Goal: Task Accomplishment & Management: Manage account settings

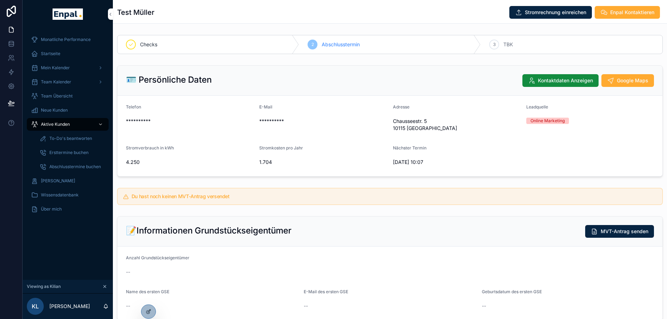
scroll to position [479, 0]
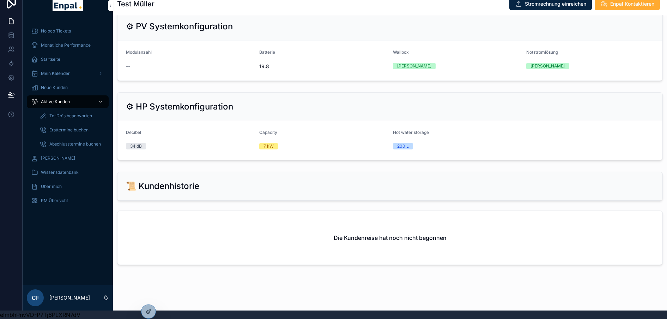
scroll to position [517, 0]
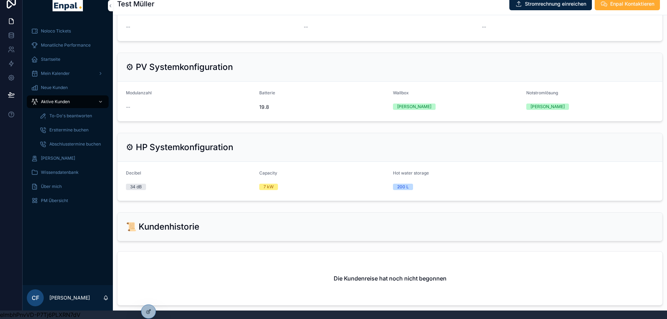
click at [146, 308] on icon at bounding box center [149, 311] width 6 height 6
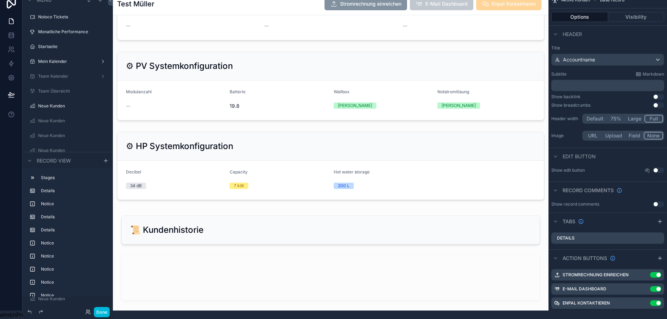
scroll to position [1385, 0]
click at [280, 132] on div "scrollable content" at bounding box center [331, 165] width 436 height 74
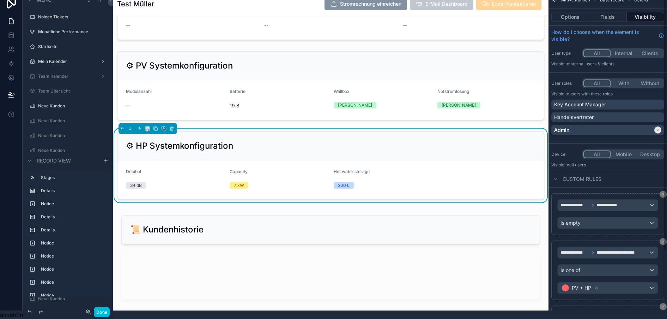
click at [561, 126] on p "Admin" at bounding box center [561, 129] width 15 height 7
click at [637, 126] on div "Admin" at bounding box center [607, 129] width 107 height 7
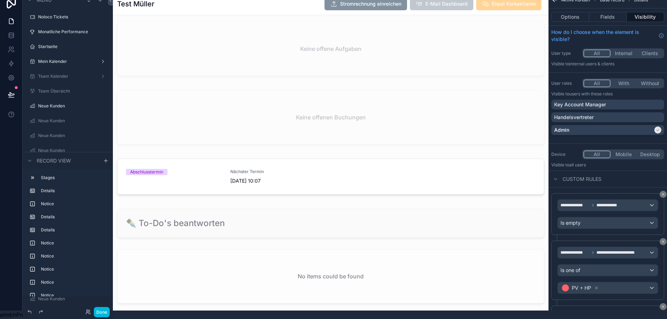
scroll to position [1037, 0]
click at [261, 186] on div "scrollable content" at bounding box center [331, 178] width 436 height 44
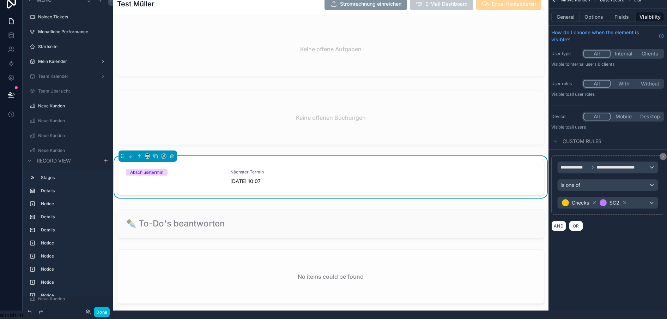
click at [235, 169] on span "Nächster Termin" at bounding box center [278, 172] width 96 height 6
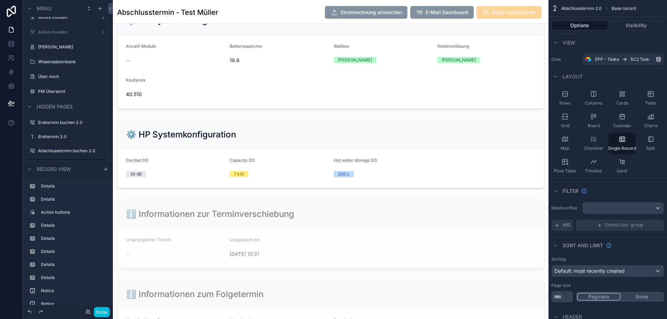
scroll to position [214, 0]
click at [269, 159] on div "scrollable content" at bounding box center [331, 155] width 436 height 74
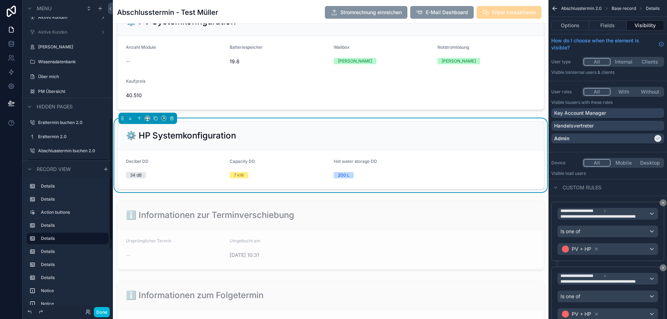
click at [98, 311] on button "Done" at bounding box center [102, 312] width 16 height 10
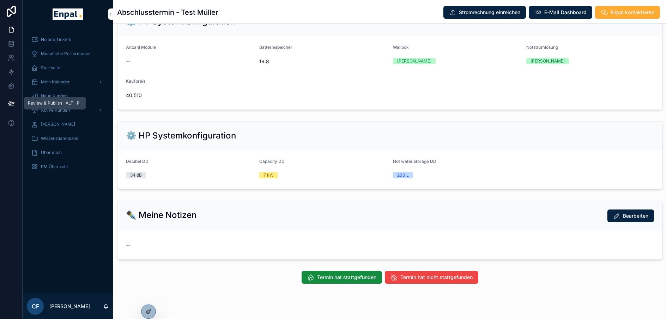
click at [8, 100] on icon at bounding box center [11, 102] width 7 height 7
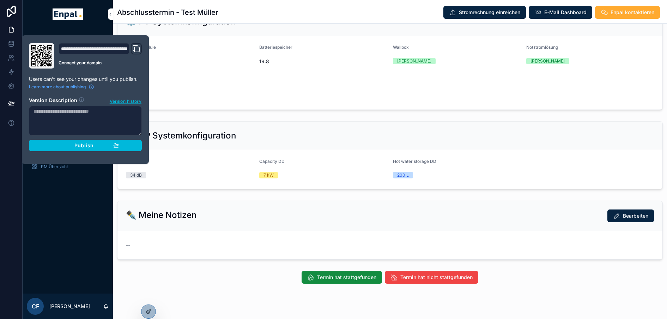
click at [52, 146] on div "Publish" at bounding box center [85, 145] width 67 height 6
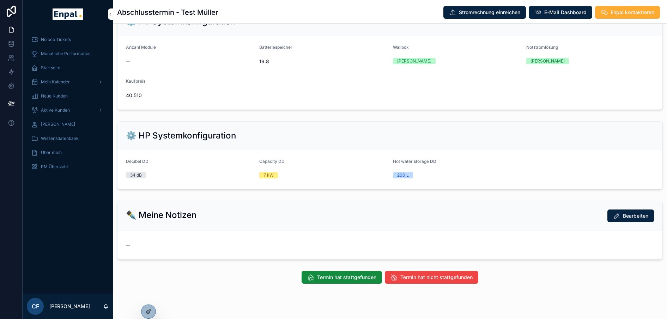
click at [238, 145] on div "⚙️ HP Systemkonfiguration" at bounding box center [389, 135] width 545 height 29
click at [0, 0] on icon at bounding box center [0, 0] width 0 height 0
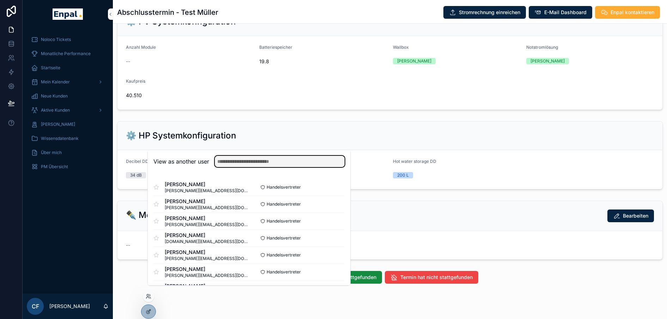
click at [237, 167] on input "text" at bounding box center [280, 161] width 130 height 11
click at [227, 165] on input "text" at bounding box center [280, 161] width 130 height 11
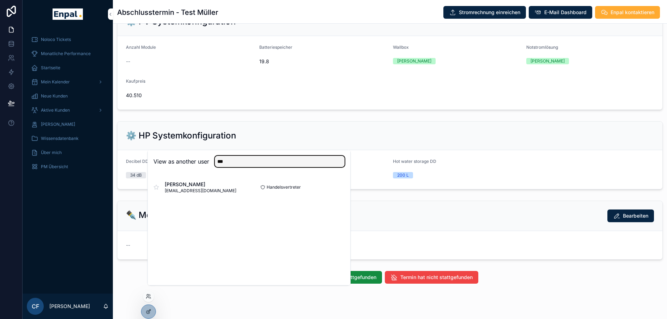
type input "***"
click at [0, 0] on button "Select" at bounding box center [0, 0] width 0 height 0
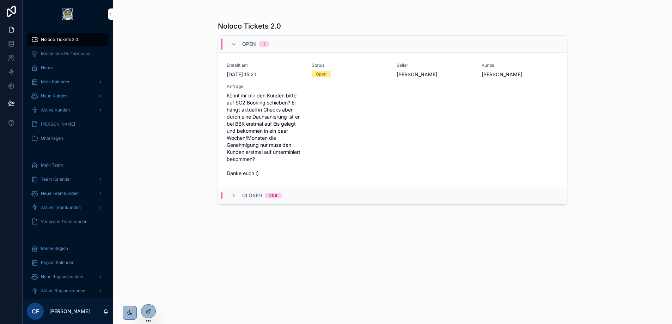
click at [49, 103] on div "Aktive Kunden" at bounding box center [68, 110] width 90 height 14
click at [49, 106] on div "Aktive Kunden" at bounding box center [67, 109] width 73 height 11
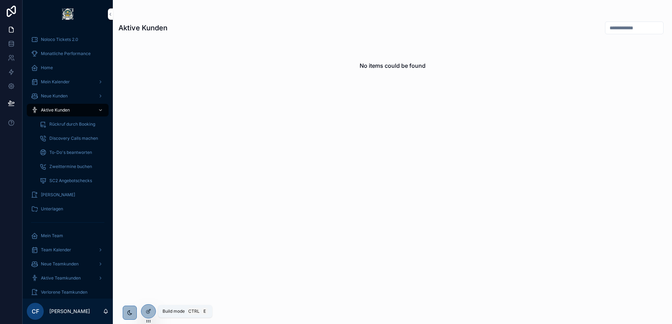
click at [145, 310] on div at bounding box center [148, 310] width 14 height 13
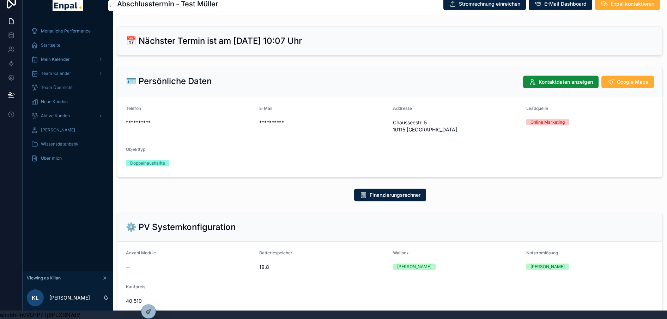
scroll to position [0, 5]
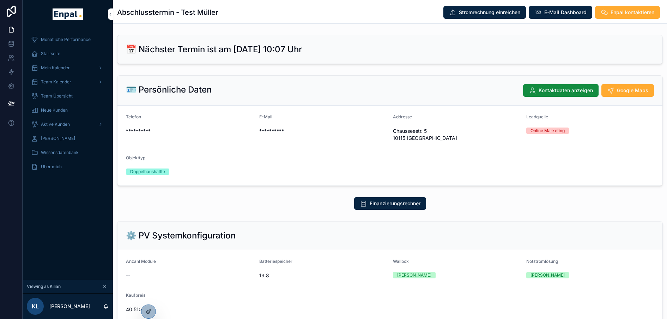
click at [145, 309] on div at bounding box center [148, 310] width 14 height 13
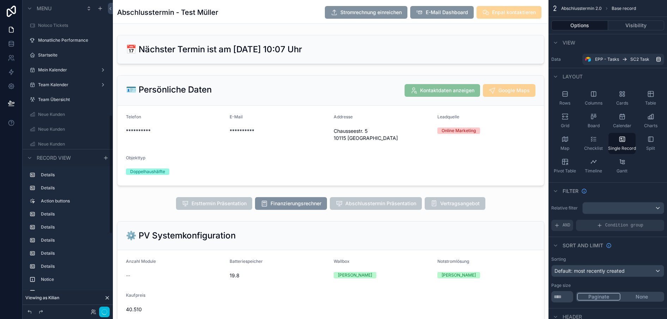
scroll to position [304, 0]
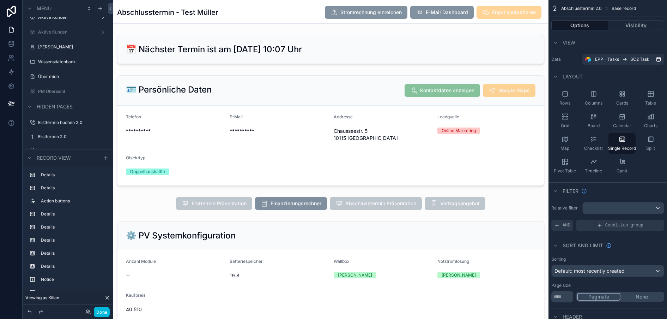
click at [336, 95] on div "scrollable content" at bounding box center [331, 130] width 436 height 116
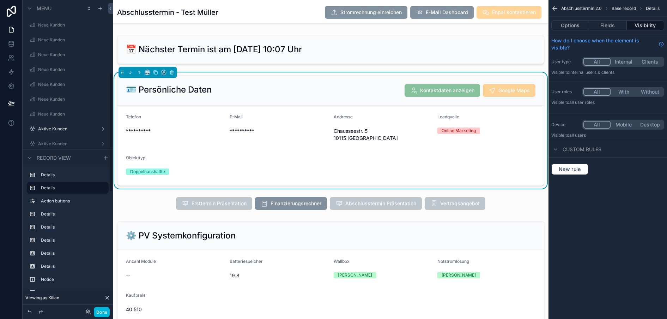
scroll to position [193, 0]
click at [46, 127] on label "Aktive Kunden" at bounding box center [66, 129] width 56 height 6
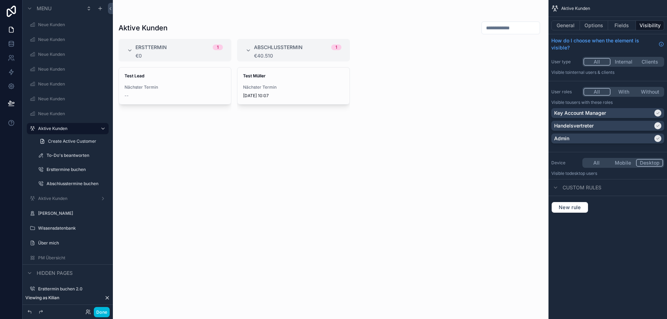
click at [253, 78] on div "scrollable content" at bounding box center [331, 159] width 436 height 319
click at [253, 78] on span "Test Müller" at bounding box center [293, 76] width 101 height 6
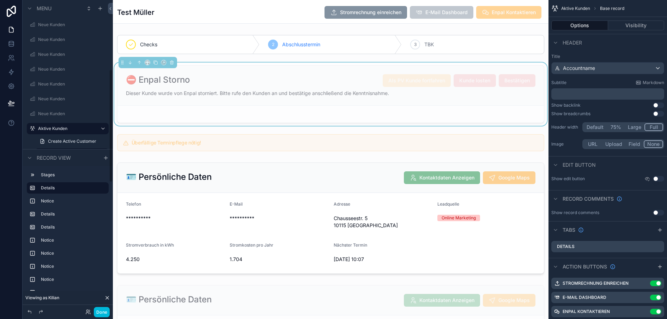
click at [40, 128] on label "Aktive Kunden" at bounding box center [66, 129] width 56 height 6
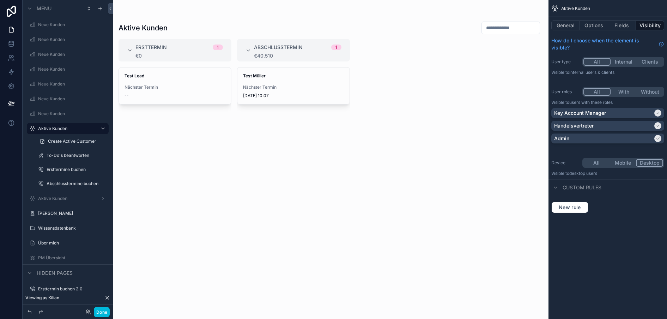
click at [252, 80] on div "Test Müller Nächster Termin 8.10.2025 10:07" at bounding box center [293, 85] width 112 height 37
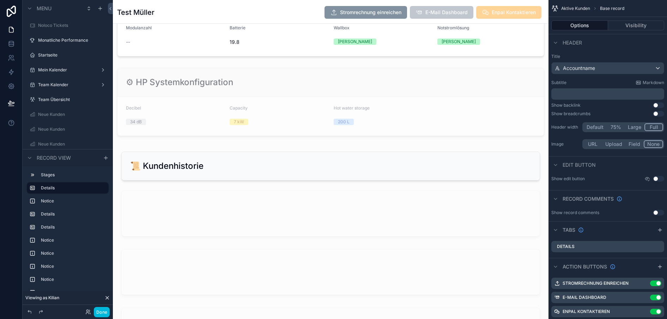
click at [44, 86] on label "Team Kalender" at bounding box center [66, 85] width 56 height 6
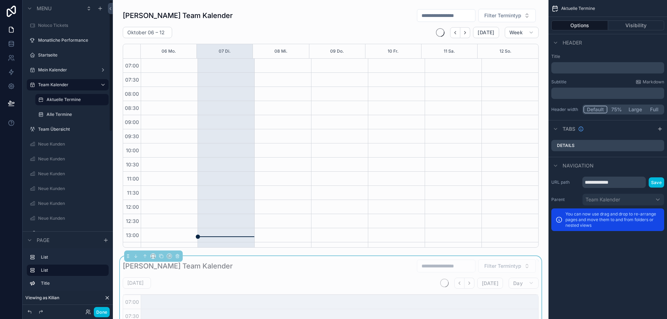
scroll to position [198, 0]
click at [8, 106] on icon at bounding box center [11, 102] width 7 height 7
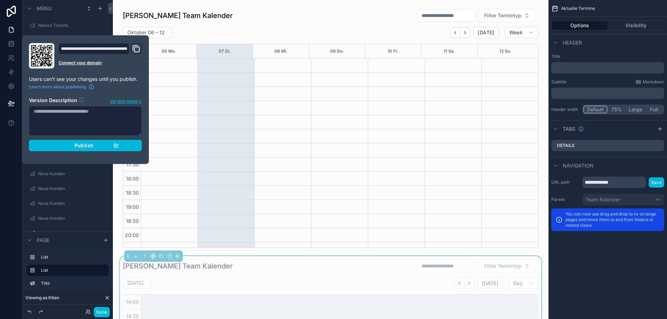
click at [57, 144] on div "Publish" at bounding box center [85, 145] width 67 height 6
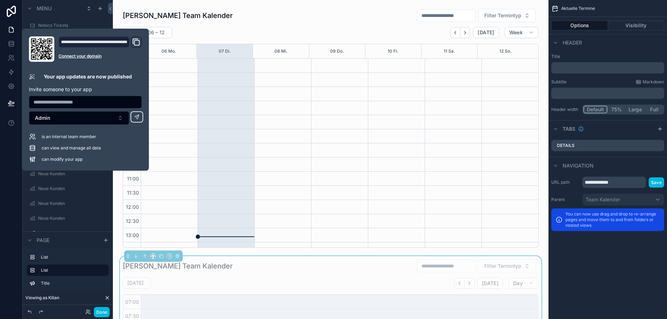
scroll to position [198, 0]
click at [200, 20] on div "scrollable content" at bounding box center [331, 128] width 424 height 244
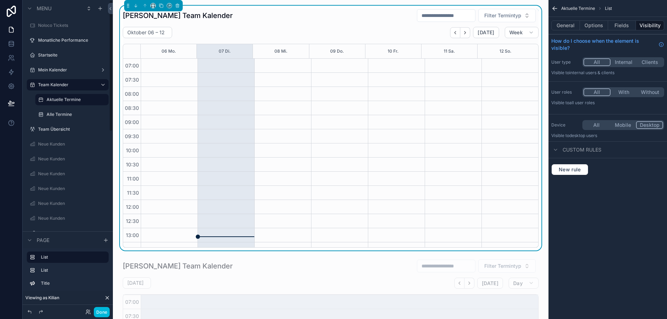
scroll to position [198, 0]
click at [39, 58] on div "Startseite" at bounding box center [72, 55] width 69 height 6
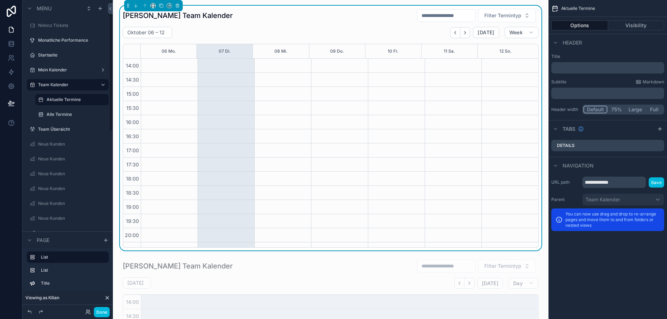
click at [41, 55] on label "Startseite" at bounding box center [71, 55] width 66 height 6
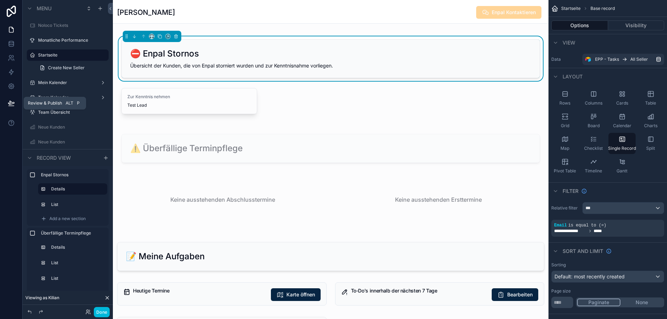
click at [8, 106] on icon at bounding box center [10, 106] width 5 height 0
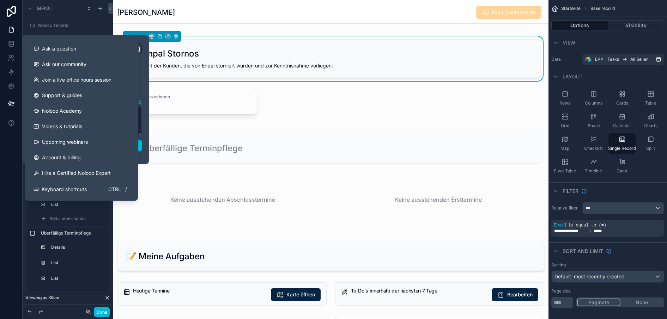
click at [2, 156] on div at bounding box center [11, 159] width 23 height 319
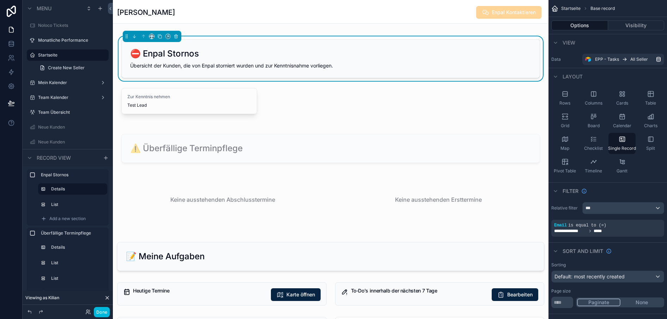
click at [175, 100] on div "scrollable content" at bounding box center [330, 101] width 427 height 32
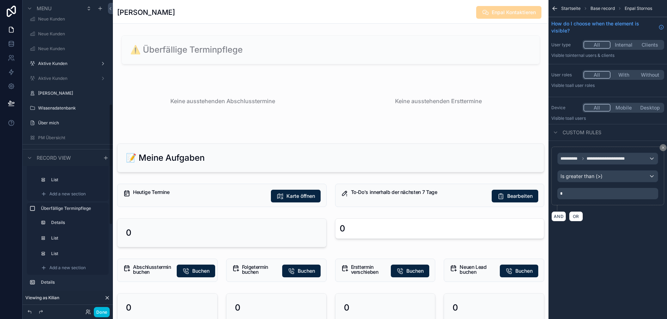
scroll to position [271, 0]
click at [40, 60] on div "Aktive Kunden" at bounding box center [67, 63] width 59 height 6
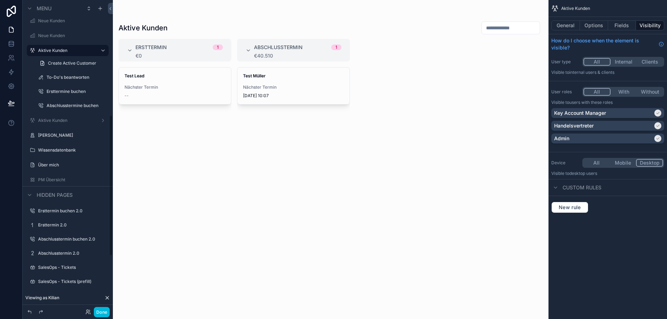
scroll to position [259, 0]
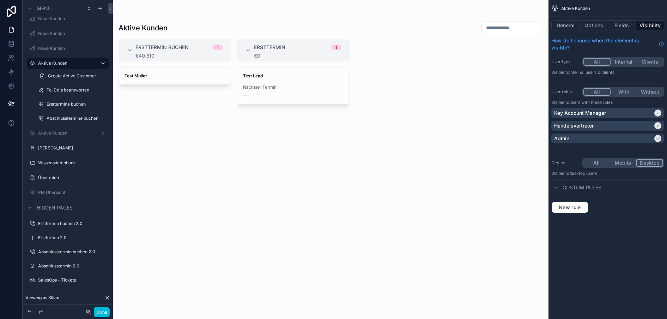
click at [254, 78] on div "scrollable content" at bounding box center [331, 159] width 436 height 319
click at [249, 75] on strong "Test Lead" at bounding box center [253, 75] width 20 height 5
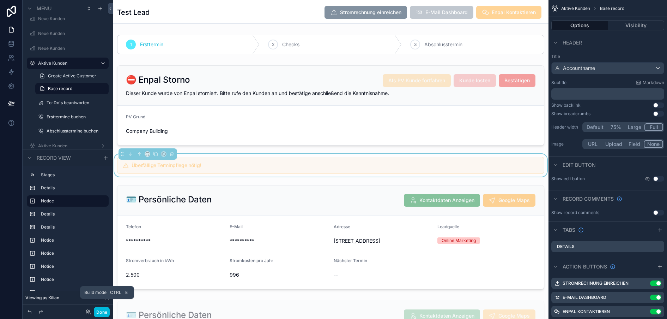
click at [97, 308] on button "Done" at bounding box center [102, 312] width 16 height 10
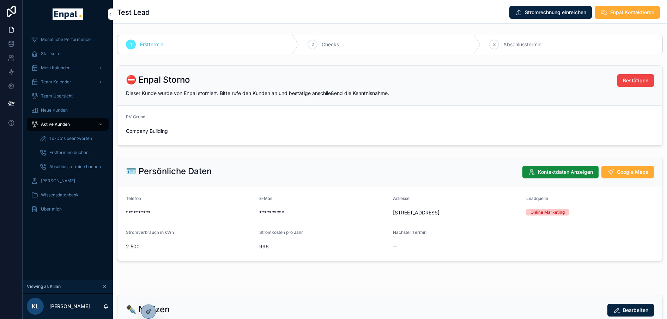
click at [44, 119] on div "Aktive Kunden" at bounding box center [67, 124] width 73 height 11
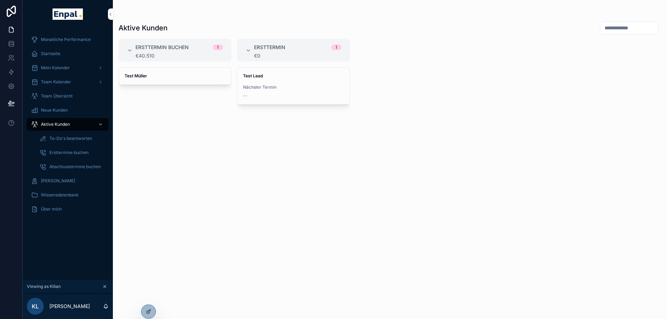
click at [149, 74] on span "Test Müller" at bounding box center [175, 76] width 101 height 6
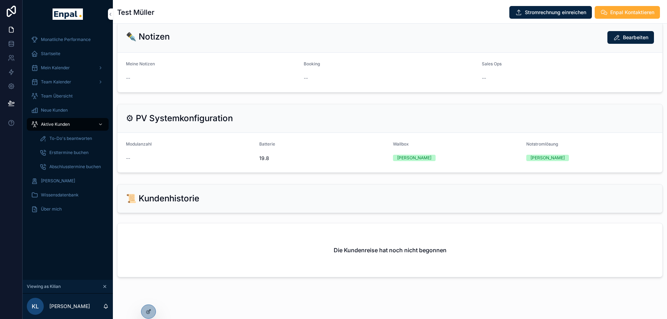
scroll to position [400, 0]
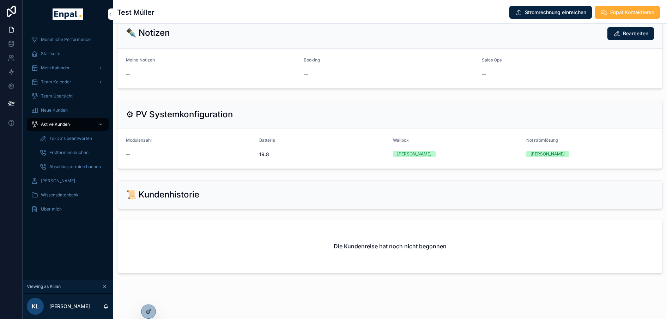
click at [52, 120] on div "Aktive Kunden" at bounding box center [67, 124] width 73 height 11
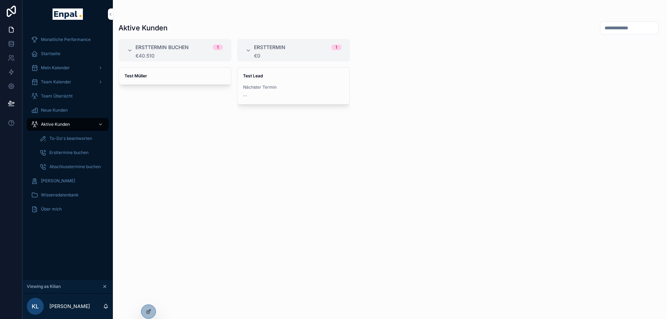
click at [140, 81] on div "Test Müller" at bounding box center [175, 75] width 112 height 17
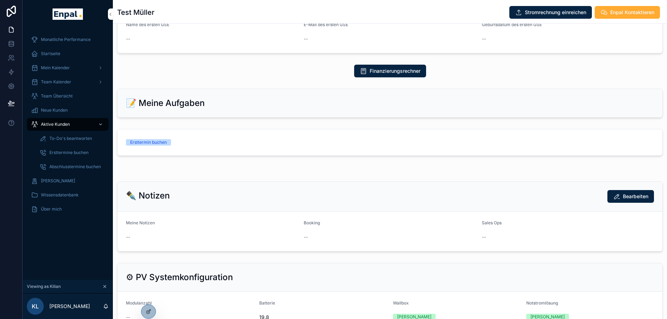
scroll to position [267, 0]
click at [201, 144] on div "Ersttermin buchen" at bounding box center [189, 142] width 126 height 6
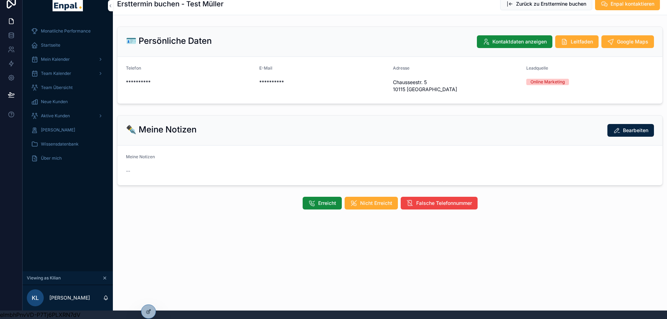
scroll to position [0, 5]
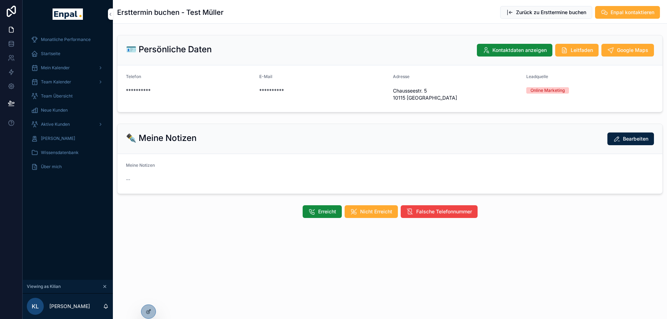
click at [45, 122] on span "Aktive Kunden" at bounding box center [55, 124] width 29 height 6
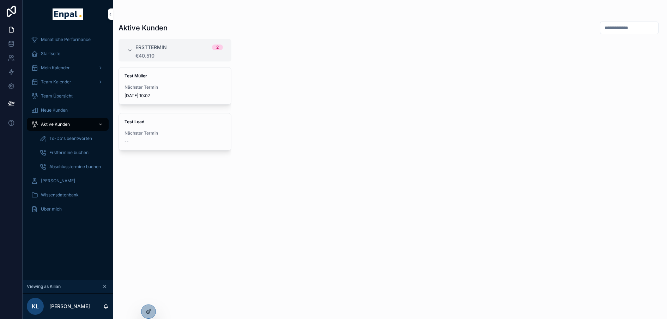
click at [162, 80] on div "Test [PERSON_NAME] Nächster Termin [DATE] 10:07" at bounding box center [175, 85] width 112 height 37
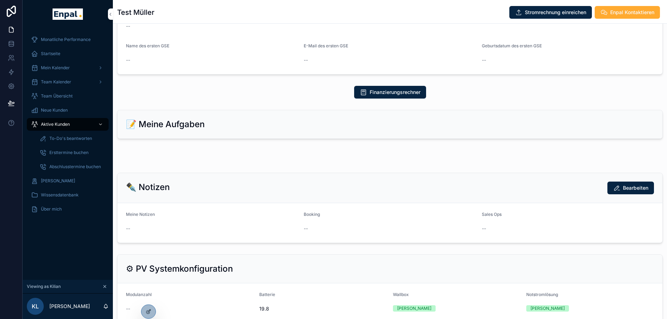
scroll to position [243, 0]
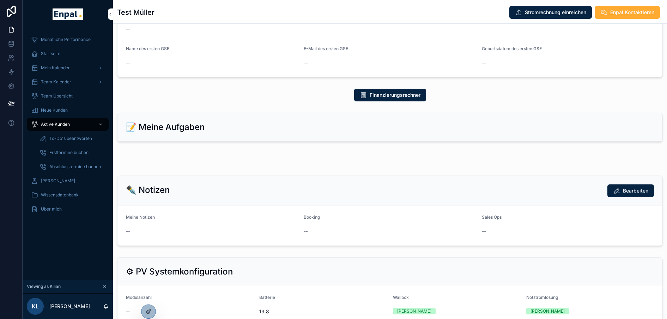
click at [48, 123] on span "Aktive Kunden" at bounding box center [55, 124] width 29 height 6
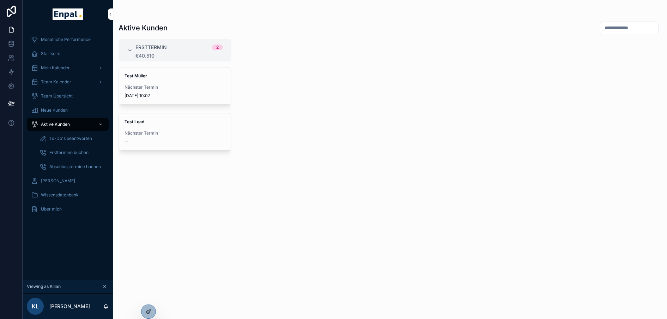
click at [144, 86] on span "Nächster Termin" at bounding box center [175, 87] width 101 height 6
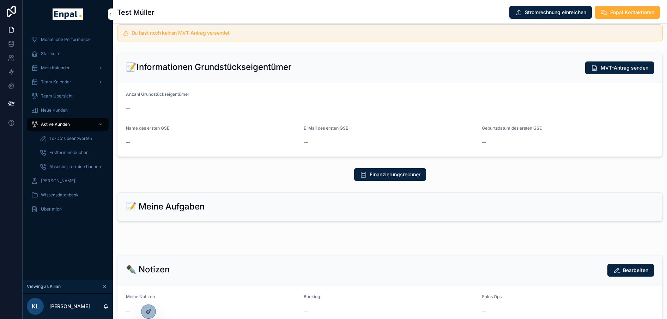
scroll to position [149, 0]
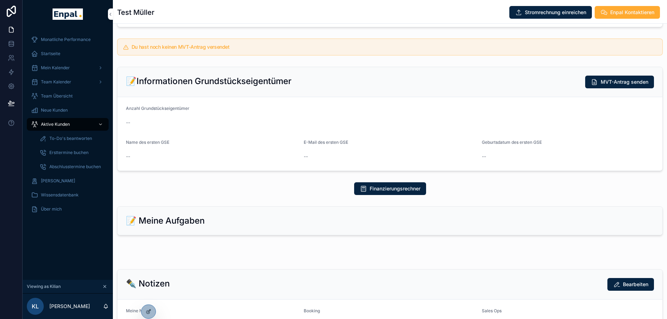
click at [53, 119] on div "Aktive Kunden" at bounding box center [67, 124] width 73 height 11
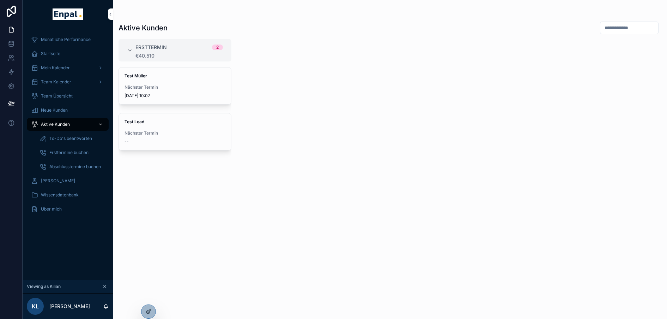
click at [147, 81] on div "Test [PERSON_NAME] Nächster Termin [DATE] 10:07" at bounding box center [175, 85] width 112 height 37
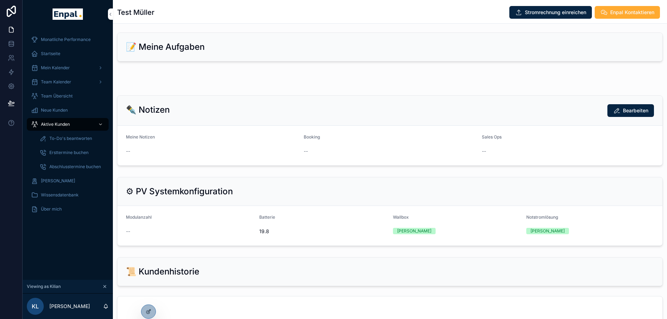
scroll to position [323, 0]
click at [54, 41] on span "Monatliche Performance" at bounding box center [66, 40] width 50 height 6
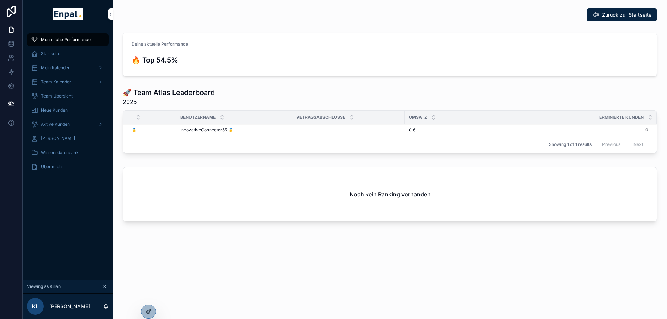
click at [53, 124] on span "Aktive Kunden" at bounding box center [55, 124] width 29 height 6
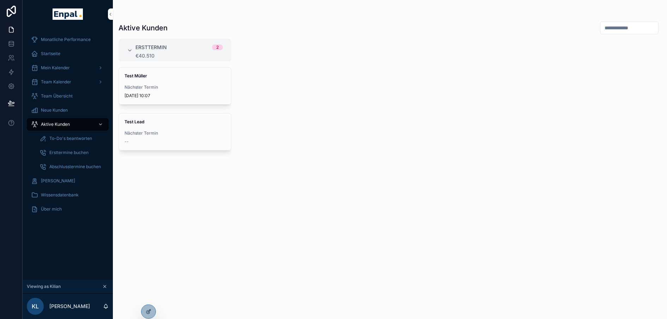
click at [161, 86] on span "Nächster Termin" at bounding box center [175, 87] width 101 height 6
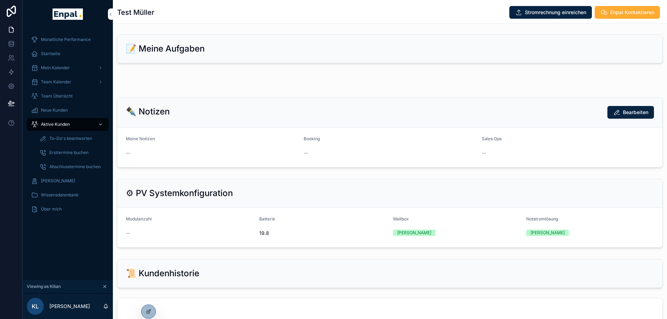
scroll to position [322, 0]
click at [55, 126] on span "Aktive Kunden" at bounding box center [55, 124] width 29 height 6
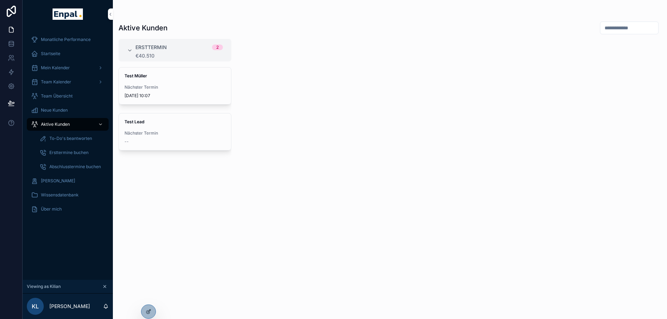
click at [156, 76] on span "Test Müller" at bounding box center [175, 76] width 101 height 6
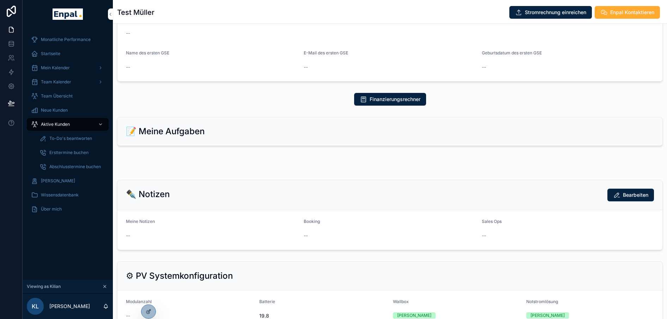
scroll to position [238, 0]
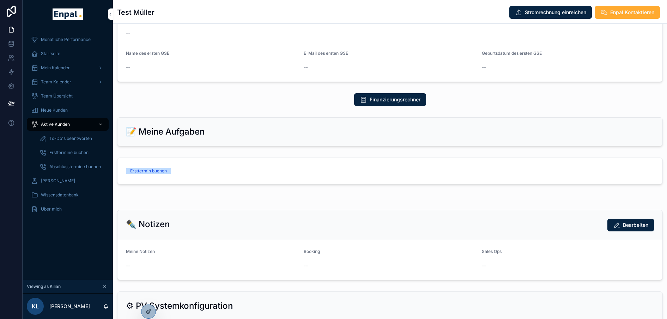
click at [161, 170] on div "Ersttermin buchen" at bounding box center [148, 171] width 37 height 6
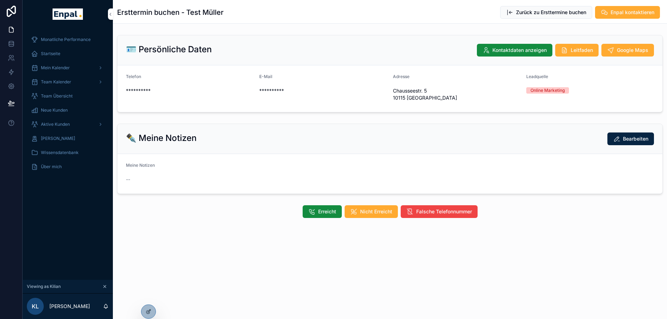
click at [323, 213] on span "Erreicht" at bounding box center [327, 211] width 18 height 7
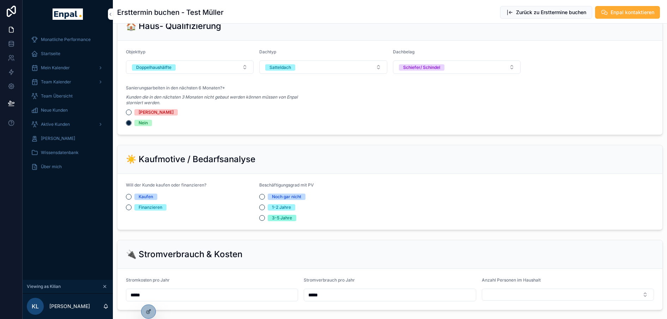
scroll to position [454, 0]
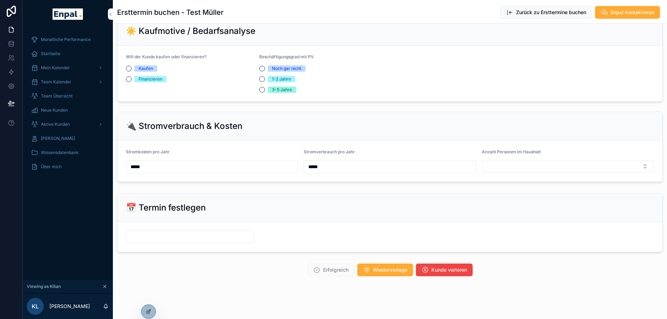
click at [150, 308] on icon at bounding box center [149, 311] width 6 height 6
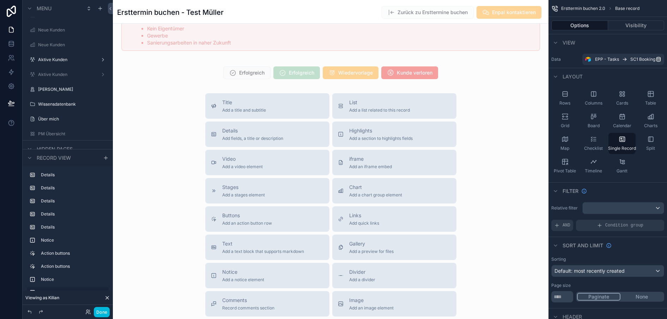
scroll to position [1099, 0]
click at [99, 310] on button "Done" at bounding box center [102, 312] width 16 height 10
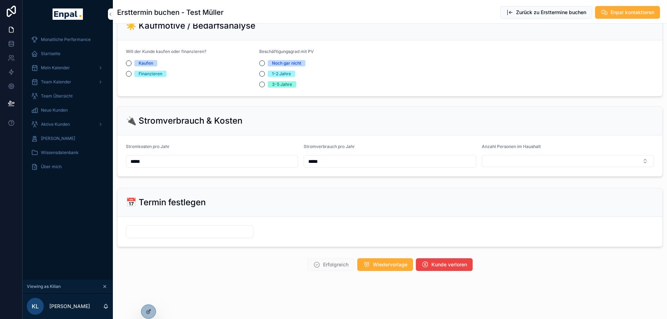
scroll to position [454, 0]
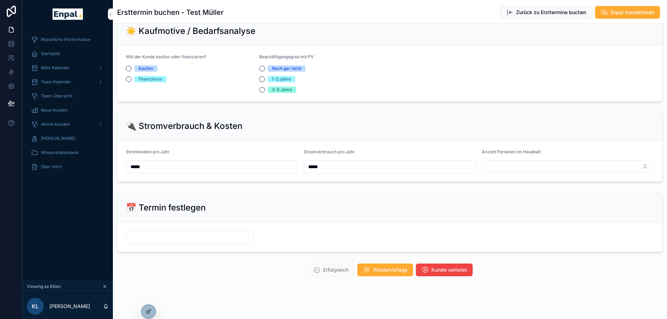
click at [46, 123] on span "Aktive Kunden" at bounding box center [55, 124] width 29 height 6
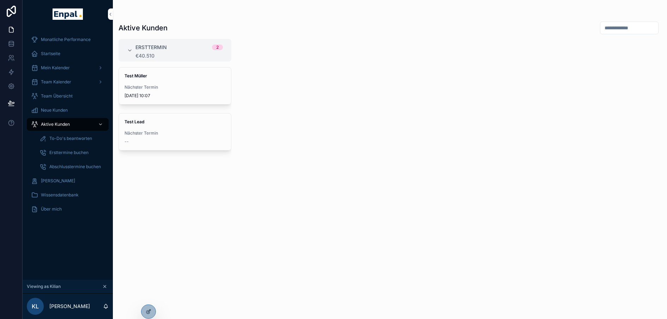
click at [147, 89] on span "Nächster Termin" at bounding box center [175, 87] width 101 height 6
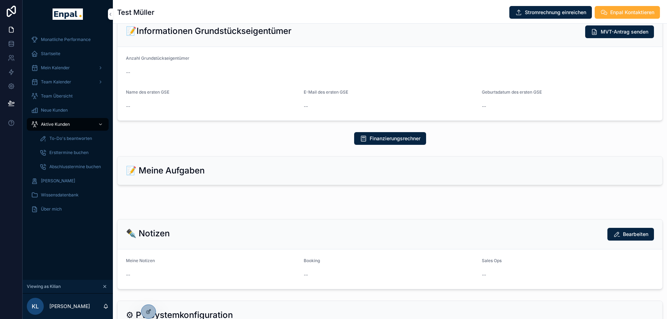
scroll to position [199, 0]
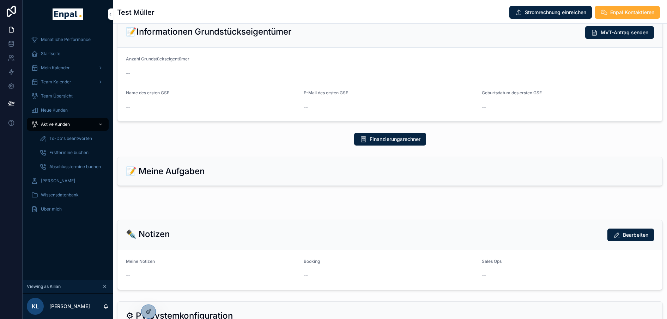
click at [61, 125] on span "Aktive Kunden" at bounding box center [55, 124] width 29 height 6
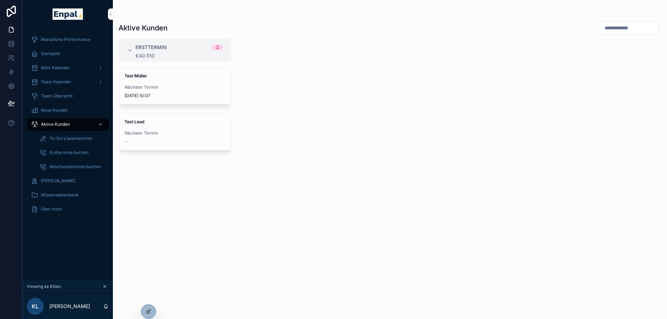
click at [138, 78] on span "Test Müller" at bounding box center [175, 76] width 101 height 6
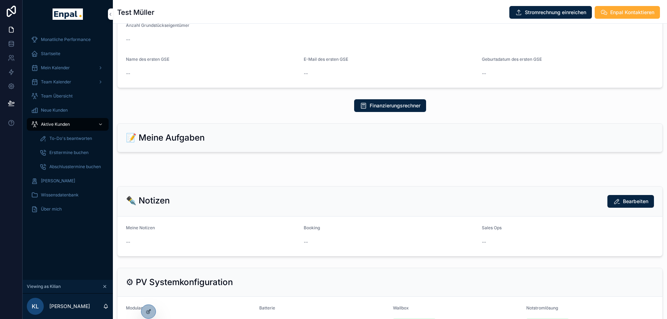
scroll to position [233, 0]
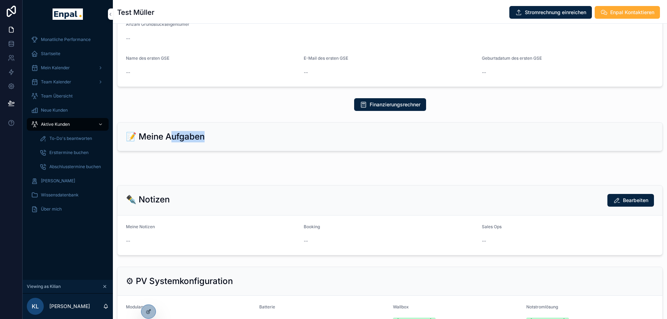
drag, startPoint x: 169, startPoint y: 136, endPoint x: 219, endPoint y: 144, distance: 50.3
click at [219, 144] on div "📝 Meine Aufgaben" at bounding box center [389, 136] width 545 height 28
drag, startPoint x: 219, startPoint y: 144, endPoint x: 213, endPoint y: 152, distance: 10.6
click at [213, 152] on div "📝 Meine Aufgaben" at bounding box center [390, 136] width 554 height 35
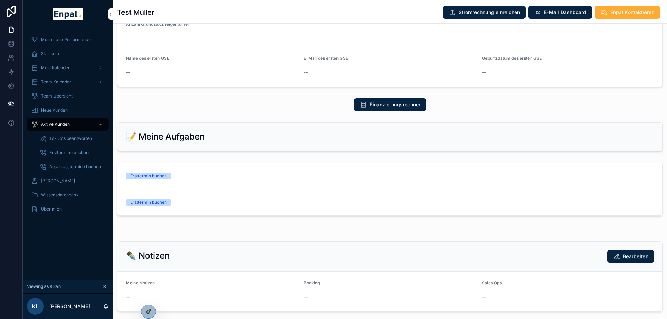
click at [214, 177] on div "Ersttermin buchen" at bounding box center [189, 175] width 126 height 6
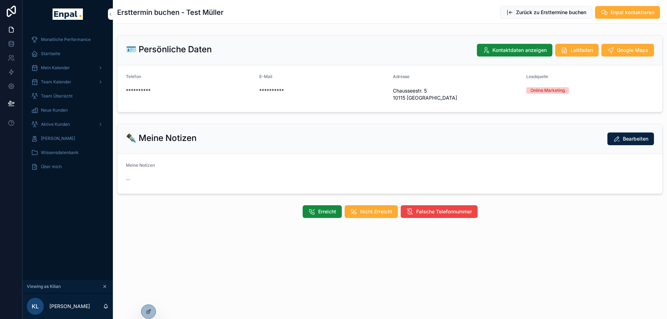
click at [47, 124] on span "Aktive Kunden" at bounding box center [55, 124] width 29 height 6
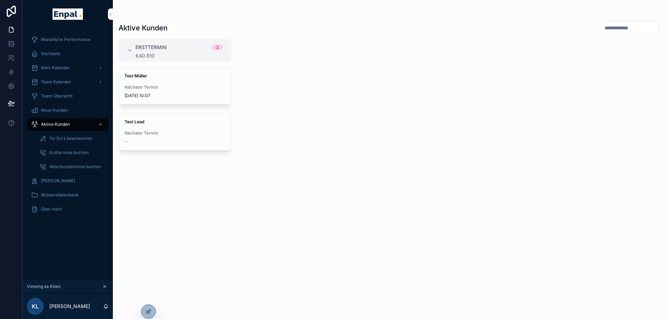
click at [136, 75] on strong "Test Müller" at bounding box center [136, 75] width 23 height 5
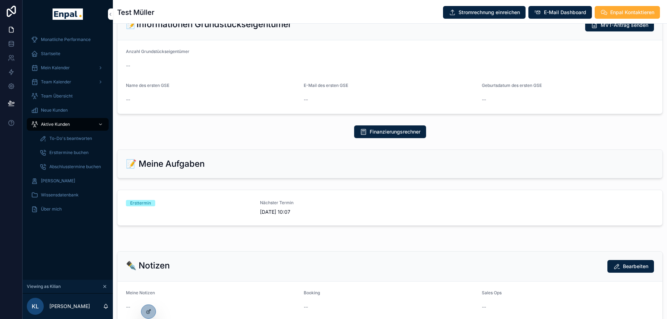
scroll to position [211, 0]
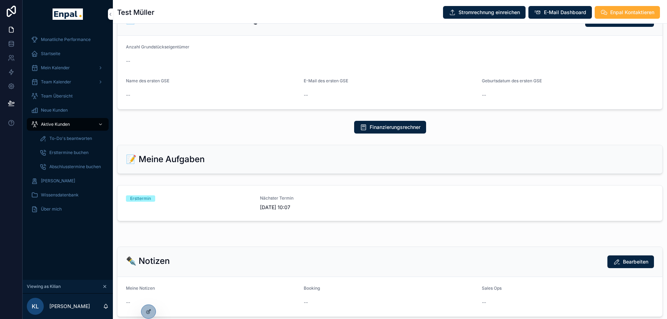
click at [224, 203] on div "Ersttermin" at bounding box center [189, 203] width 126 height 16
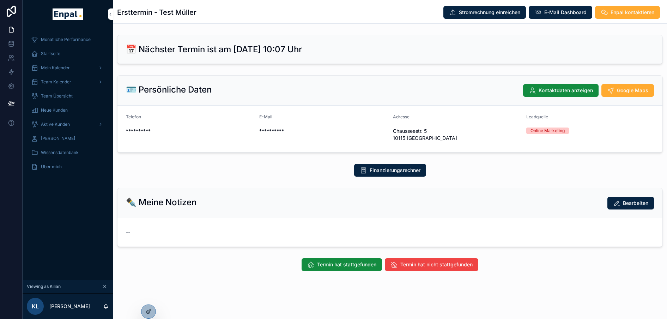
scroll to position [14, 5]
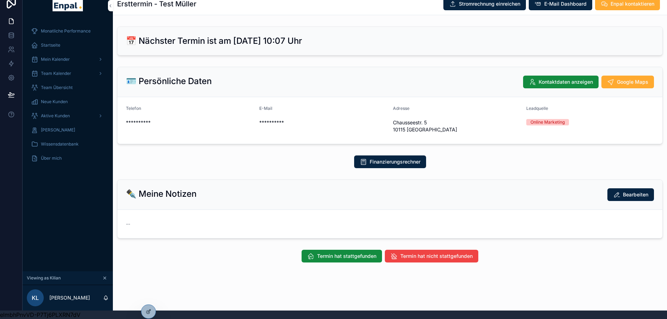
click at [312, 252] on button "Termin hat stattgefunden" at bounding box center [342, 255] width 80 height 13
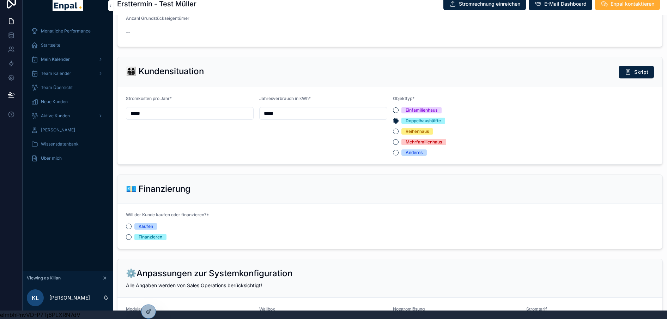
scroll to position [338, 0]
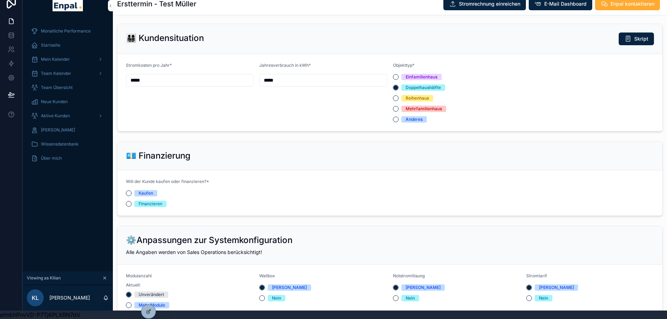
click at [150, 311] on icon at bounding box center [149, 311] width 6 height 6
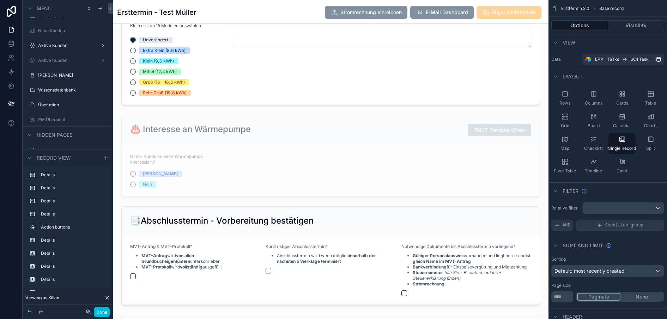
scroll to position [1293, 0]
click at [232, 162] on div "scrollable content" at bounding box center [331, 26] width 436 height 1001
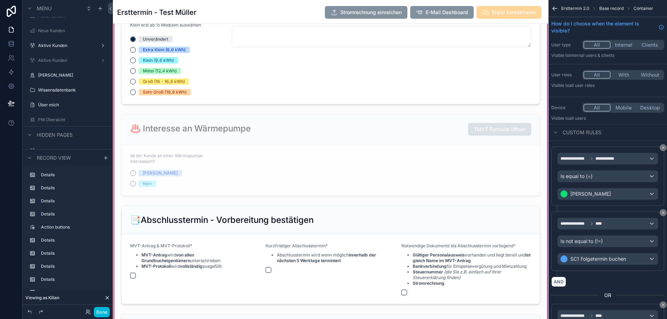
click at [276, 162] on div "scrollable content" at bounding box center [330, 154] width 427 height 87
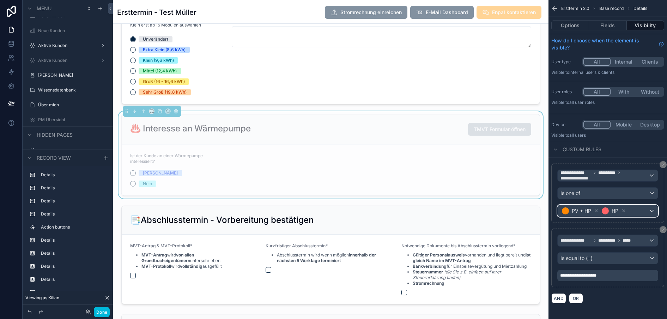
click at [641, 211] on div "PV + HP HP" at bounding box center [608, 210] width 100 height 11
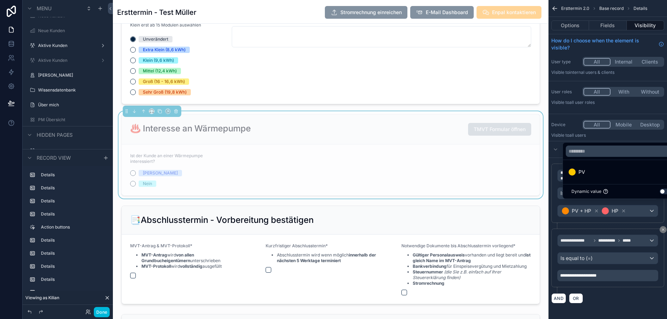
click at [641, 211] on div "scrollable content" at bounding box center [333, 159] width 667 height 319
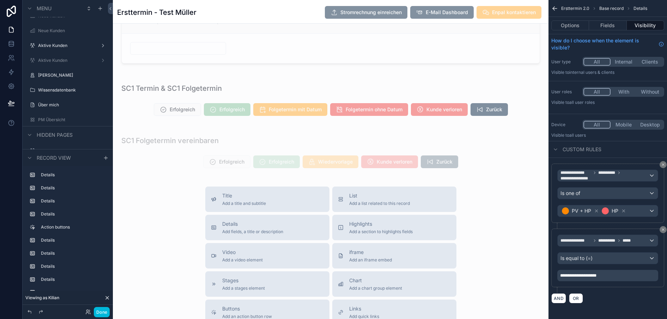
scroll to position [1750, 0]
click at [365, 230] on span "Add a section to highlights fields" at bounding box center [380, 231] width 63 height 6
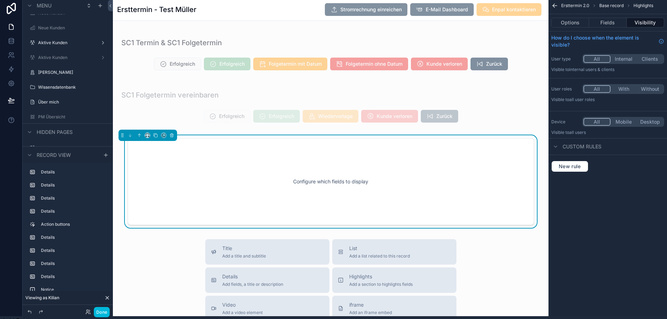
scroll to position [1815, 0]
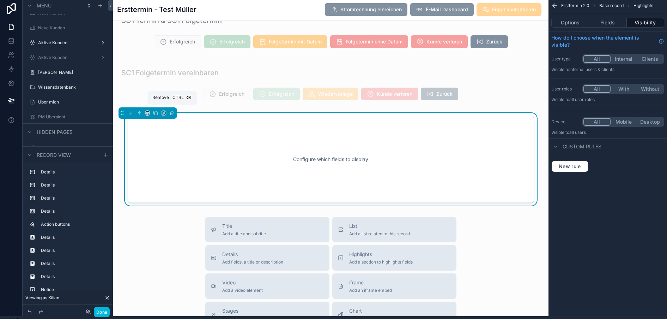
click at [170, 113] on icon "scrollable content" at bounding box center [171, 113] width 3 height 3
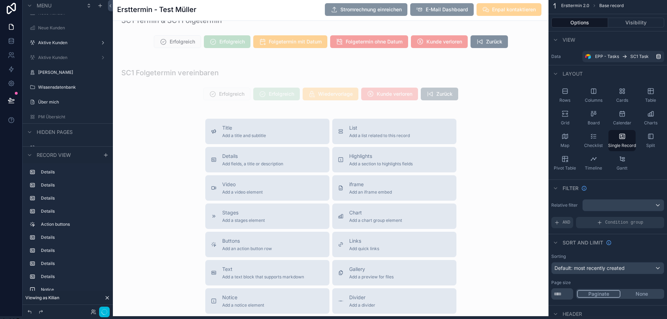
scroll to position [0, 5]
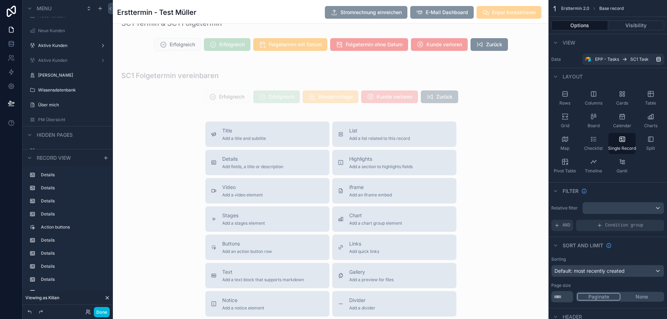
click at [239, 298] on span "Notice" at bounding box center [243, 299] width 42 height 7
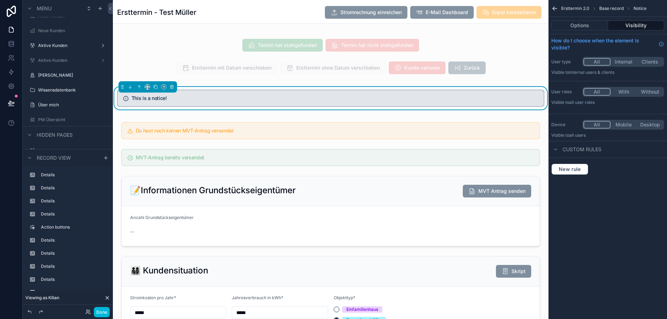
scroll to position [732, 0]
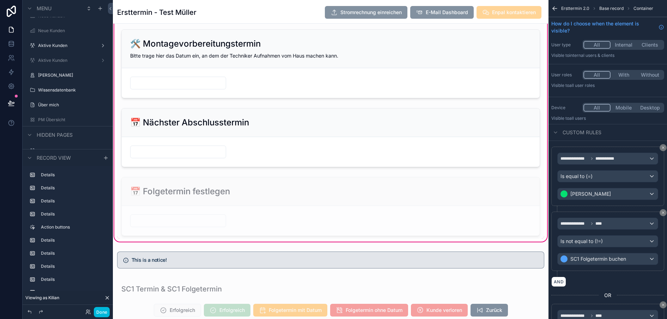
scroll to position [1565, 0]
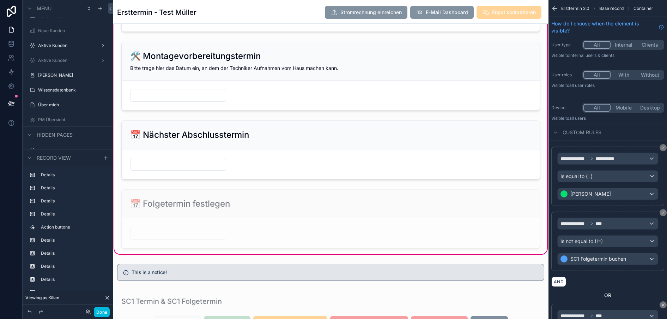
click at [172, 276] on div "scrollable content" at bounding box center [331, 272] width 436 height 23
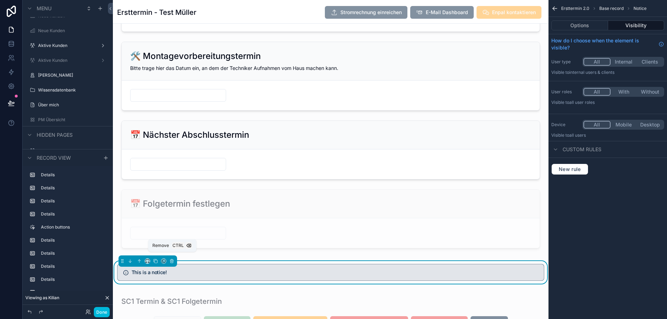
click at [169, 259] on icon "scrollable content" at bounding box center [171, 260] width 5 height 5
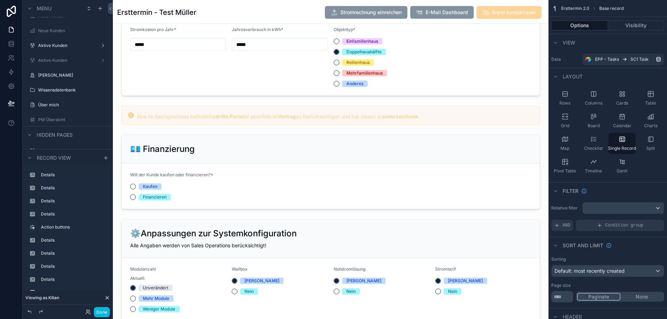
scroll to position [960, 0]
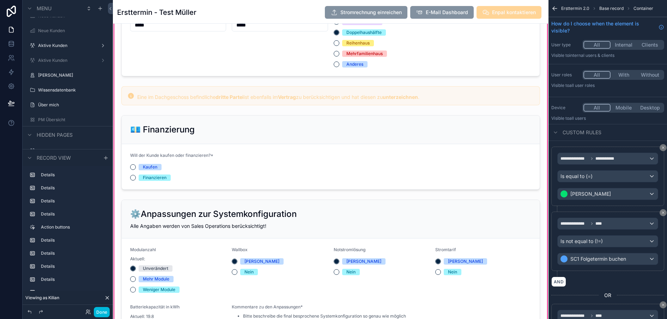
scroll to position [977, 0]
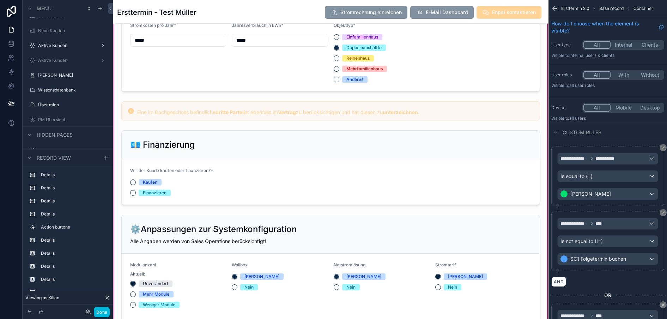
click at [291, 113] on div "scrollable content" at bounding box center [330, 110] width 427 height 25
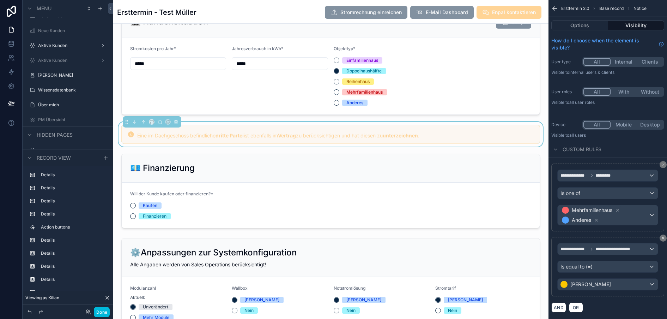
scroll to position [953, 0]
click at [156, 118] on button "scrollable content" at bounding box center [160, 122] width 8 height 8
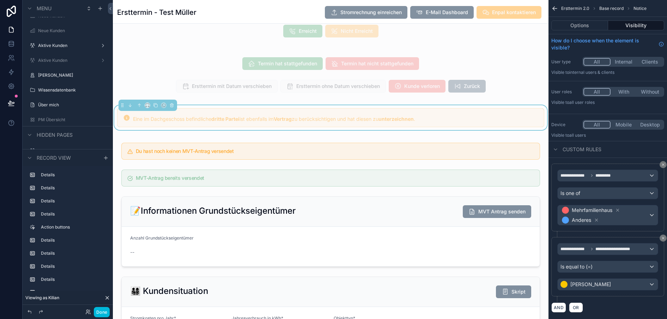
scroll to position [714, 0]
click at [128, 106] on icon "scrollable content" at bounding box center [130, 105] width 5 height 5
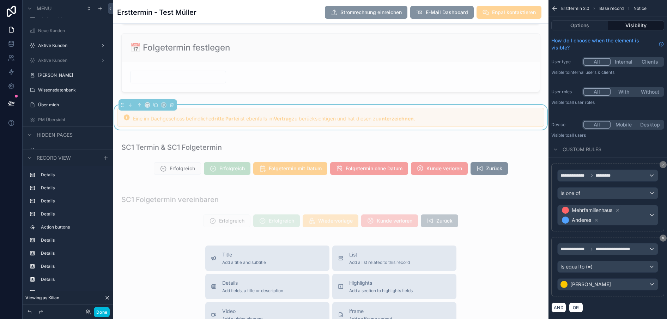
scroll to position [1732, 0]
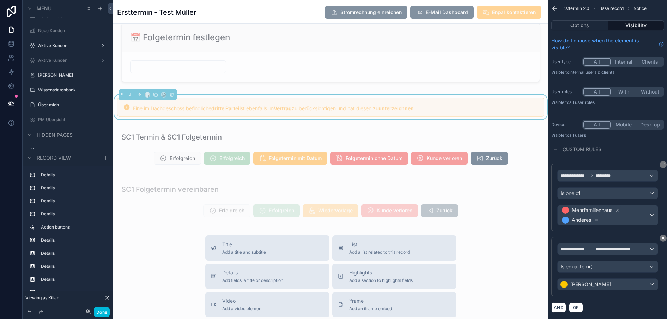
click at [236, 108] on strong "dritte Partei" at bounding box center [225, 108] width 28 height 6
click at [395, 102] on div "Eine im Dachgeschoss befindliche dritte Partei ist ebenfalls im Vertrag zu berü…" at bounding box center [330, 106] width 427 height 19
click at [576, 26] on button "Options" at bounding box center [579, 25] width 57 height 10
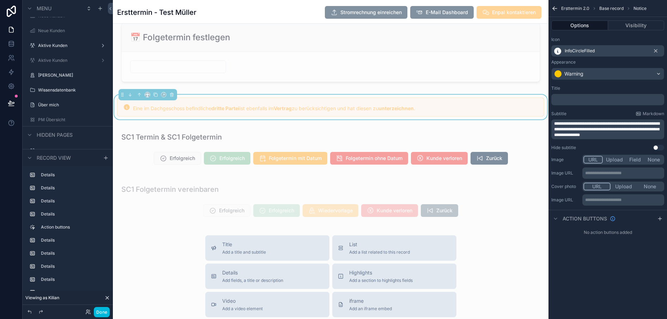
click at [576, 127] on span "**********" at bounding box center [606, 129] width 105 height 16
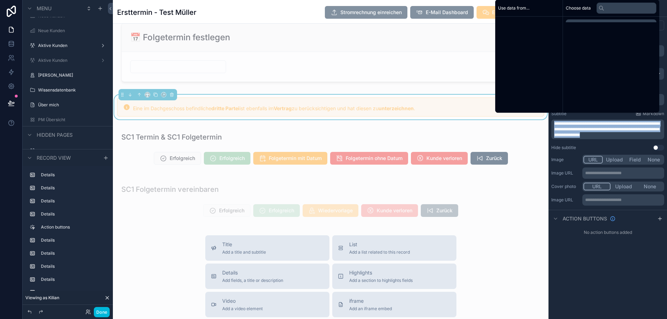
click at [576, 127] on span "**********" at bounding box center [606, 129] width 105 height 16
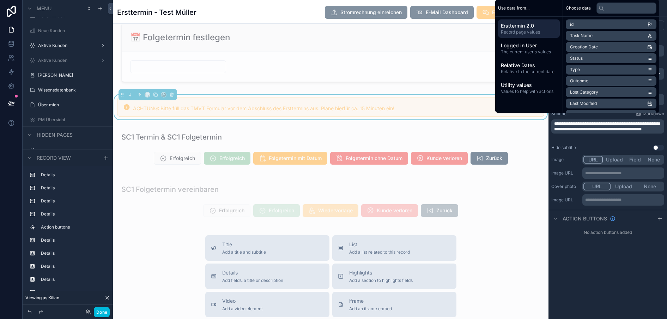
click at [572, 289] on div "**********" at bounding box center [607, 159] width 119 height 319
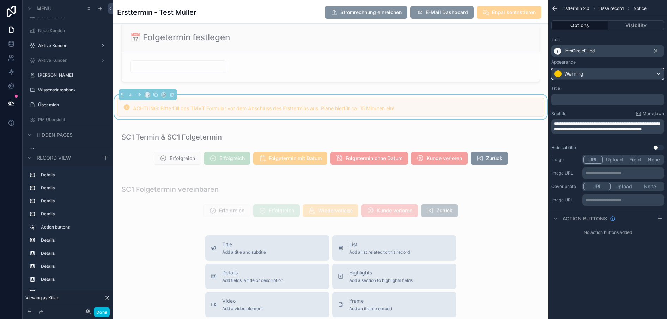
click at [585, 79] on button "Warning" at bounding box center [607, 74] width 113 height 12
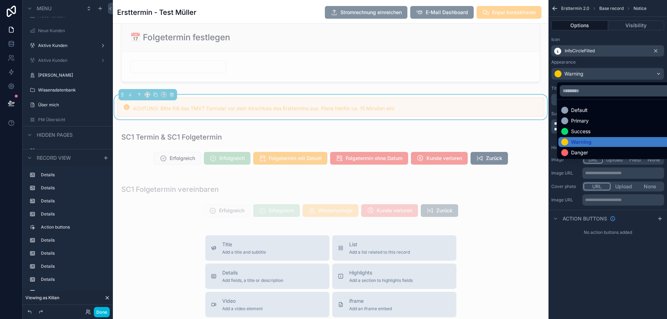
click at [572, 153] on div "Danger" at bounding box center [579, 152] width 17 height 7
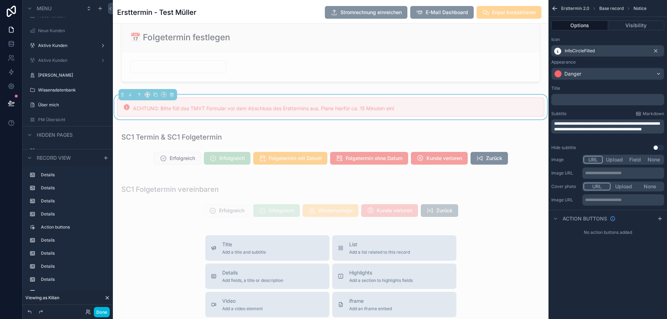
click at [566, 49] on span "InfoCircleFilled" at bounding box center [580, 51] width 30 height 6
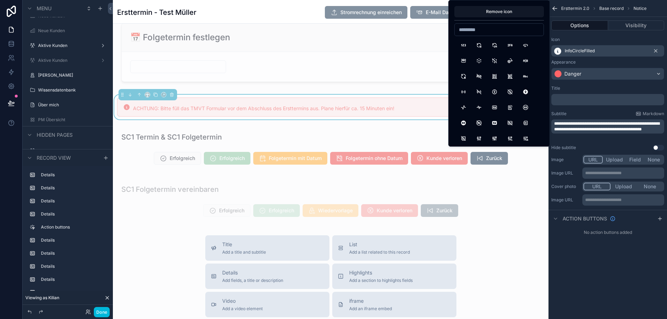
click at [576, 50] on span "InfoCircleFilled" at bounding box center [580, 51] width 30 height 6
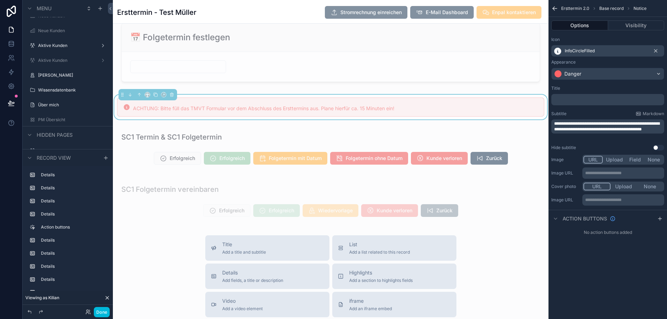
click at [576, 50] on span "InfoCircleFilled" at bounding box center [580, 51] width 30 height 6
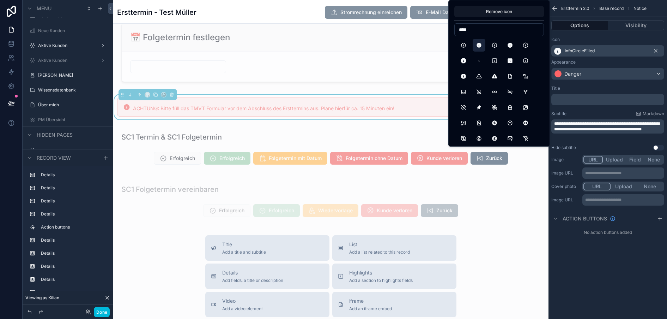
type input "****"
click at [463, 76] on button "InfoSquareRoundedFilled" at bounding box center [463, 76] width 13 height 13
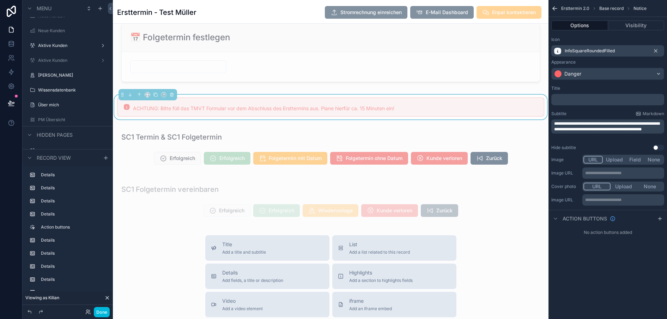
click at [579, 54] on div "InfoSquareRoundedFilled" at bounding box center [583, 51] width 61 height 8
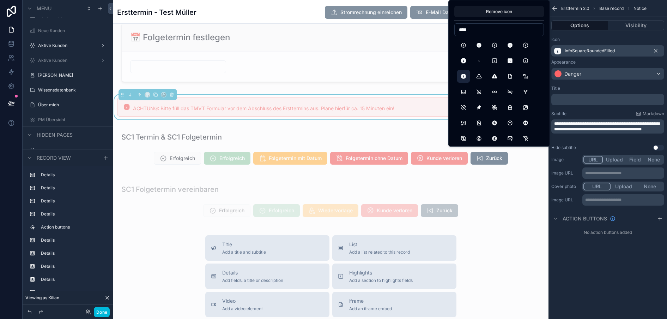
type input "****"
click at [478, 46] on button "InfoCircleFilled" at bounding box center [479, 45] width 13 height 13
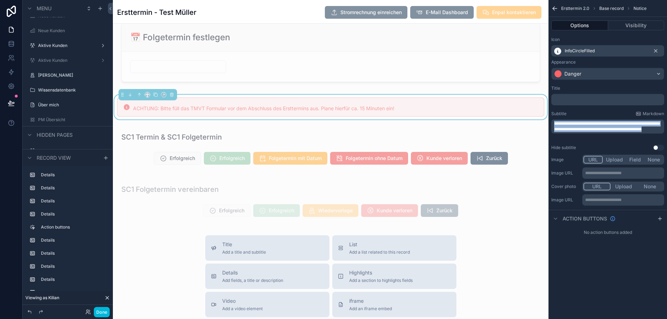
drag, startPoint x: 581, startPoint y: 135, endPoint x: 548, endPoint y: 122, distance: 35.0
click at [548, 122] on div "**********" at bounding box center [390, 159] width 554 height 319
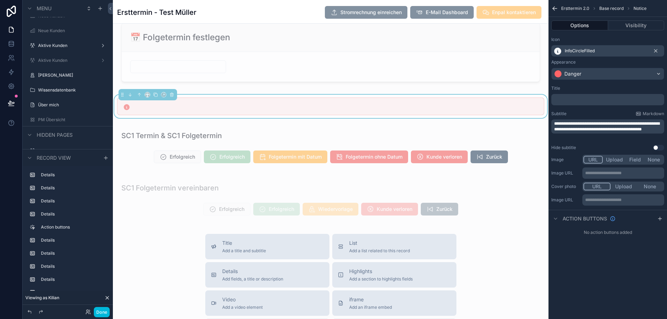
scroll to position [0, 0]
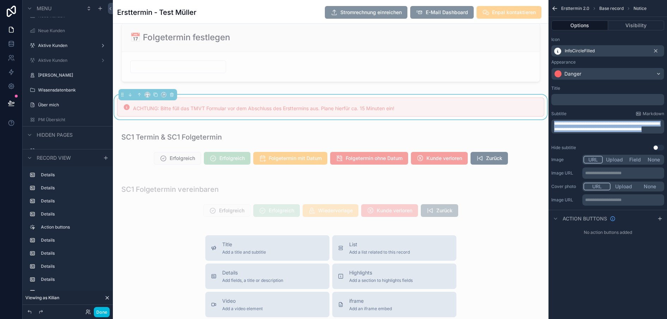
drag, startPoint x: 580, startPoint y: 134, endPoint x: 543, endPoint y: 118, distance: 39.8
click at [543, 118] on div "**********" at bounding box center [390, 159] width 554 height 319
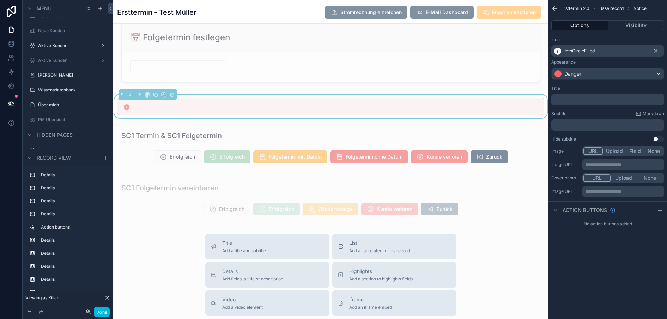
click at [565, 98] on p "﻿" at bounding box center [608, 100] width 109 height 6
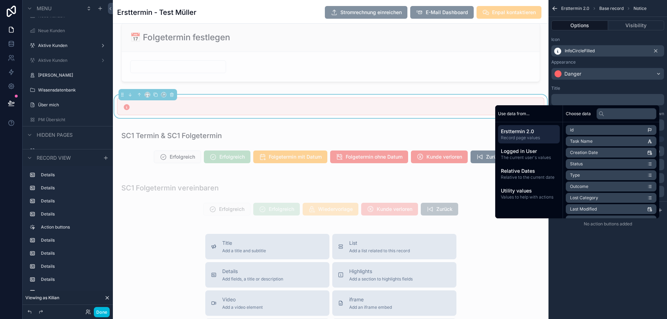
click at [563, 98] on p "﻿" at bounding box center [608, 100] width 109 height 6
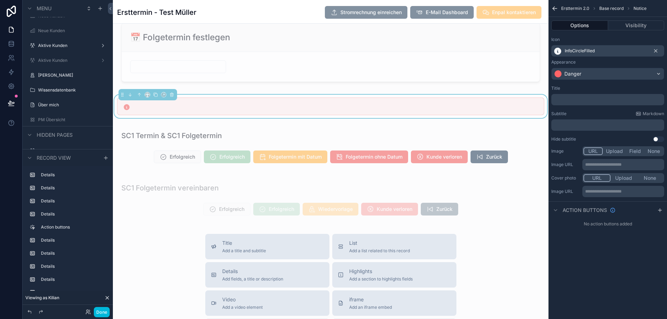
click at [563, 98] on p "﻿" at bounding box center [608, 100] width 109 height 6
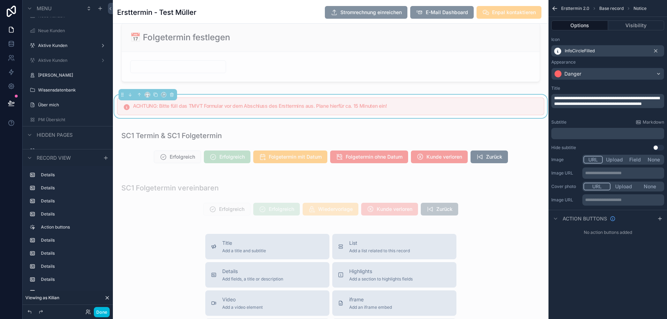
click at [612, 290] on div "**********" at bounding box center [607, 159] width 119 height 319
click at [644, 122] on span "Markdown" at bounding box center [654, 122] width 22 height 6
click at [603, 51] on div "InfoCircleFilled" at bounding box center [607, 50] width 113 height 11
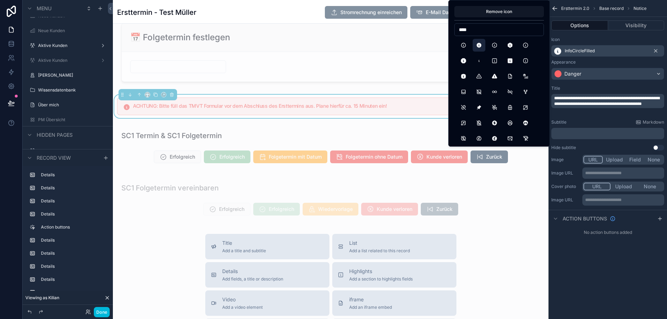
type input "****"
click at [660, 146] on button "Use setting" at bounding box center [658, 148] width 11 height 6
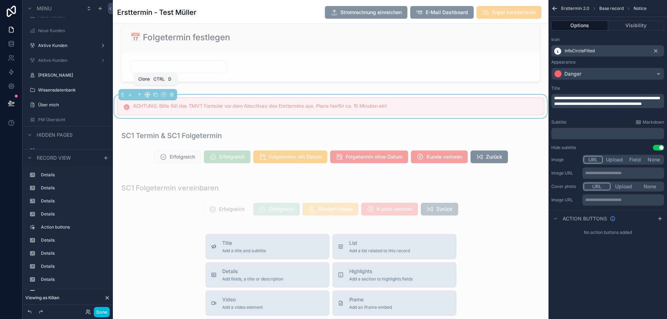
click at [154, 96] on icon "scrollable content" at bounding box center [155, 94] width 3 height 3
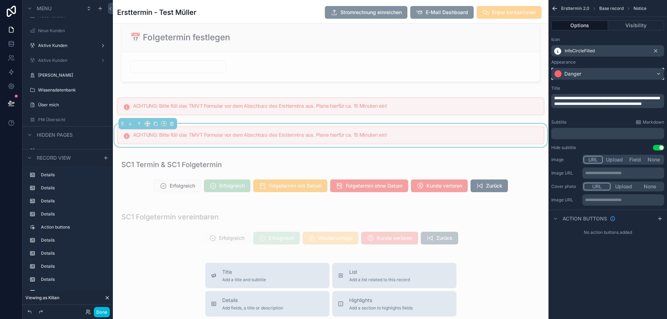
click at [578, 74] on div "Danger" at bounding box center [572, 73] width 17 height 7
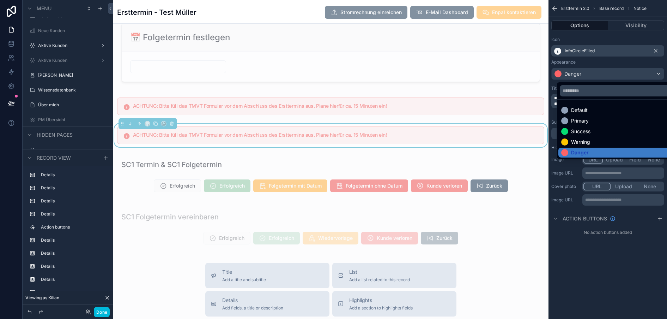
click at [574, 129] on div "Success" at bounding box center [580, 131] width 19 height 7
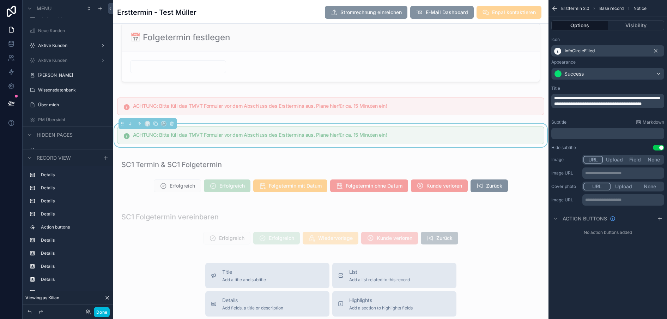
click at [574, 104] on span "**********" at bounding box center [606, 101] width 105 height 10
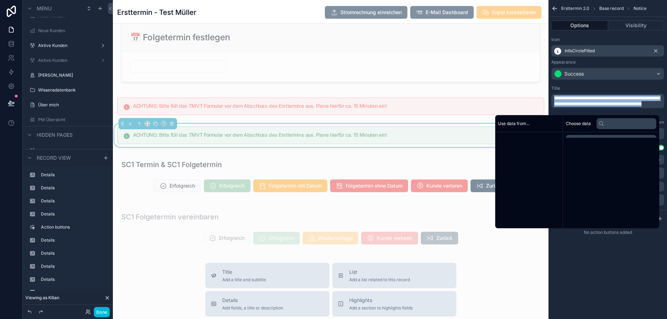
click at [574, 104] on span "**********" at bounding box center [606, 101] width 105 height 10
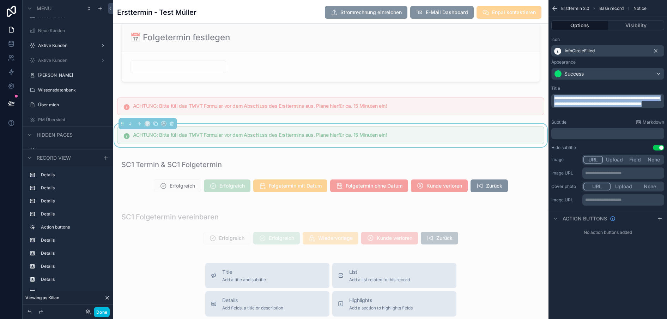
click at [574, 104] on span "**********" at bounding box center [606, 101] width 105 height 10
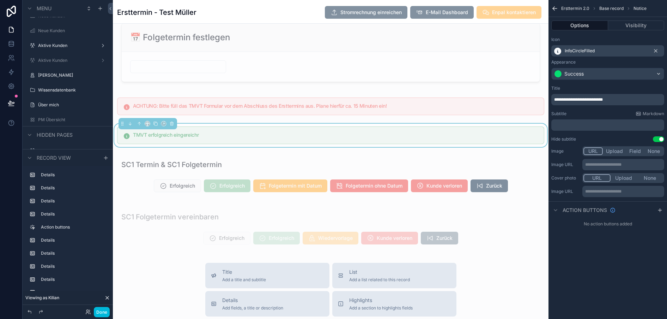
click at [586, 259] on div "**********" at bounding box center [607, 159] width 119 height 319
click at [614, 98] on p "**********" at bounding box center [608, 100] width 109 height 6
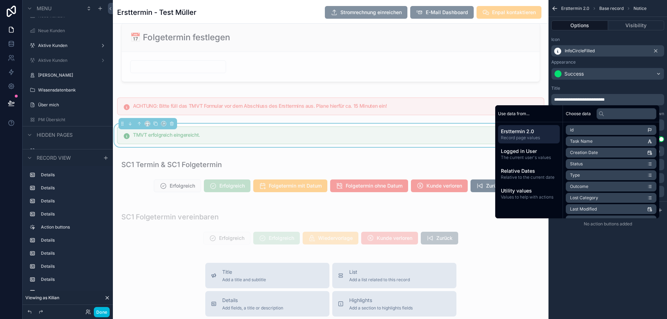
click at [600, 238] on div "**********" at bounding box center [607, 120] width 119 height 241
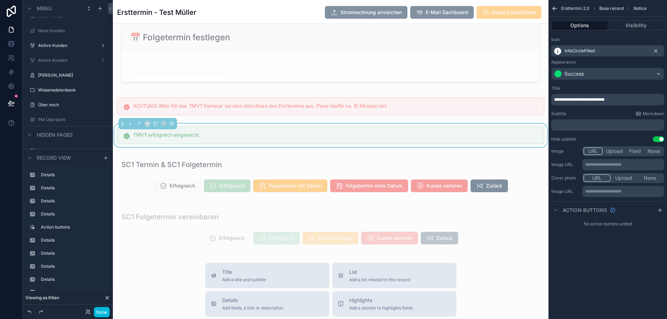
click at [555, 51] on icon "scrollable content" at bounding box center [557, 51] width 8 height 8
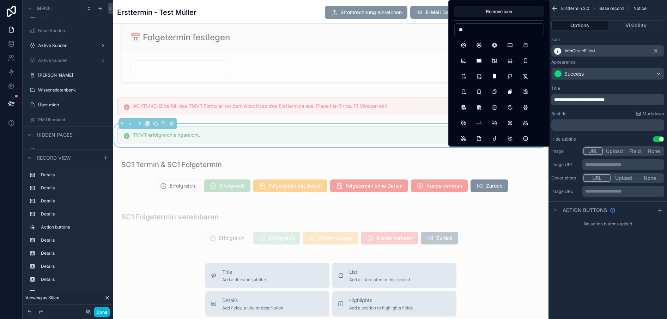
type input "*"
click at [472, 26] on input "********" at bounding box center [499, 30] width 89 height 10
type input "*"
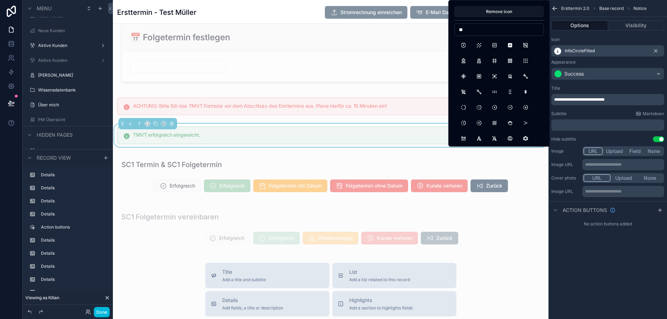
type input "*"
type input "******"
click at [475, 89] on button "CircleCheck" at bounding box center [479, 89] width 13 height 13
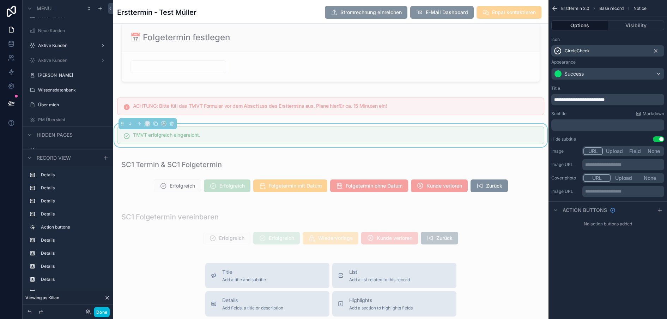
click at [654, 138] on button "Use setting" at bounding box center [658, 139] width 11 height 6
click at [590, 50] on div "CircleCheck" at bounding box center [607, 50] width 113 height 11
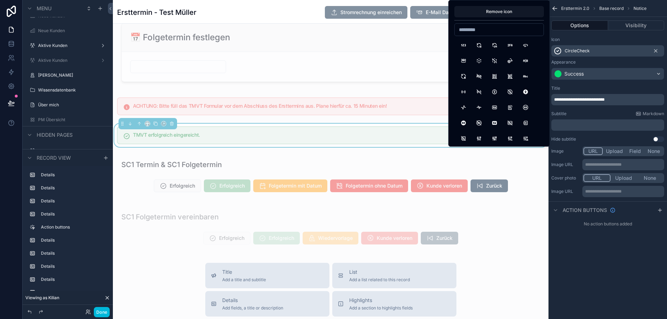
click at [590, 50] on div "CircleCheck" at bounding box center [607, 50] width 113 height 11
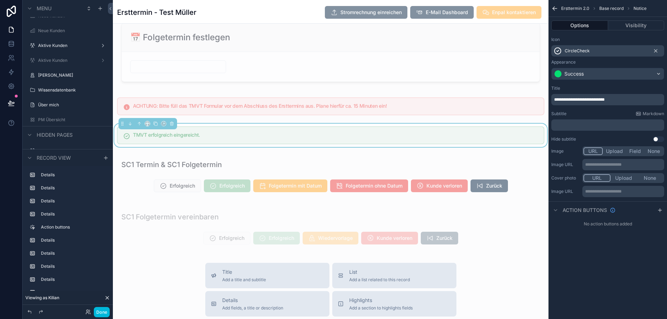
click at [359, 107] on div "scrollable content" at bounding box center [331, 106] width 436 height 23
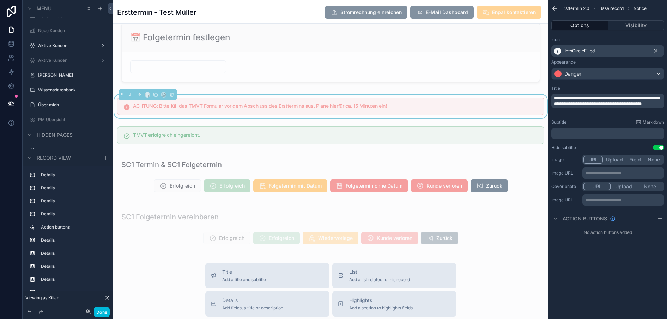
click at [628, 23] on button "Visibility" at bounding box center [636, 25] width 56 height 10
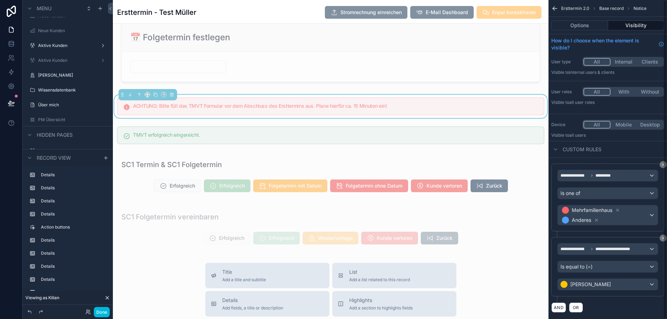
click at [666, 164] on div "**********" at bounding box center [607, 159] width 119 height 319
click at [663, 164] on div "**********" at bounding box center [607, 159] width 119 height 319
click at [661, 238] on icon "scrollable content" at bounding box center [663, 238] width 4 height 4
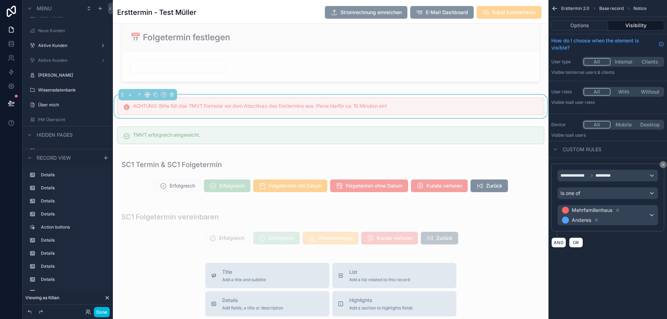
click at [661, 166] on button "scrollable content" at bounding box center [663, 164] width 7 height 7
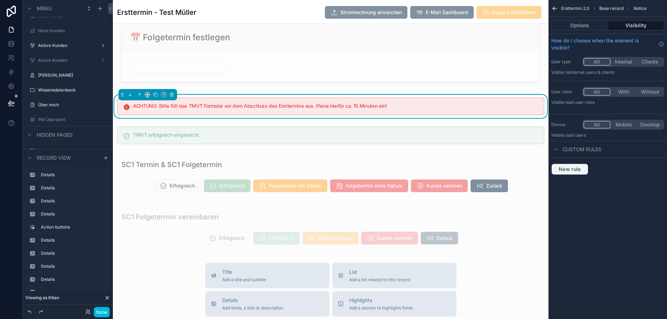
click at [576, 172] on span "New rule" at bounding box center [570, 169] width 28 height 6
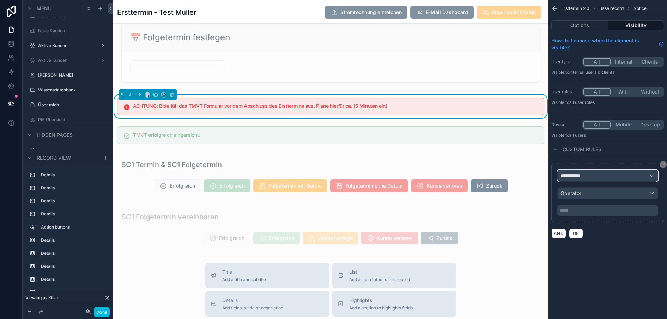
click at [578, 176] on span "**********" at bounding box center [573, 175] width 26 height 7
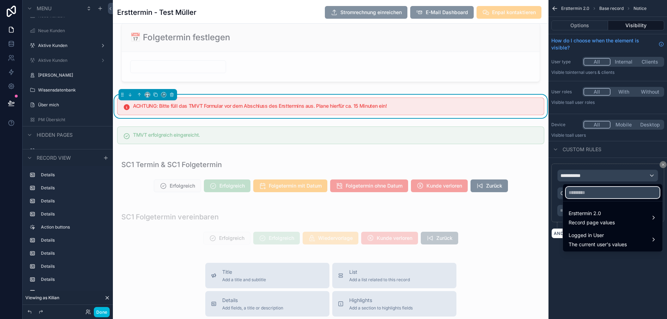
click at [579, 192] on input "text" at bounding box center [613, 192] width 94 height 11
click at [581, 209] on span "Ersttermin 2.0" at bounding box center [592, 213] width 46 height 8
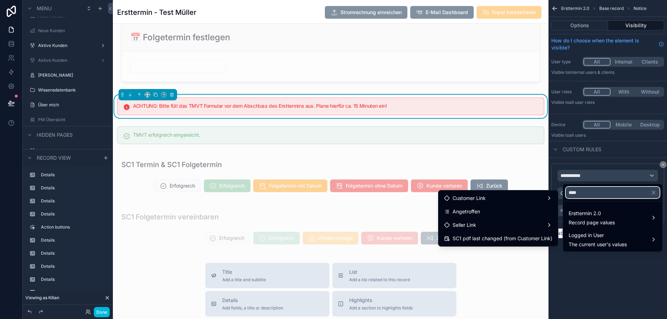
click at [585, 193] on input "****" at bounding box center [613, 192] width 94 height 11
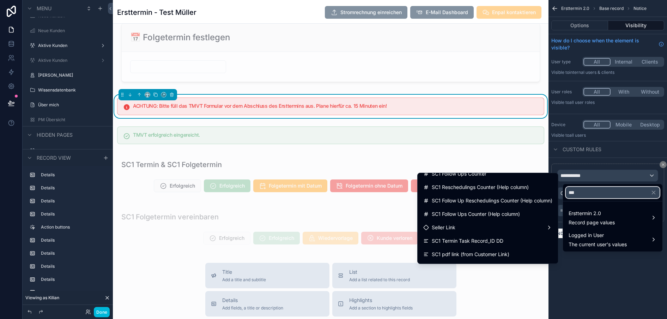
scroll to position [126, 0]
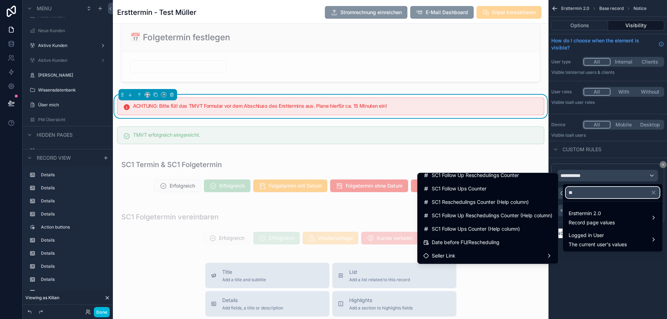
type input "*"
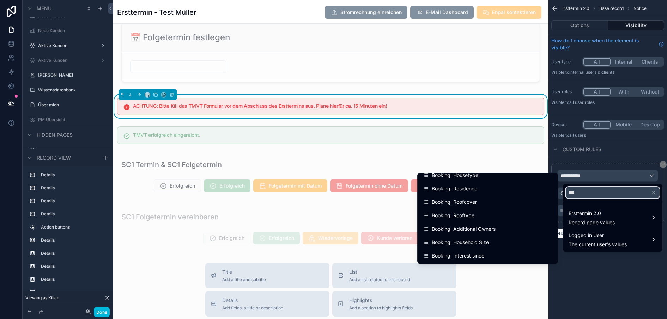
scroll to position [0, 0]
type input "*"
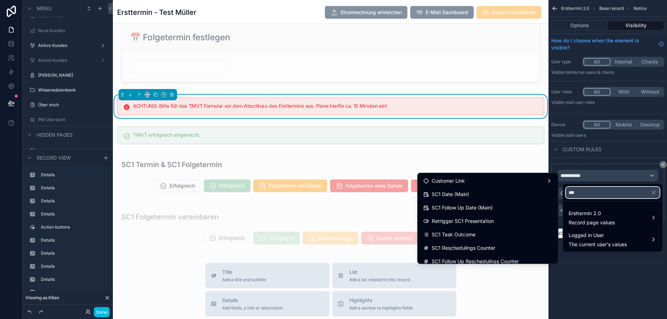
click at [577, 192] on input "***" at bounding box center [613, 192] width 94 height 11
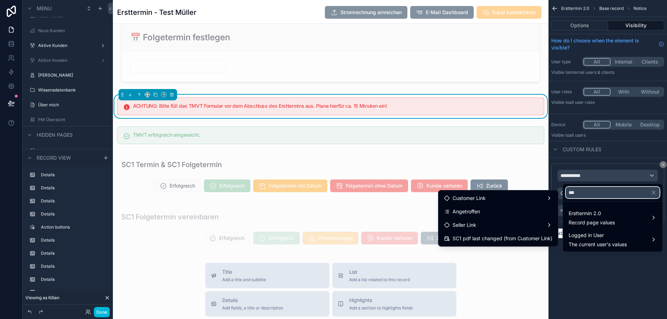
type input "****"
click at [520, 211] on div "Angetroffen" at bounding box center [498, 211] width 108 height 8
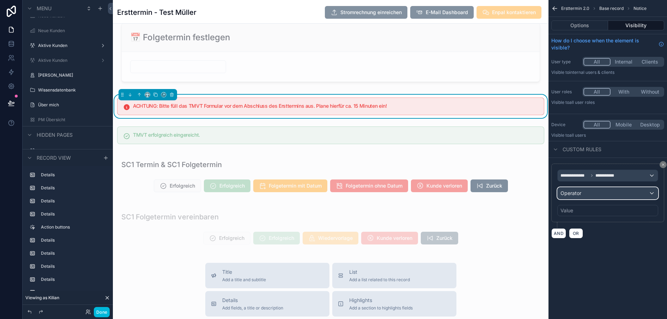
click at [585, 194] on div "Operator" at bounding box center [608, 192] width 100 height 11
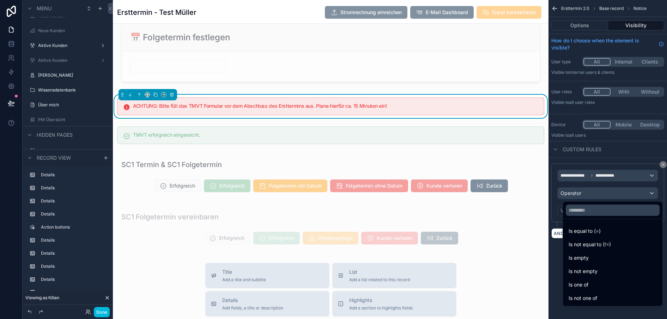
click at [596, 174] on div "scrollable content" at bounding box center [333, 159] width 667 height 319
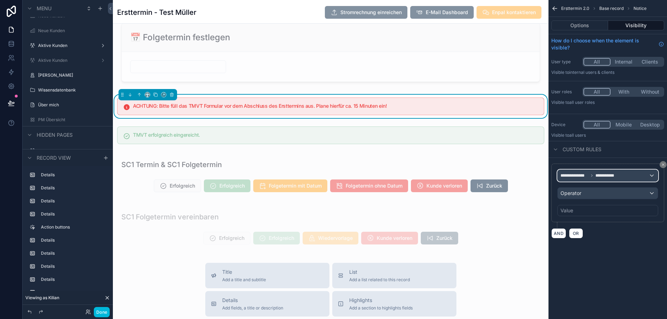
click at [592, 178] on div "**********" at bounding box center [608, 175] width 100 height 11
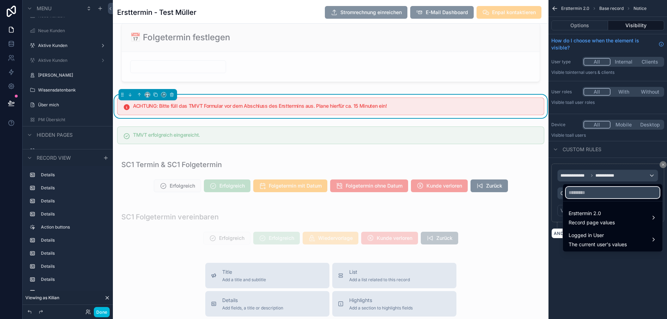
click at [575, 190] on input "text" at bounding box center [613, 192] width 94 height 11
click at [581, 231] on span "Logged in User" at bounding box center [598, 235] width 58 height 8
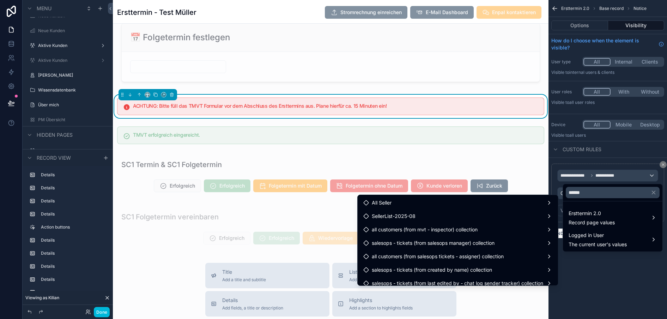
scroll to position [32, 0]
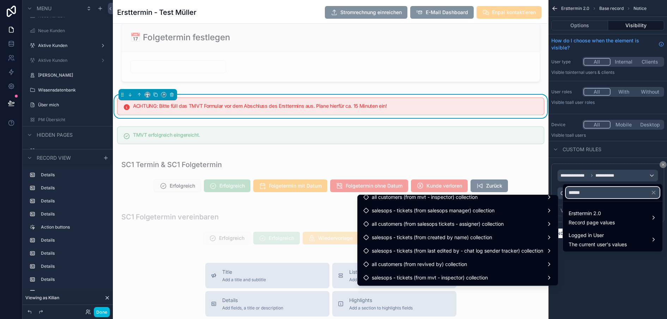
click at [605, 190] on input "******" at bounding box center [613, 192] width 94 height 11
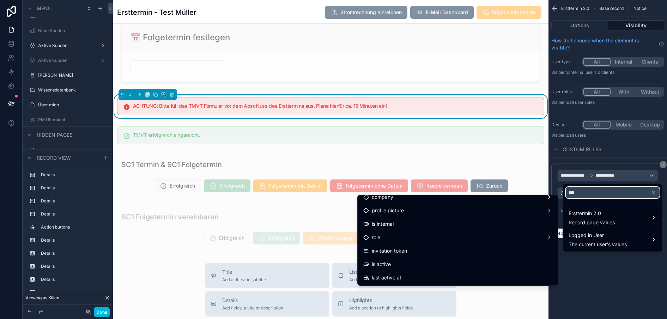
scroll to position [0, 0]
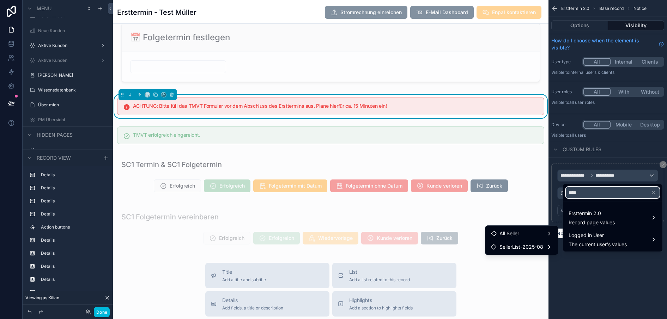
type input "****"
click at [618, 172] on div "scrollable content" at bounding box center [333, 159] width 667 height 319
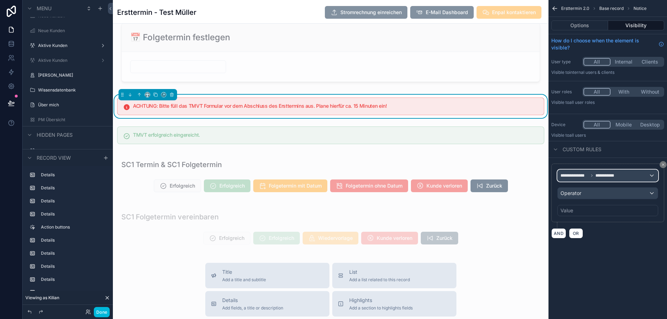
click at [618, 175] on span "**********" at bounding box center [607, 175] width 24 height 6
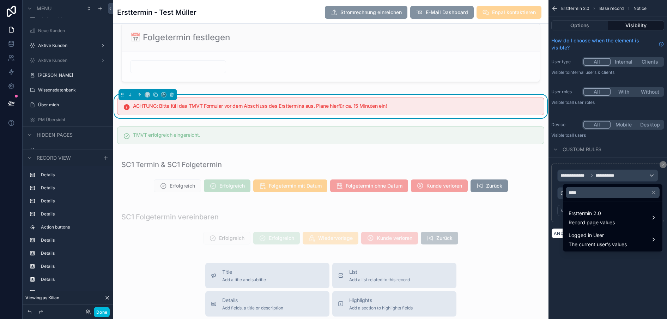
click at [577, 217] on span "Ersttermin 2.0" at bounding box center [592, 213] width 46 height 8
click at [541, 213] on span "Customer Link" at bounding box center [526, 211] width 33 height 8
click at [577, 212] on span "TMVT Submitted" at bounding box center [597, 212] width 40 height 8
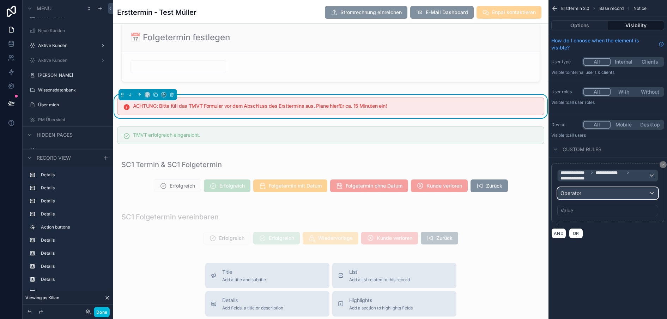
click at [587, 193] on div "Operator" at bounding box center [608, 192] width 100 height 11
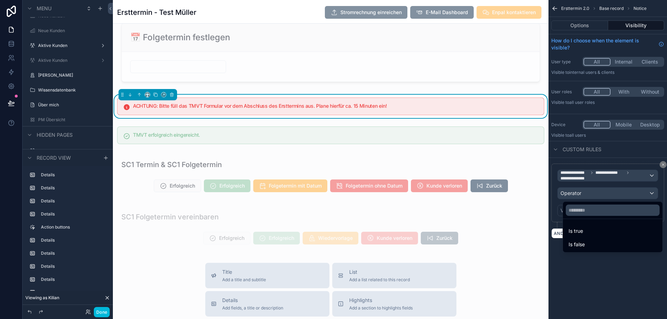
click at [573, 241] on span "Is false" at bounding box center [577, 244] width 16 height 8
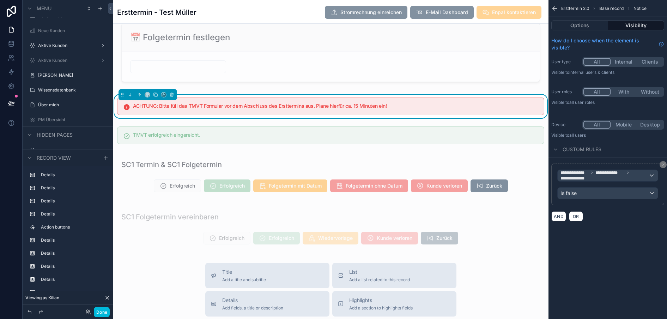
click at [495, 141] on div "scrollable content" at bounding box center [331, 134] width 436 height 23
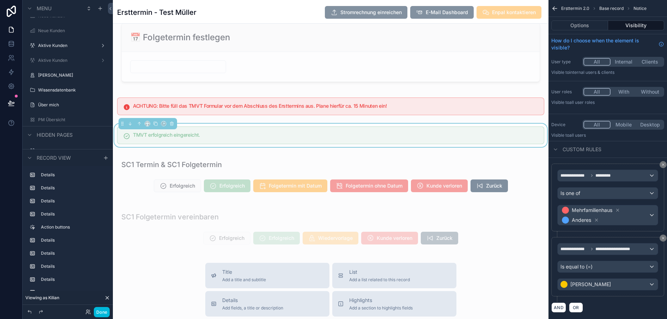
click at [658, 164] on div "**********" at bounding box center [607, 197] width 113 height 68
click at [659, 164] on div "**********" at bounding box center [607, 197] width 113 height 68
click at [660, 164] on button "scrollable content" at bounding box center [663, 164] width 7 height 7
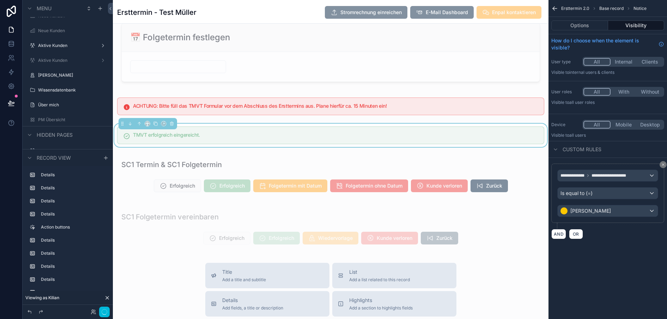
click at [662, 166] on icon "scrollable content" at bounding box center [663, 164] width 4 height 4
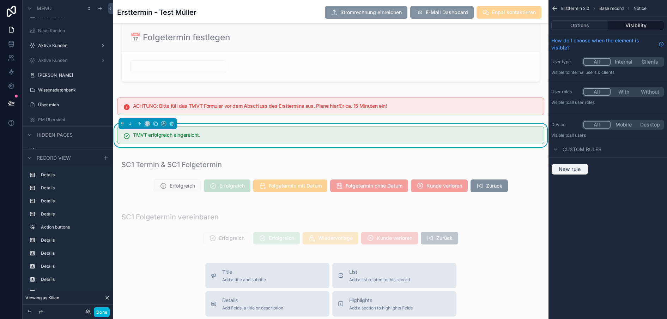
click at [575, 166] on span "New rule" at bounding box center [570, 169] width 28 height 6
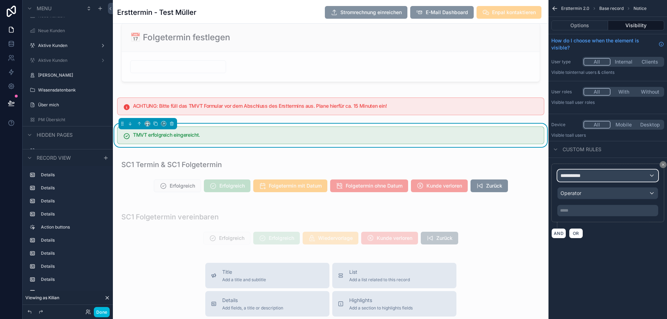
click at [577, 178] on span "**********" at bounding box center [573, 175] width 26 height 7
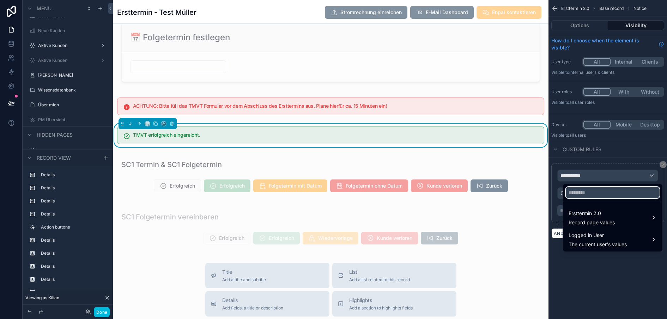
click at [579, 193] on input "text" at bounding box center [613, 192] width 94 height 11
type input "****"
click at [576, 222] on span "Record page values" at bounding box center [592, 222] width 46 height 7
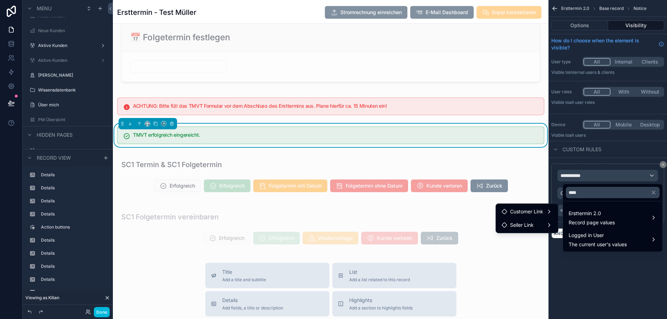
click at [545, 210] on div "Customer Link" at bounding box center [527, 211] width 51 height 8
click at [569, 211] on icon at bounding box center [572, 212] width 6 height 6
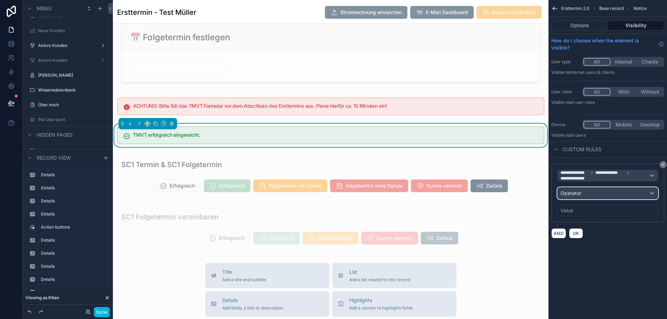
click at [589, 195] on div "Operator" at bounding box center [608, 192] width 100 height 11
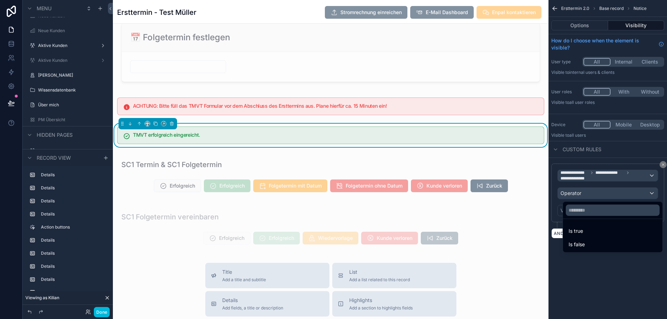
click at [579, 234] on div "Is true" at bounding box center [613, 230] width 88 height 8
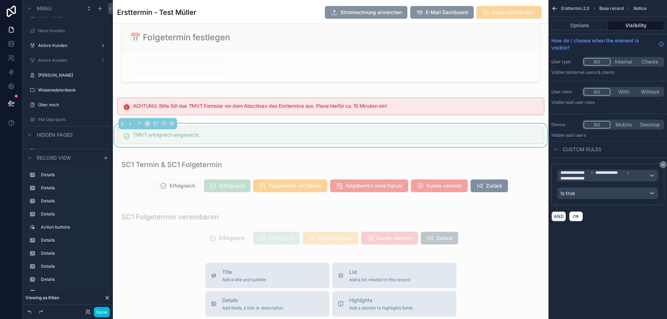
click at [559, 217] on button "AND" at bounding box center [558, 216] width 15 height 10
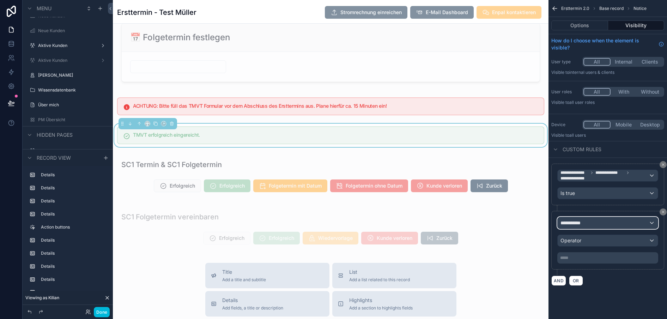
click at [570, 223] on span "**********" at bounding box center [573, 222] width 26 height 7
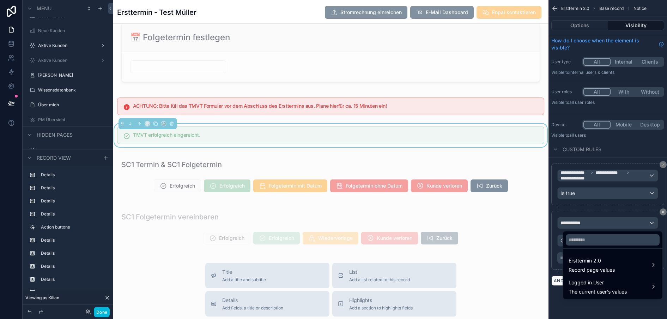
click at [581, 267] on span "Record page values" at bounding box center [592, 269] width 46 height 7
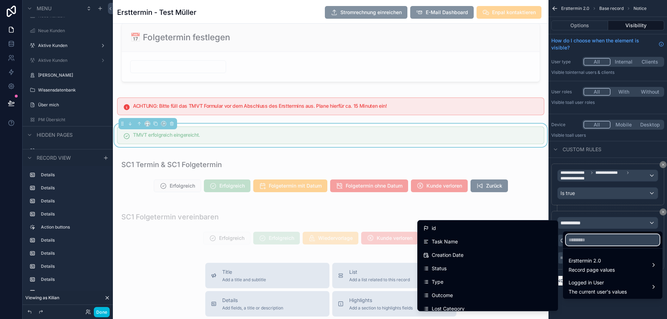
click at [579, 241] on input "text" at bounding box center [613, 239] width 94 height 11
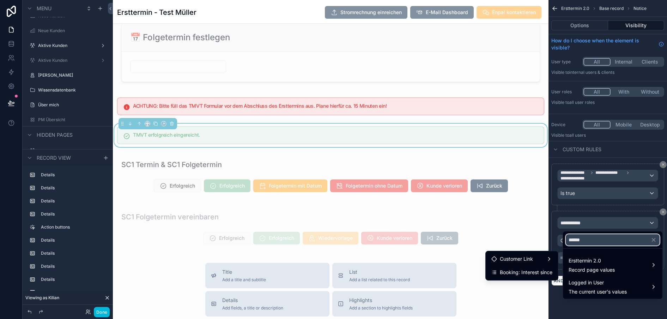
type input "******"
click at [545, 256] on div "Customer Link" at bounding box center [521, 258] width 61 height 8
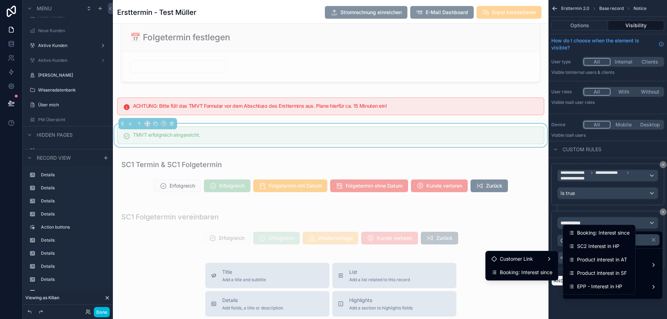
click at [580, 256] on span "Product interest in AT" at bounding box center [602, 259] width 50 height 8
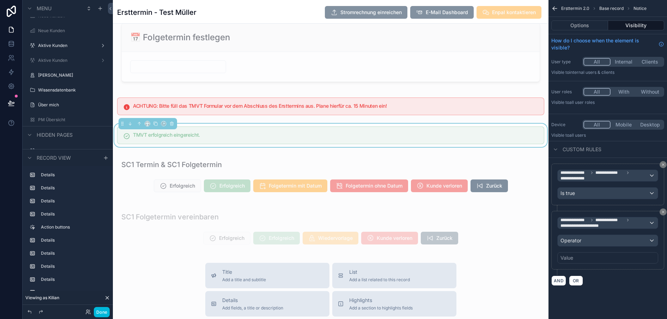
click at [573, 234] on div "**********" at bounding box center [607, 240] width 101 height 47
click at [573, 238] on span "Operator" at bounding box center [570, 240] width 21 height 6
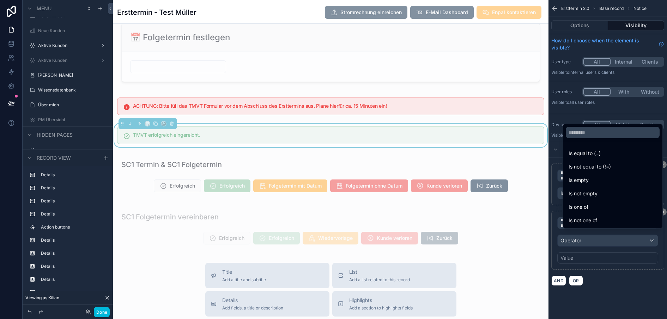
click at [581, 211] on span "Is one of" at bounding box center [579, 206] width 20 height 8
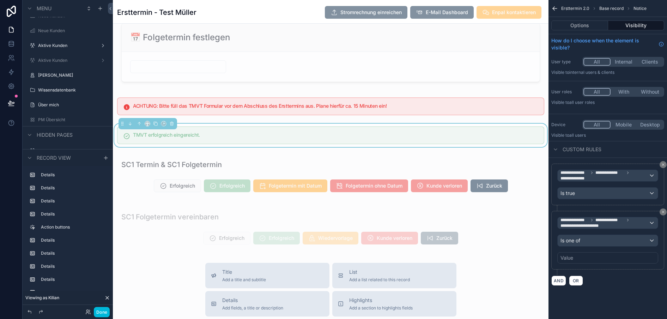
click at [576, 255] on div "Value" at bounding box center [607, 257] width 101 height 11
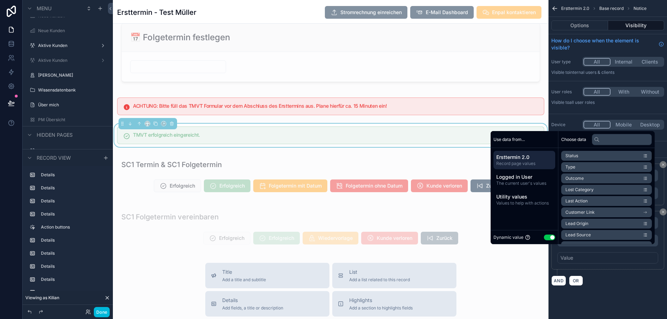
click at [546, 240] on button "Use setting" at bounding box center [549, 237] width 11 height 6
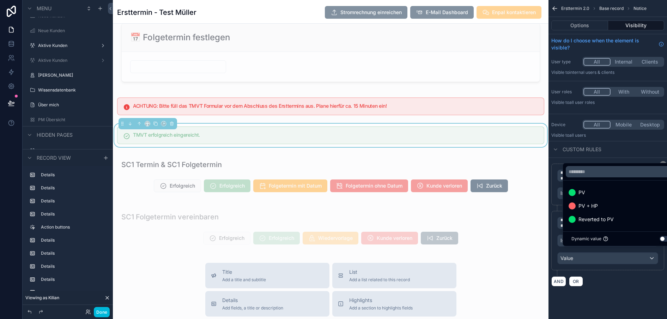
click at [580, 212] on div "PV + HP" at bounding box center [621, 205] width 114 height 13
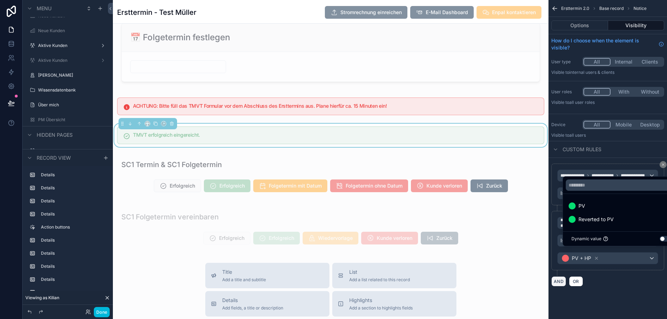
click at [558, 279] on button "AND" at bounding box center [558, 281] width 15 height 10
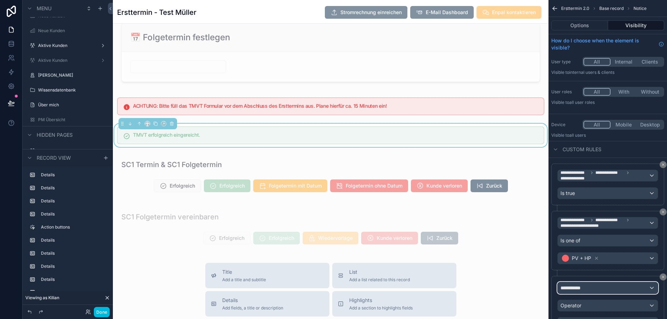
click at [576, 285] on span "**********" at bounding box center [573, 287] width 26 height 7
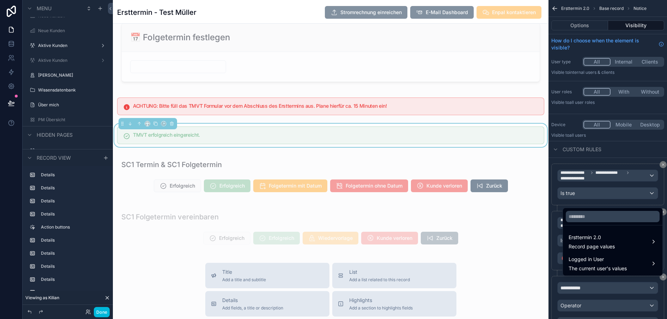
click at [589, 241] on span "Ersttermin 2.0" at bounding box center [592, 237] width 46 height 8
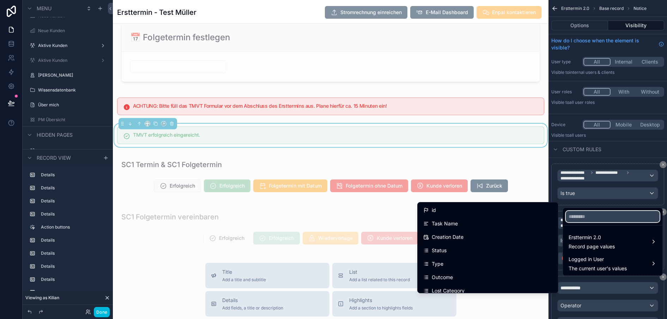
click at [588, 222] on input "text" at bounding box center [613, 216] width 94 height 11
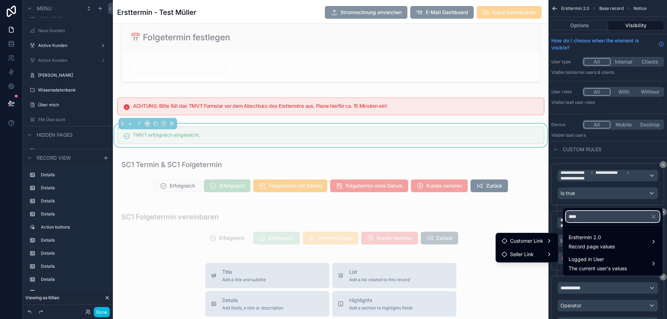
type input "****"
click at [537, 239] on span "Customer Link" at bounding box center [526, 240] width 33 height 8
click at [577, 249] on span "Product interest in SF" at bounding box center [602, 248] width 50 height 8
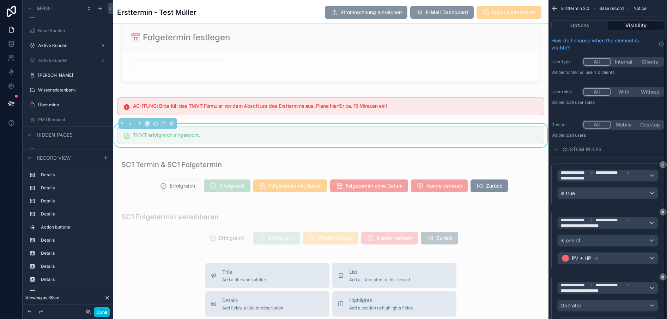
scroll to position [43, 0]
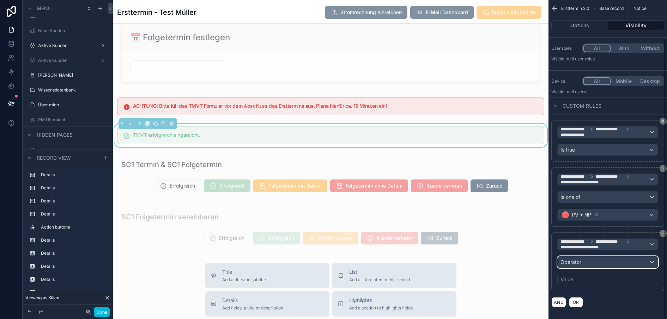
click at [578, 263] on span "Operator" at bounding box center [570, 262] width 21 height 6
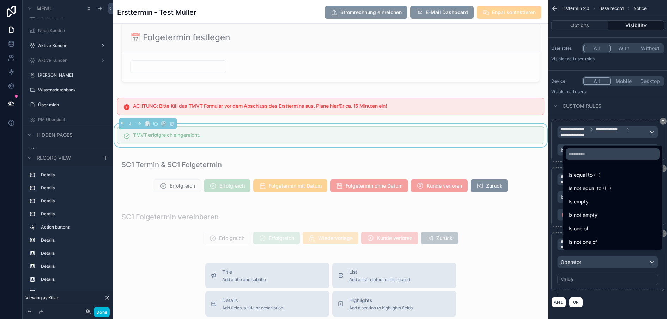
click at [583, 231] on span "Is one of" at bounding box center [579, 228] width 20 height 8
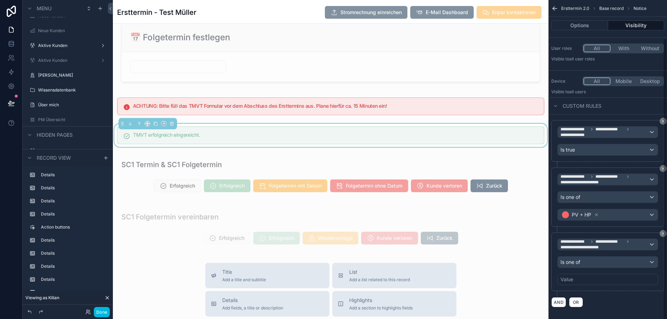
click at [577, 278] on div "Value" at bounding box center [607, 278] width 101 height 11
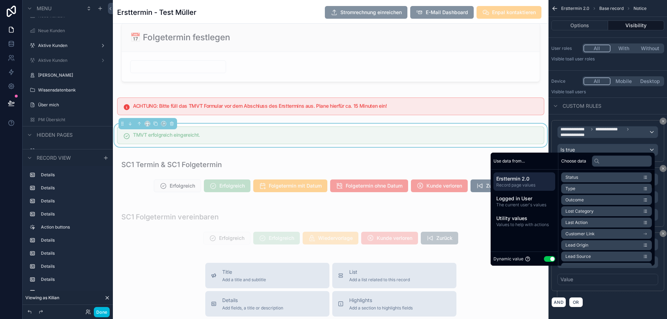
click at [545, 261] on button "Use setting" at bounding box center [549, 259] width 11 height 6
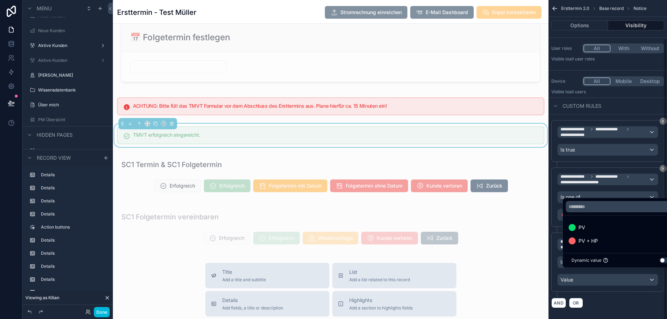
click at [582, 245] on span "PV + HP" at bounding box center [587, 240] width 19 height 8
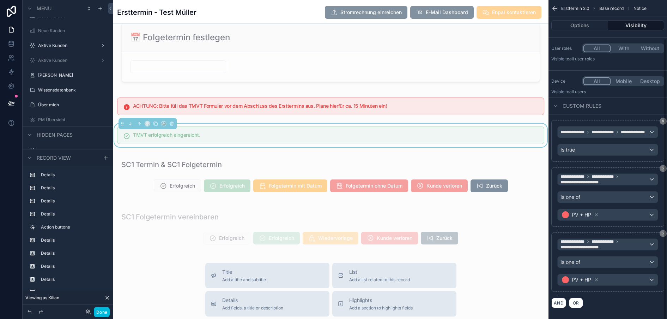
click at [599, 301] on div "AND OR" at bounding box center [607, 302] width 113 height 11
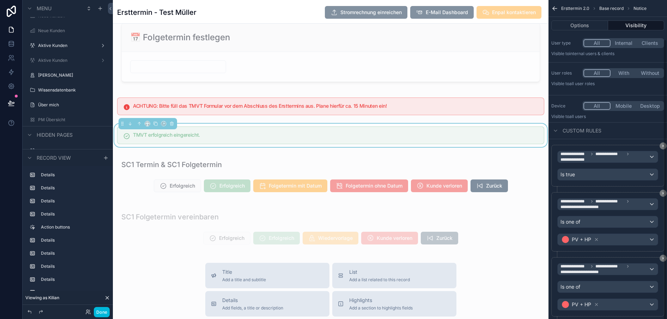
scroll to position [44, 0]
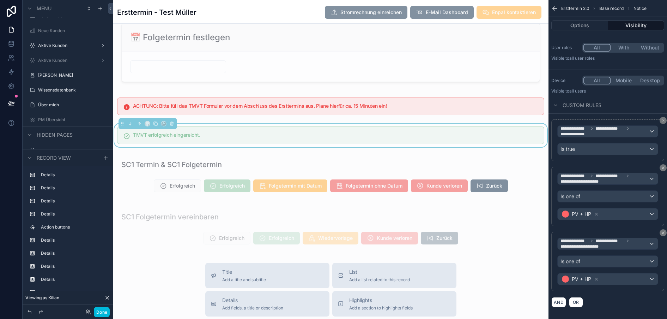
click at [457, 107] on div "scrollable content" at bounding box center [331, 106] width 436 height 23
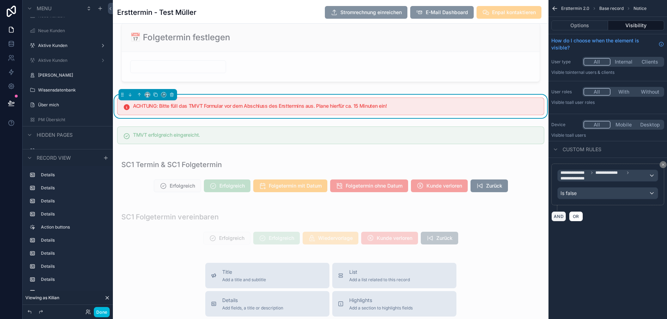
click at [557, 214] on button "AND" at bounding box center [558, 216] width 15 height 10
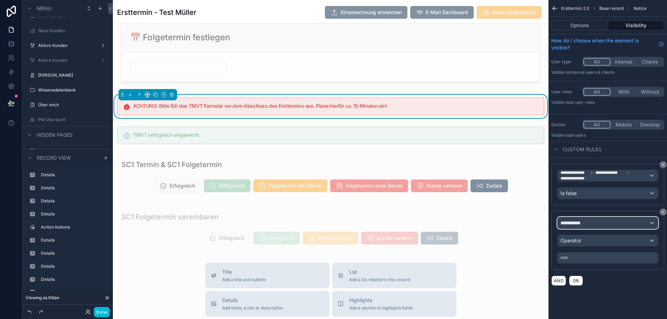
click at [576, 224] on span "**********" at bounding box center [573, 222] width 26 height 7
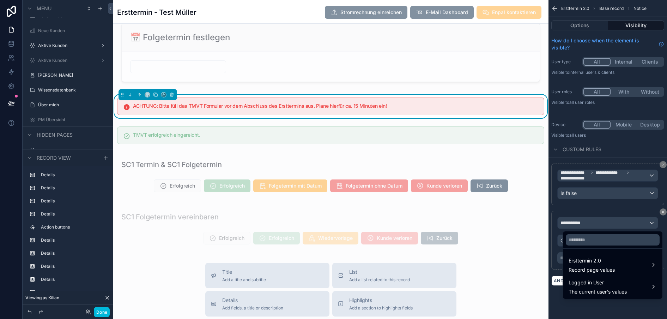
click at [575, 260] on span "Ersttermin 2.0" at bounding box center [592, 260] width 46 height 8
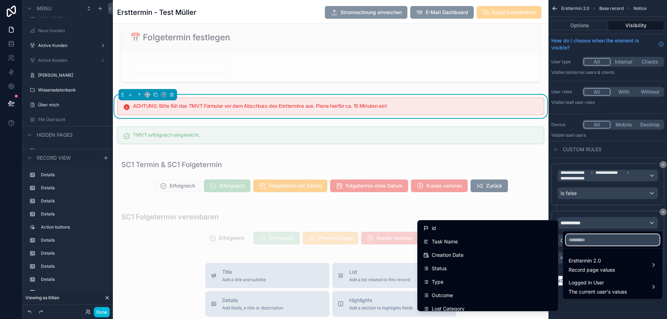
click at [578, 242] on input "text" at bounding box center [613, 239] width 94 height 11
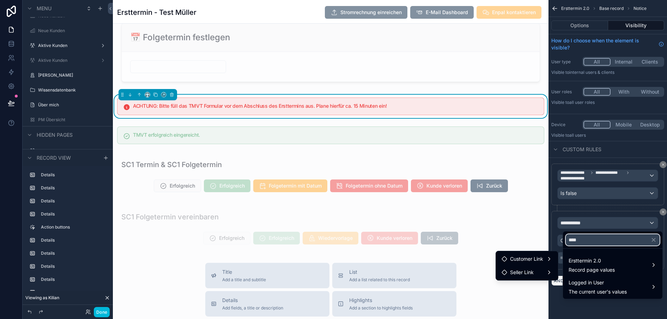
type input "****"
click at [535, 257] on span "Customer Link" at bounding box center [526, 258] width 33 height 8
click at [577, 252] on span "Product interest in AT" at bounding box center [602, 252] width 50 height 8
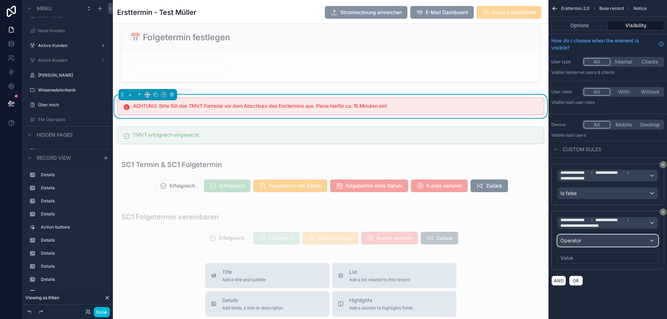
click at [590, 241] on div "Operator" at bounding box center [608, 240] width 100 height 11
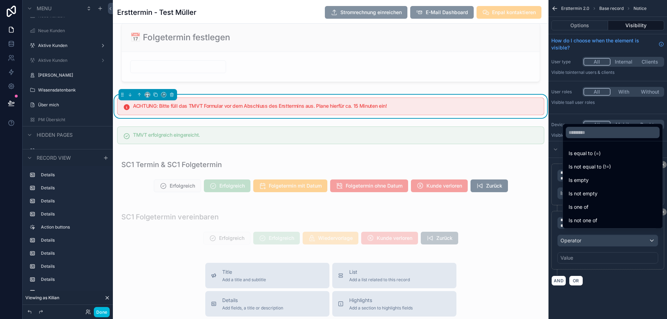
click at [573, 211] on span "Is one of" at bounding box center [579, 206] width 20 height 8
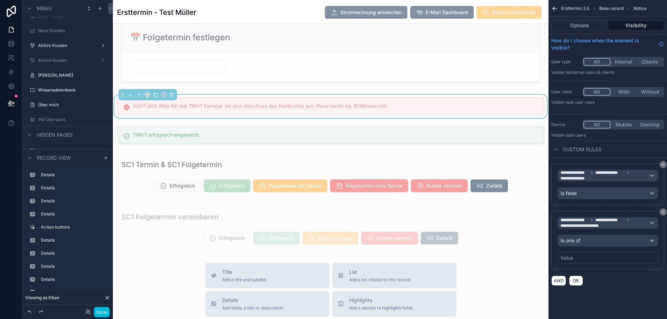
click at [578, 255] on div "Value" at bounding box center [607, 257] width 101 height 11
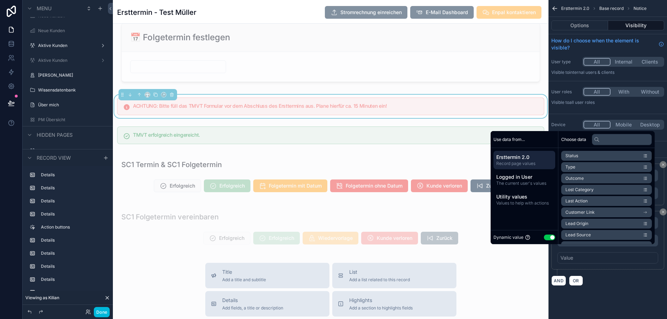
click at [545, 240] on button "Use setting" at bounding box center [549, 237] width 11 height 6
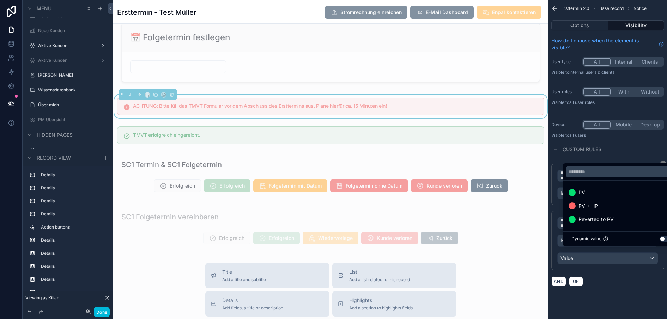
click at [581, 210] on span "PV + HP" at bounding box center [587, 205] width 19 height 8
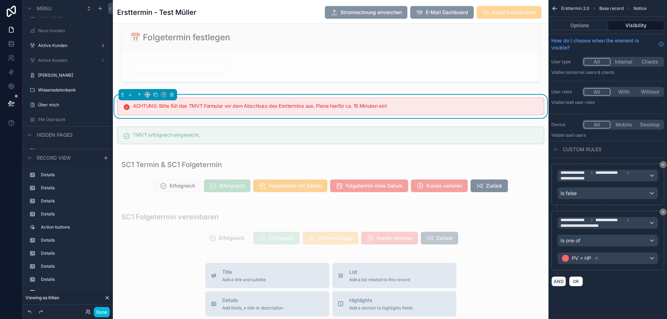
click at [560, 276] on button "AND" at bounding box center [558, 281] width 15 height 10
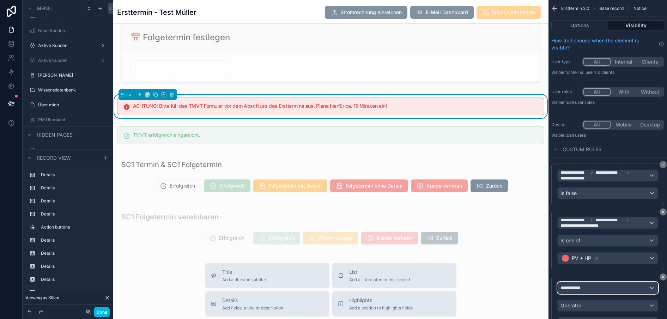
click at [579, 285] on span "**********" at bounding box center [573, 287] width 26 height 7
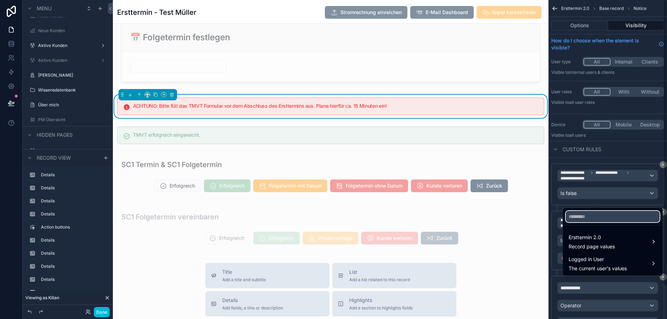
click at [574, 222] on input "text" at bounding box center [613, 216] width 94 height 11
type input "****"
click at [572, 241] on span "Ersttermin 2.0" at bounding box center [592, 237] width 46 height 8
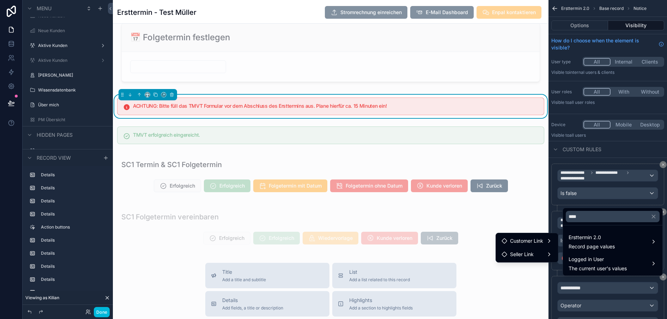
click at [546, 244] on div "Customer Link" at bounding box center [527, 240] width 51 height 8
click at [586, 245] on span "Product interest in SF" at bounding box center [602, 248] width 50 height 8
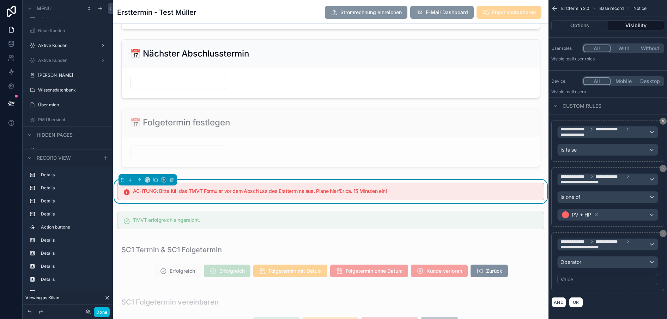
scroll to position [1658, 0]
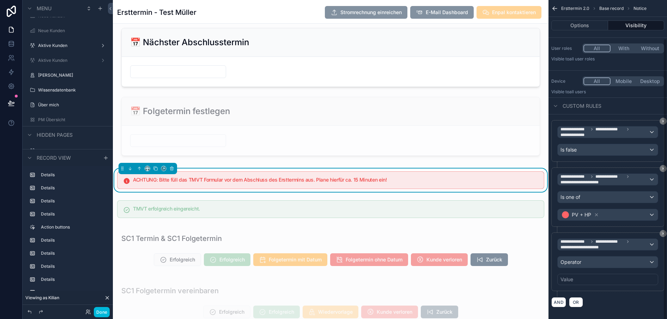
click at [664, 170] on div "**********" at bounding box center [607, 159] width 119 height 319
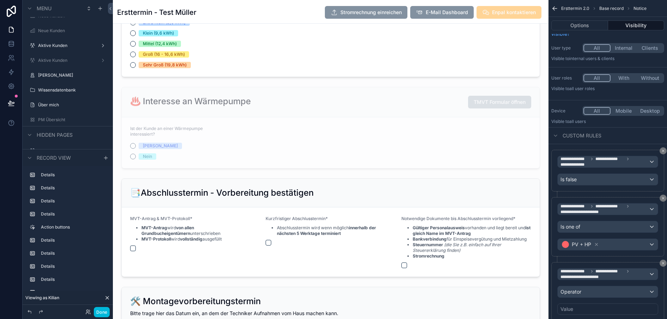
scroll to position [1271, 0]
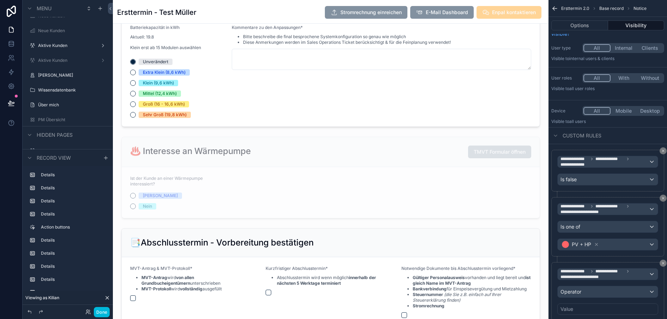
click at [409, 146] on div "scrollable content" at bounding box center [331, 49] width 436 height 1001
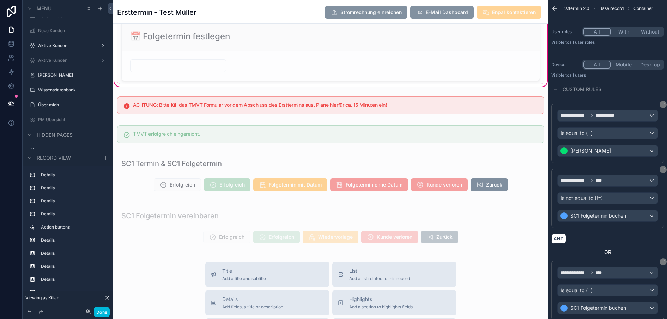
scroll to position [1734, 0]
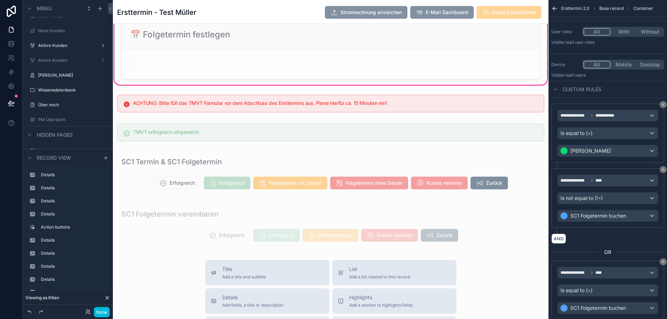
click at [433, 133] on div "scrollable content" at bounding box center [331, 132] width 436 height 23
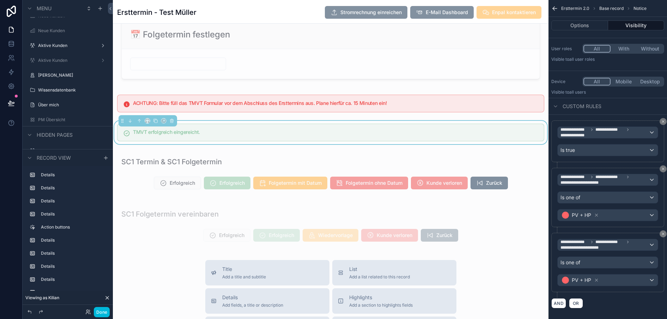
click at [447, 107] on div "scrollable content" at bounding box center [331, 103] width 436 height 23
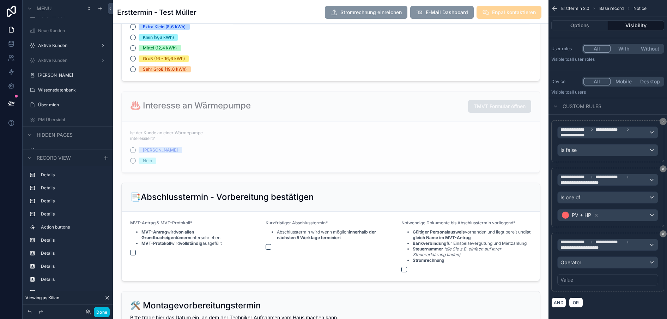
scroll to position [1315, 0]
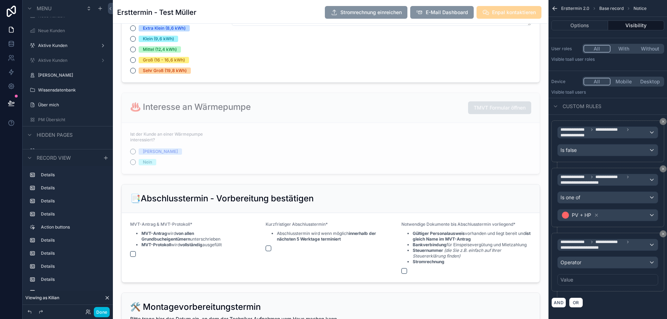
click at [418, 102] on div "scrollable content" at bounding box center [331, 5] width 436 height 1001
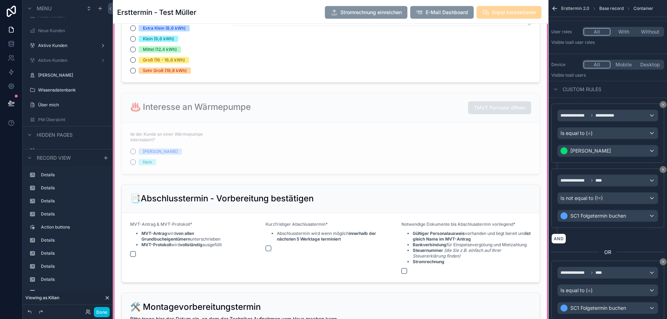
click at [447, 108] on div "scrollable content" at bounding box center [330, 133] width 427 height 87
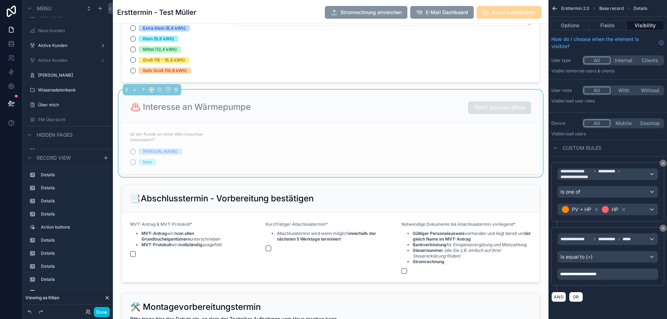
scroll to position [0, 0]
click at [436, 197] on div "scrollable content" at bounding box center [330, 233] width 427 height 104
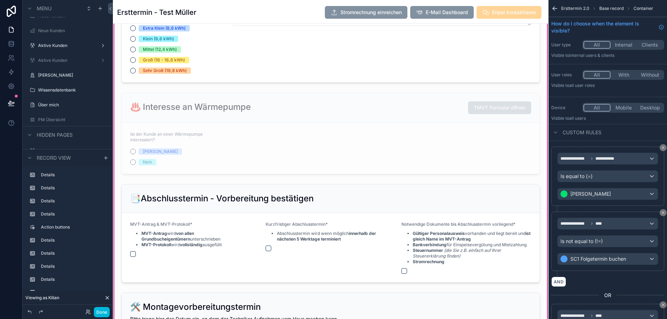
click at [398, 114] on div "scrollable content" at bounding box center [330, 133] width 427 height 87
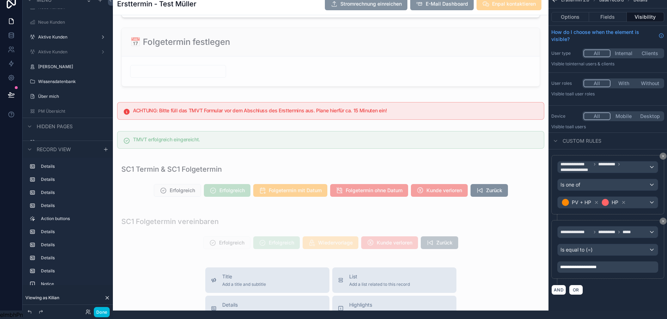
scroll to position [1719, 0]
click at [442, 108] on div "scrollable content" at bounding box center [331, 110] width 436 height 23
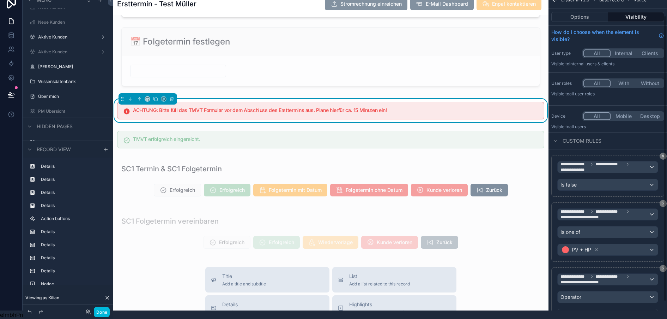
scroll to position [43, 0]
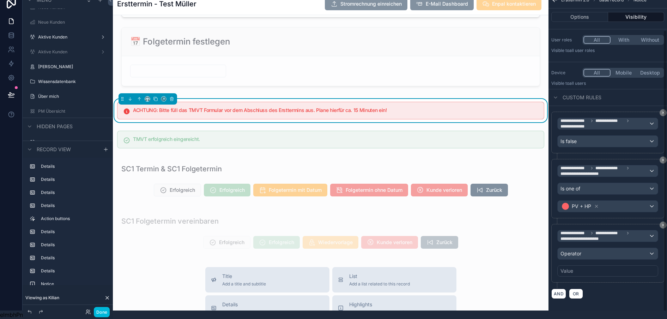
click at [664, 223] on div "**********" at bounding box center [607, 151] width 119 height 319
click at [662, 158] on icon "scrollable content" at bounding box center [663, 160] width 4 height 4
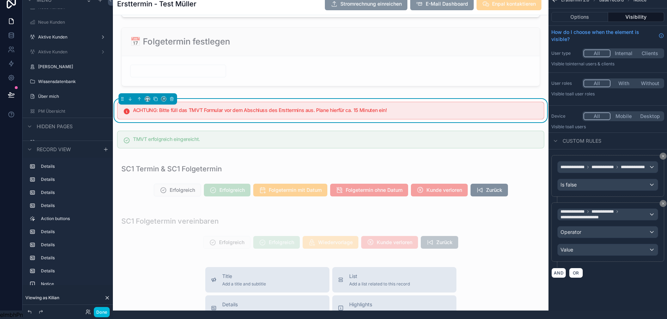
scroll to position [0, 0]
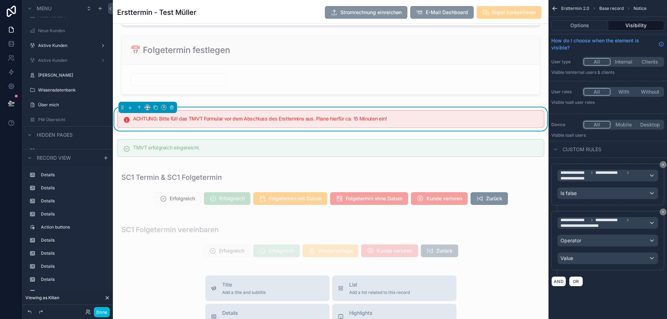
click at [663, 212] on icon "scrollable content" at bounding box center [663, 212] width 2 height 2
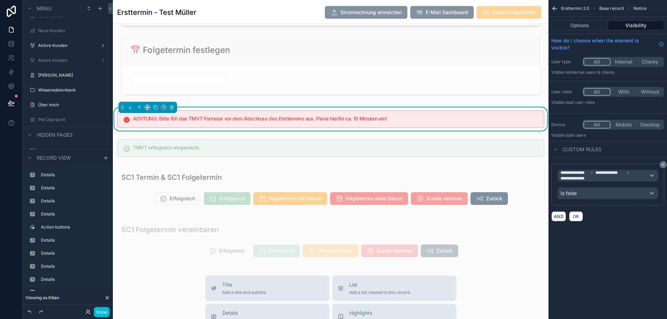
click at [559, 215] on button "AND" at bounding box center [558, 216] width 15 height 10
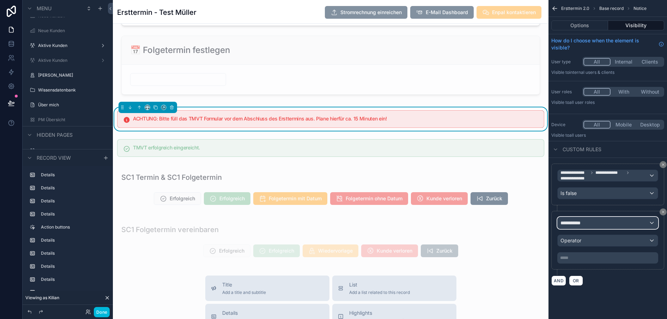
click at [570, 223] on span "**********" at bounding box center [573, 222] width 26 height 7
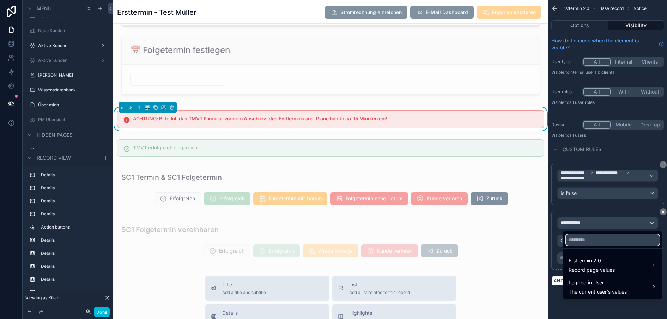
click at [593, 234] on input "text" at bounding box center [613, 239] width 94 height 11
click at [586, 268] on span "Record page values" at bounding box center [592, 269] width 46 height 7
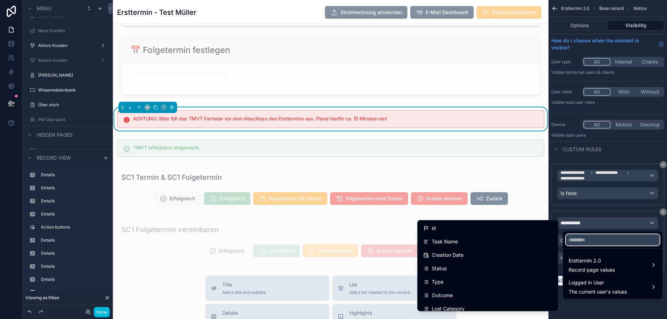
click at [589, 241] on input "text" at bounding box center [613, 239] width 94 height 11
type input "**"
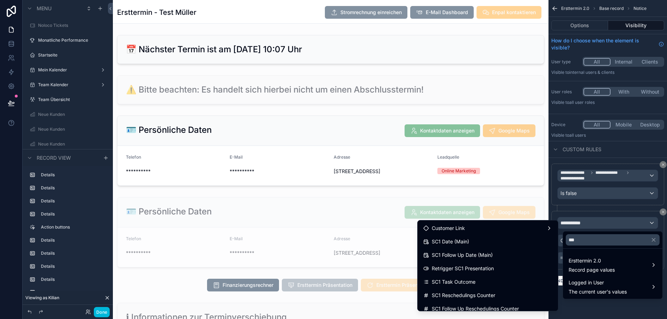
scroll to position [1719, 0]
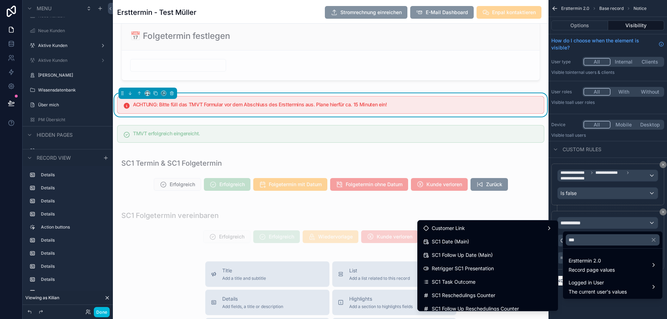
click at [540, 230] on div "Customer Link" at bounding box center [487, 228] width 129 height 8
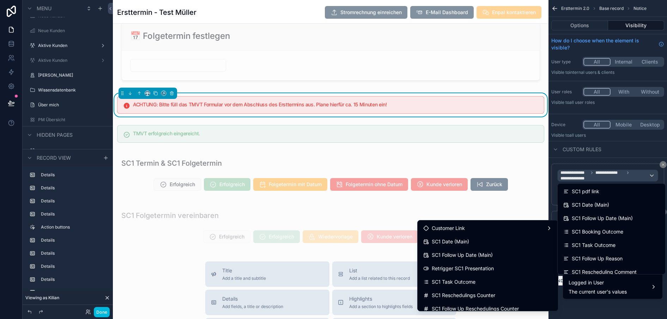
click at [540, 230] on div "Customer Link" at bounding box center [487, 228] width 129 height 8
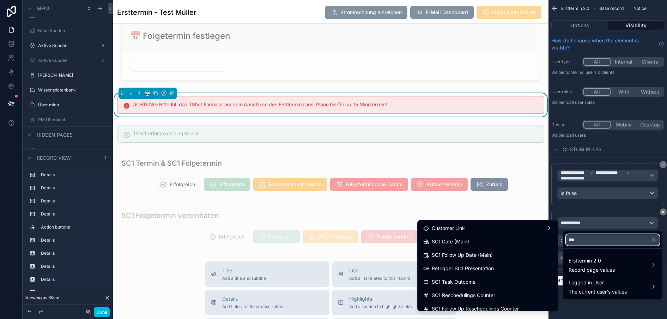
click at [579, 238] on input "***" at bounding box center [613, 239] width 94 height 11
type input "*"
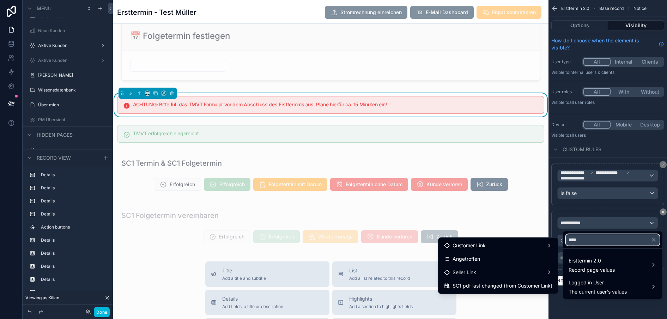
type input "****"
click at [515, 241] on div "Customer Link" at bounding box center [498, 245] width 117 height 13
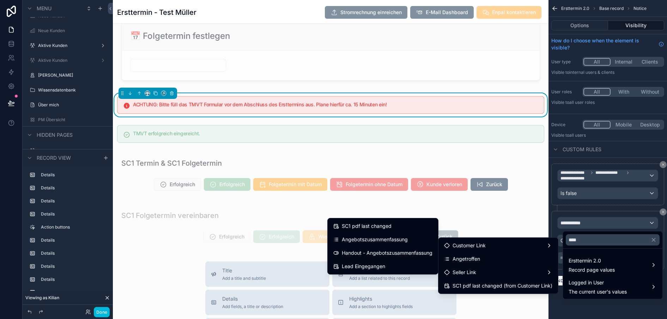
click at [506, 272] on div "Seller Link" at bounding box center [498, 272] width 108 height 8
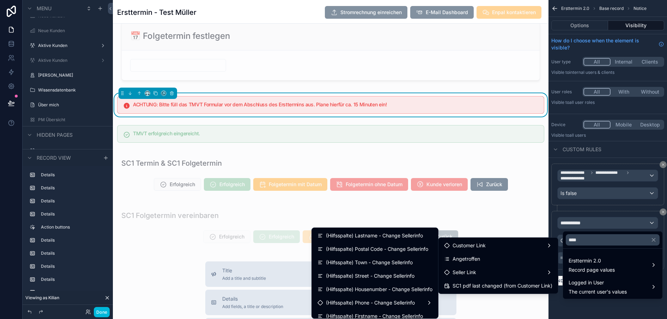
click at [506, 272] on div "Seller Link" at bounding box center [498, 272] width 108 height 8
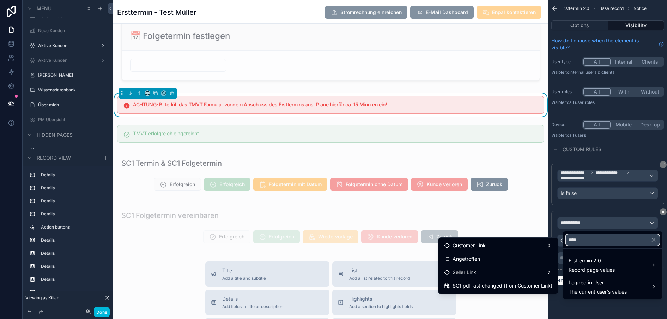
click at [580, 239] on input "****" at bounding box center [613, 239] width 94 height 11
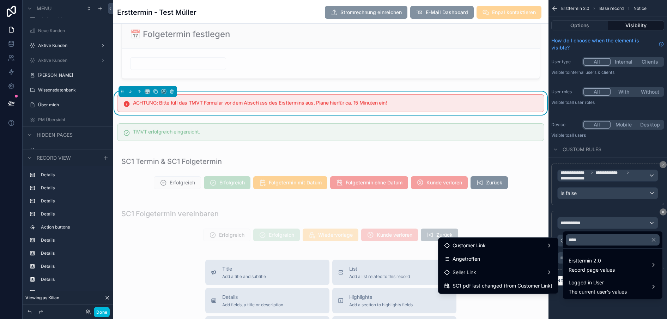
click at [455, 167] on div "scrollable content" at bounding box center [331, 172] width 436 height 47
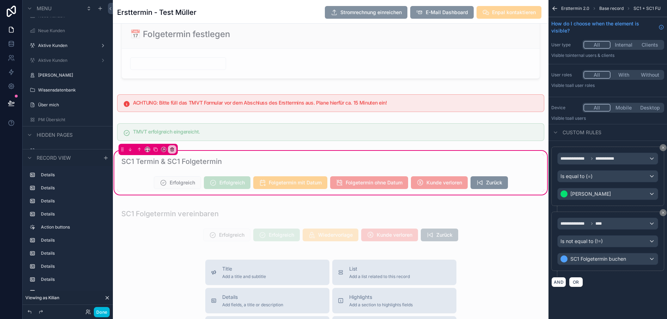
click at [460, 115] on div "scrollable content" at bounding box center [331, 102] width 436 height 23
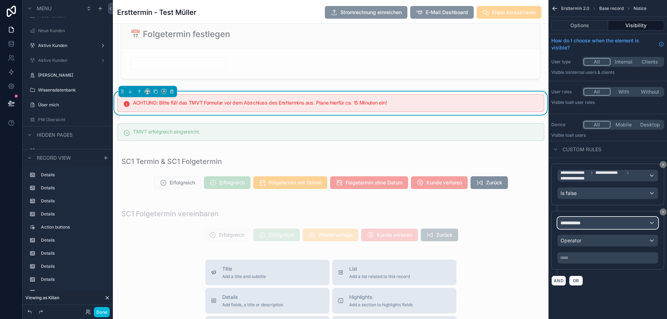
click at [578, 224] on span "**********" at bounding box center [573, 222] width 26 height 7
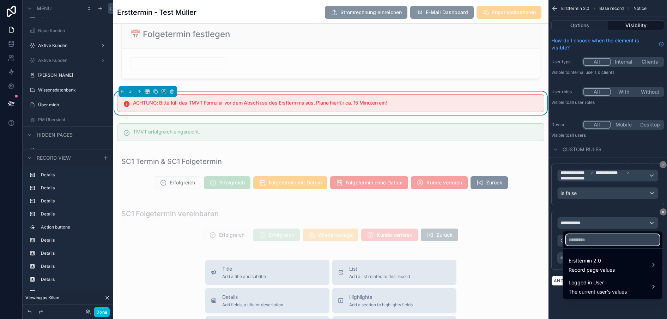
click at [578, 239] on input "text" at bounding box center [613, 239] width 94 height 11
type input "****"
click at [576, 262] on span "Ersttermin 2.0" at bounding box center [592, 260] width 46 height 8
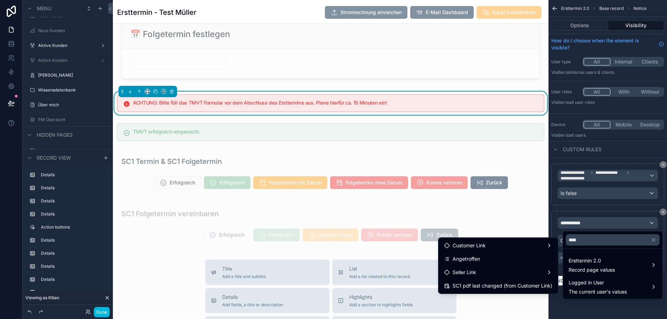
click at [533, 254] on div "Angetroffen" at bounding box center [498, 258] width 117 height 13
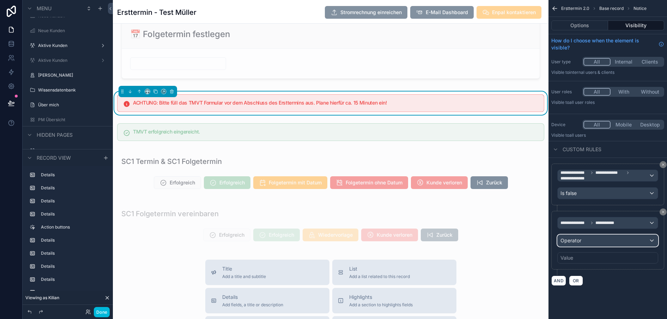
click at [586, 236] on div "Operator" at bounding box center [608, 240] width 100 height 11
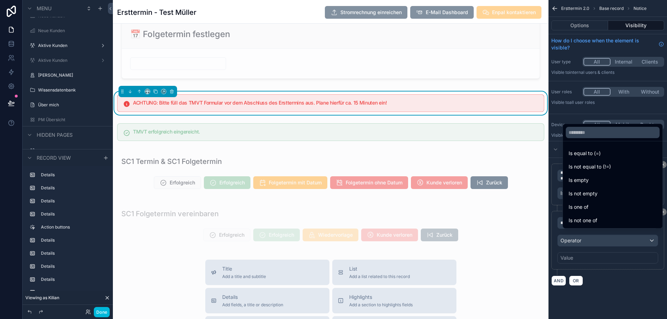
click at [586, 156] on span "Is equal to (=)" at bounding box center [585, 153] width 32 height 8
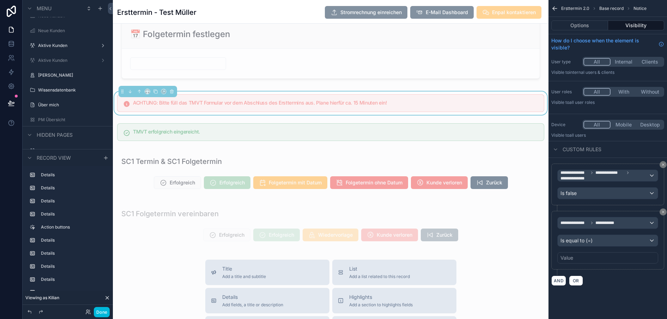
click at [569, 253] on div "Value" at bounding box center [607, 257] width 101 height 11
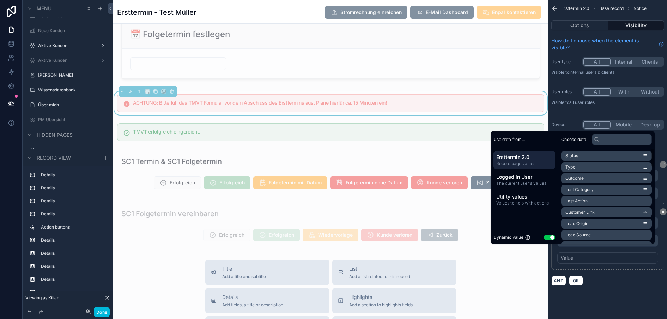
click at [544, 240] on button "Use setting" at bounding box center [549, 237] width 11 height 6
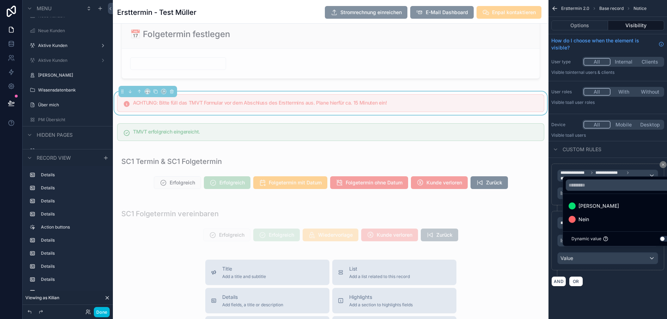
click at [578, 210] on span "[PERSON_NAME]" at bounding box center [598, 205] width 41 height 8
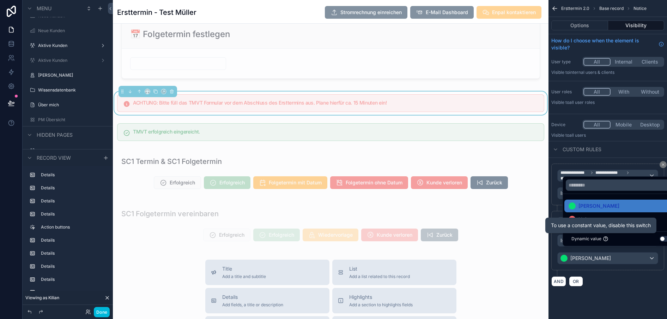
click at [604, 284] on div "AND OR" at bounding box center [607, 280] width 113 height 11
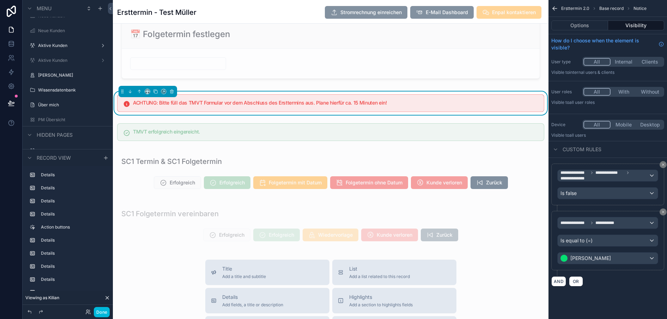
click at [466, 143] on div "scrollable content" at bounding box center [331, 131] width 436 height 23
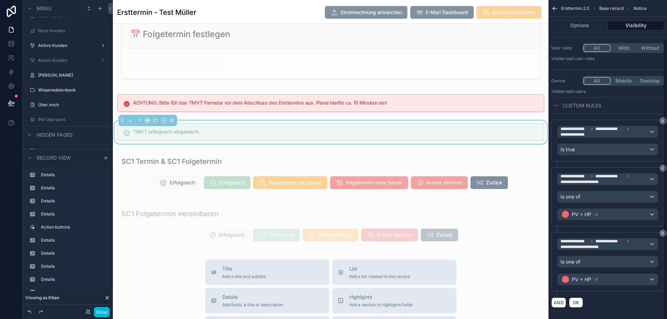
scroll to position [44, 0]
click at [556, 301] on button "AND" at bounding box center [558, 302] width 15 height 10
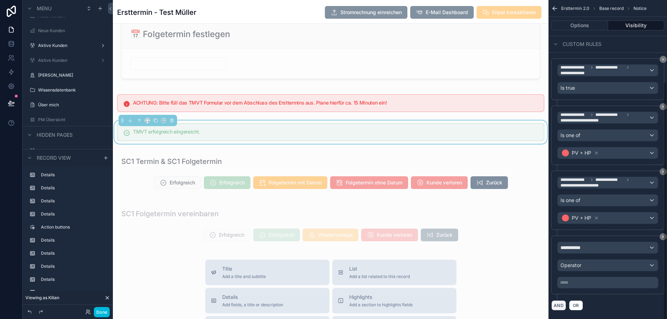
scroll to position [108, 0]
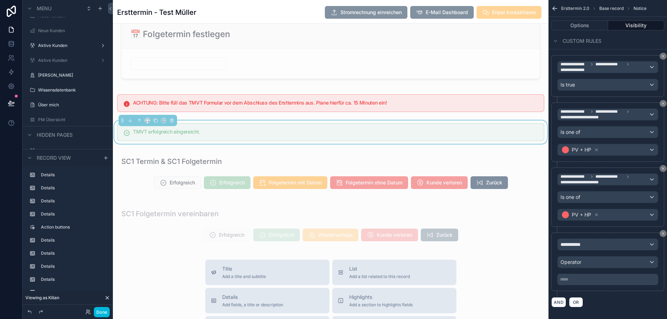
click at [662, 166] on button "scrollable content" at bounding box center [663, 168] width 7 height 7
click at [575, 242] on span "**********" at bounding box center [573, 244] width 26 height 7
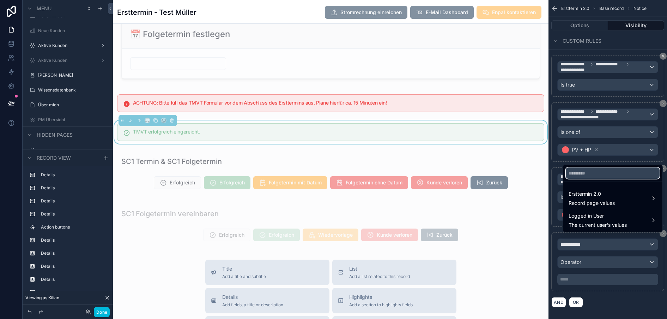
click at [580, 178] on input "text" at bounding box center [613, 172] width 94 height 11
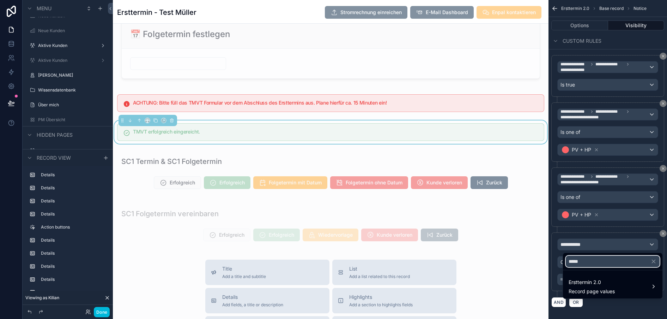
type input "*****"
click at [578, 280] on span "Ersttermin 2.0" at bounding box center [592, 282] width 46 height 8
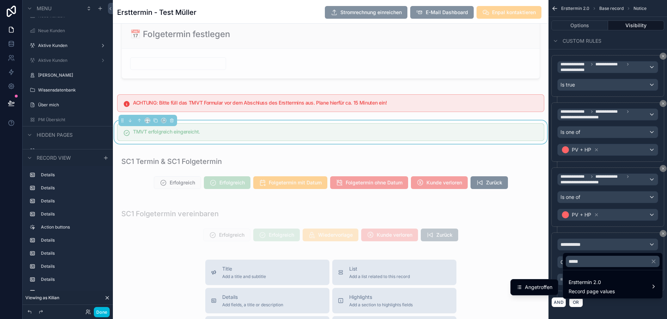
click at [537, 287] on span "Angetroffen" at bounding box center [539, 287] width 28 height 8
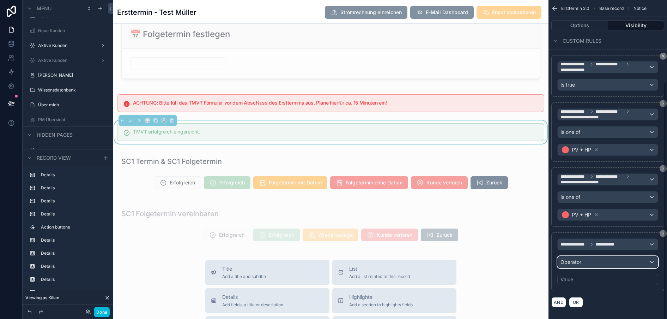
click at [567, 264] on span "Operator" at bounding box center [570, 262] width 21 height 6
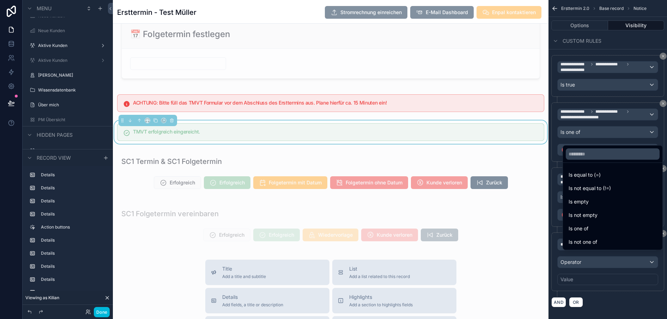
click at [582, 178] on span "Is equal to (=)" at bounding box center [585, 174] width 32 height 8
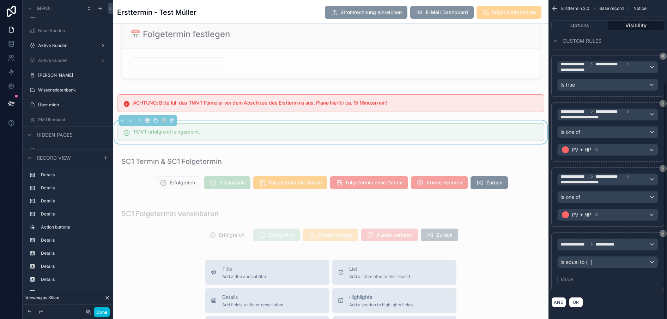
click at [572, 277] on div "Value" at bounding box center [566, 278] width 13 height 7
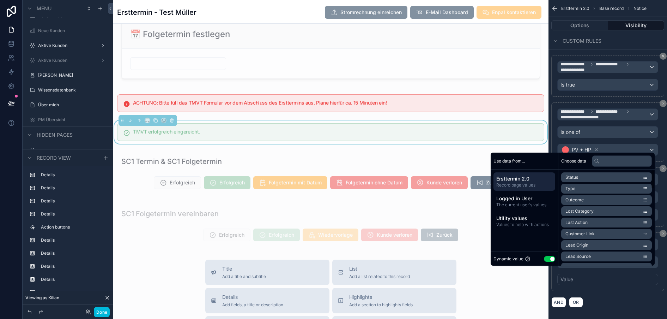
click at [546, 261] on button "Use setting" at bounding box center [549, 259] width 11 height 6
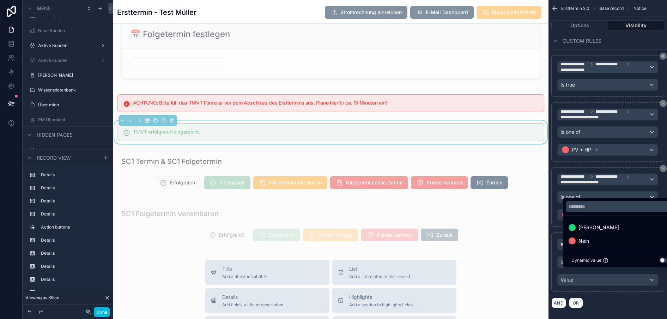
click at [578, 231] on span "[PERSON_NAME]" at bounding box center [598, 227] width 41 height 8
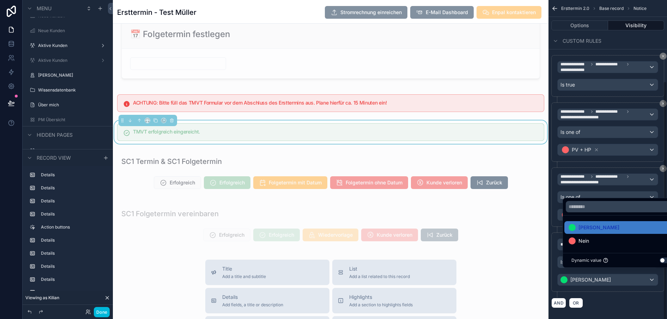
click at [600, 306] on div "AND OR" at bounding box center [607, 302] width 113 height 11
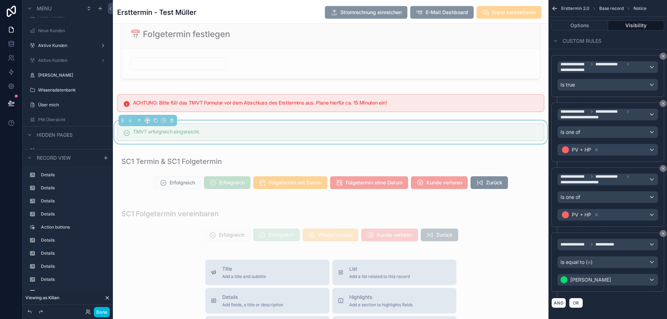
click at [505, 115] on div "scrollable content" at bounding box center [331, 102] width 436 height 23
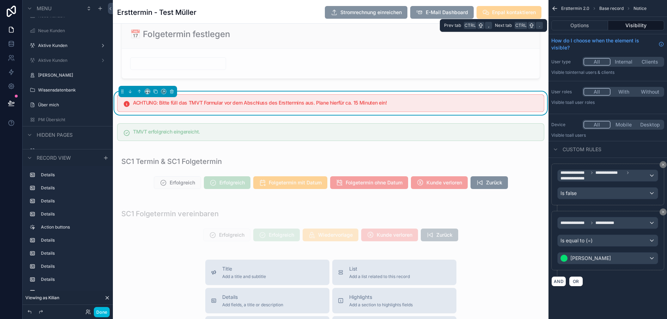
click at [585, 23] on button "Options" at bounding box center [579, 25] width 57 height 10
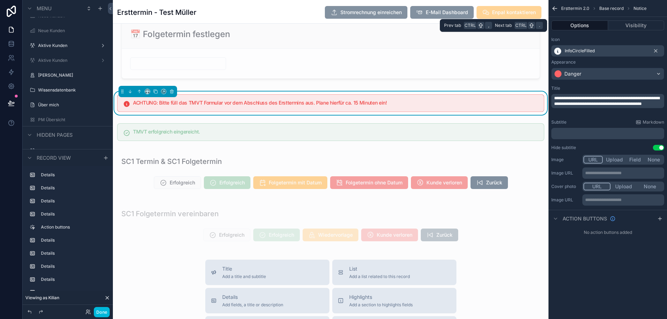
click at [625, 22] on button "Visibility" at bounding box center [636, 25] width 56 height 10
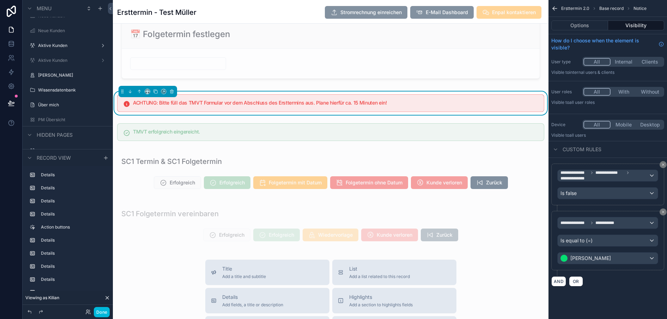
click at [617, 95] on button "With" at bounding box center [624, 92] width 26 height 8
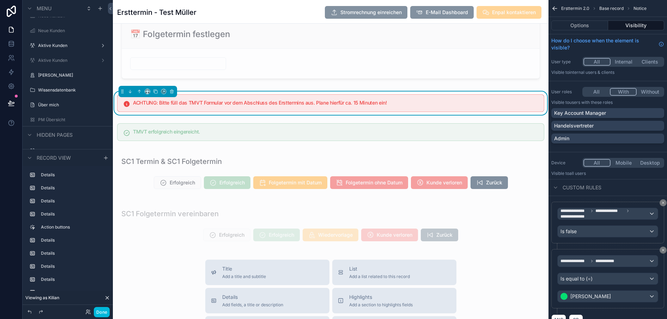
click at [574, 137] on div "Admin" at bounding box center [607, 138] width 107 height 7
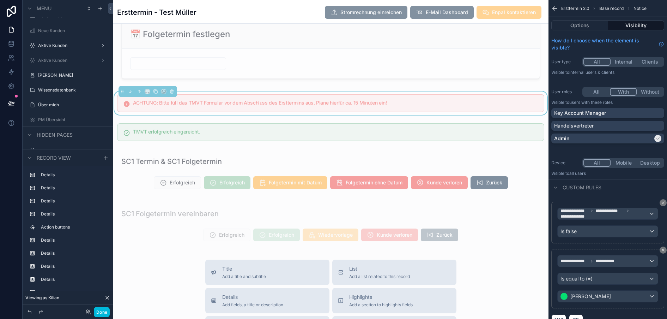
click at [499, 144] on div "scrollable content" at bounding box center [331, 131] width 436 height 23
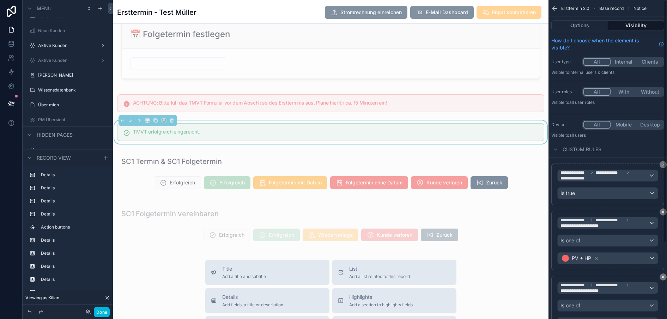
click at [619, 123] on button "Mobile" at bounding box center [624, 125] width 26 height 8
click at [597, 123] on button "All" at bounding box center [596, 125] width 26 height 8
click at [621, 89] on button "With" at bounding box center [624, 92] width 26 height 8
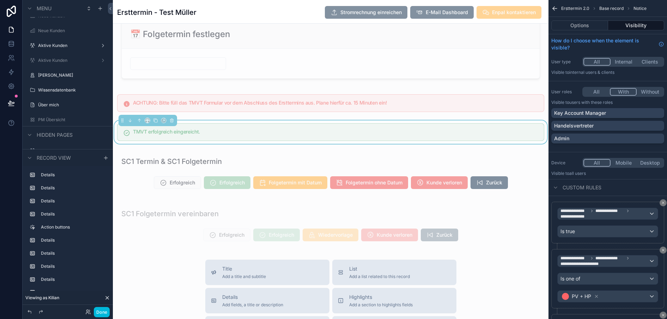
click at [578, 139] on div "Admin" at bounding box center [607, 138] width 107 height 7
click at [8, 104] on icon at bounding box center [11, 102] width 7 height 7
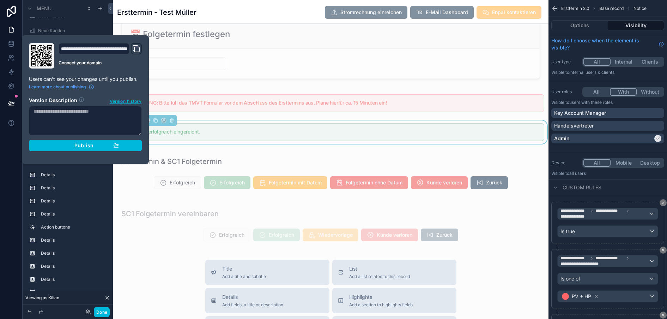
click at [83, 146] on span "Publish" at bounding box center [83, 145] width 19 height 6
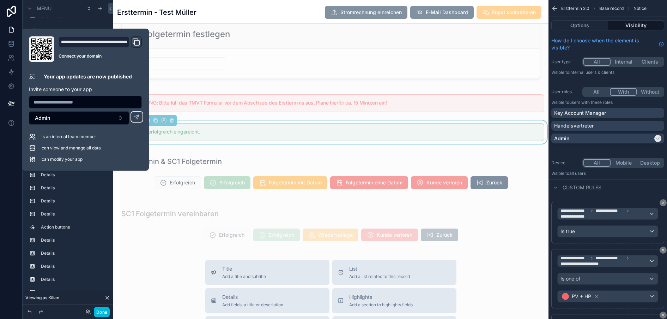
click at [248, 134] on h5 "TMVT erfolgreich eingereicht." at bounding box center [335, 131] width 405 height 5
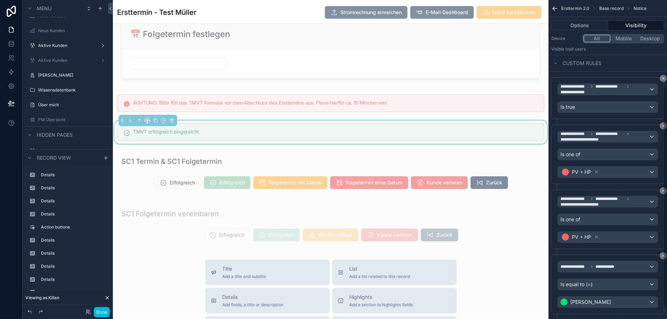
scroll to position [123, 0]
click at [459, 115] on div "scrollable content" at bounding box center [331, 102] width 436 height 23
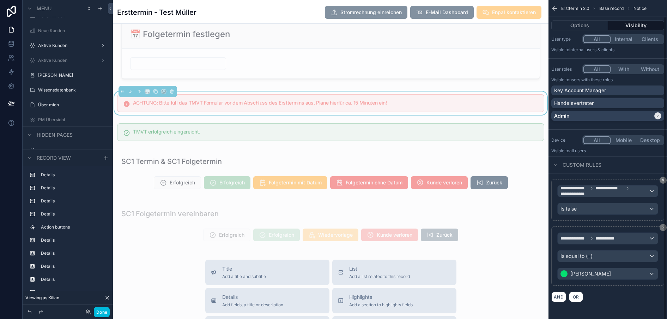
scroll to position [17, 0]
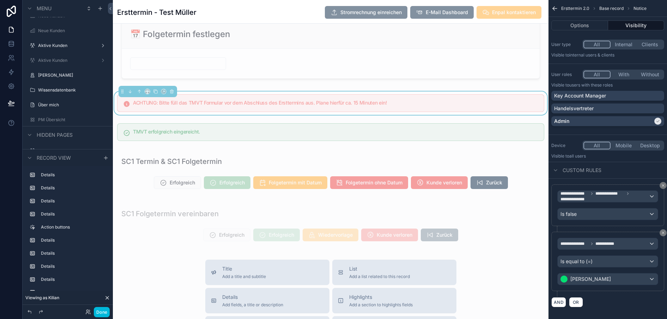
click at [444, 144] on div "scrollable content" at bounding box center [331, 131] width 436 height 23
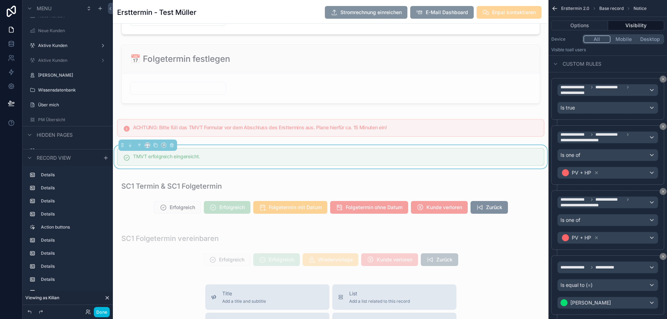
scroll to position [1694, 0]
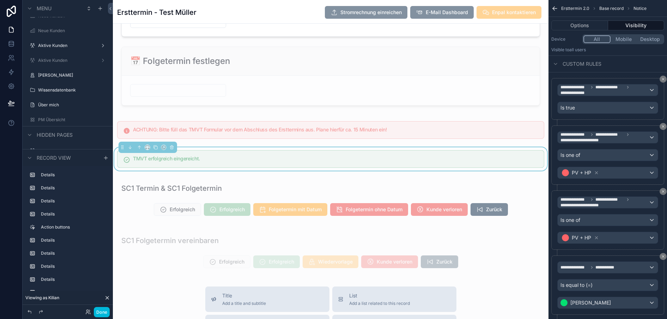
click at [307, 140] on div "scrollable content" at bounding box center [331, 129] width 436 height 23
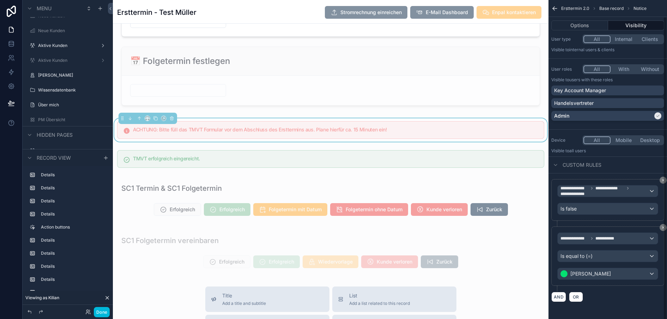
scroll to position [17, 0]
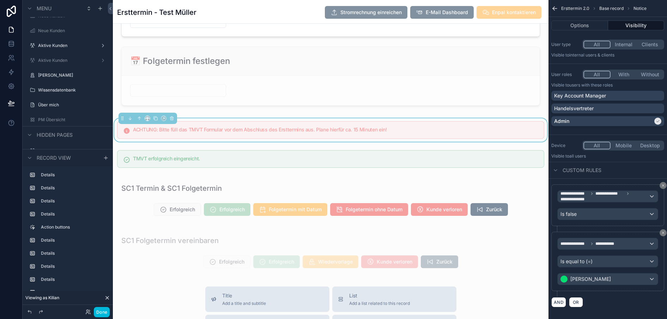
click at [312, 170] on div "scrollable content" at bounding box center [331, 158] width 436 height 23
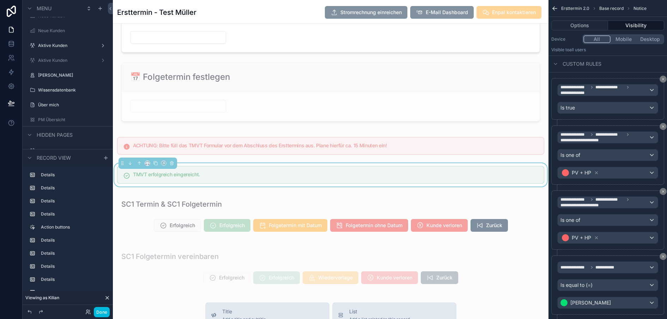
scroll to position [1678, 0]
click at [324, 158] on div "scrollable content" at bounding box center [331, 145] width 436 height 23
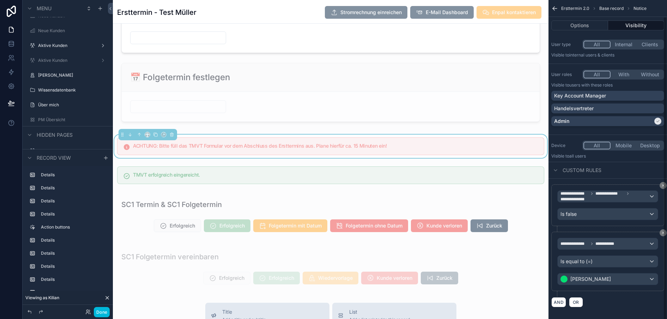
scroll to position [14, 5]
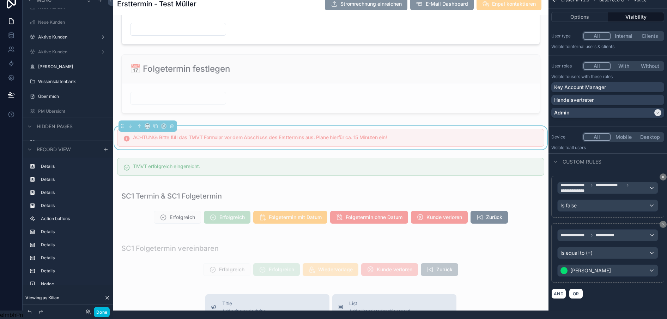
click at [444, 178] on div "scrollable content" at bounding box center [331, 166] width 436 height 23
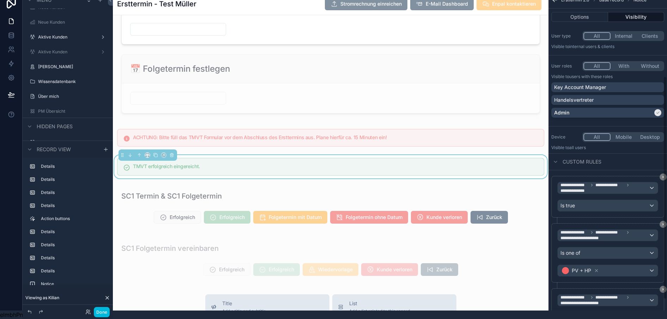
scroll to position [123, 0]
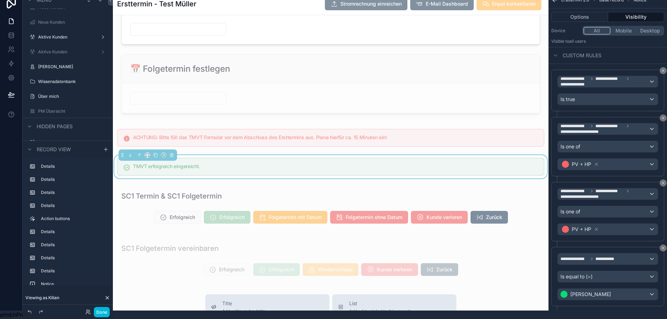
click at [441, 148] on div "scrollable content" at bounding box center [331, 137] width 436 height 23
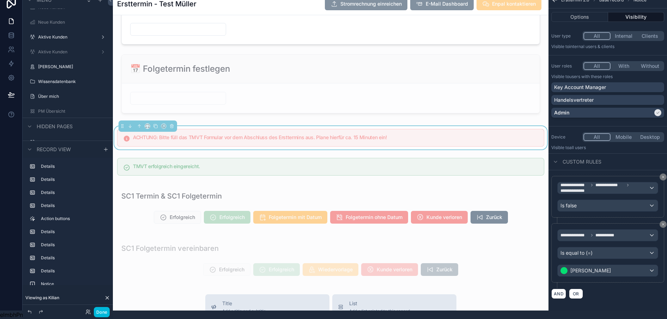
click at [467, 169] on div "scrollable content" at bounding box center [331, 166] width 436 height 23
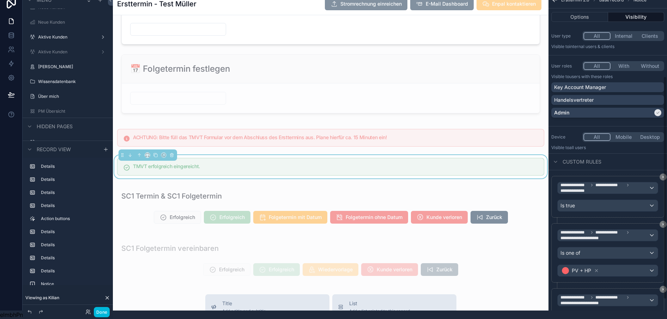
scroll to position [123, 0]
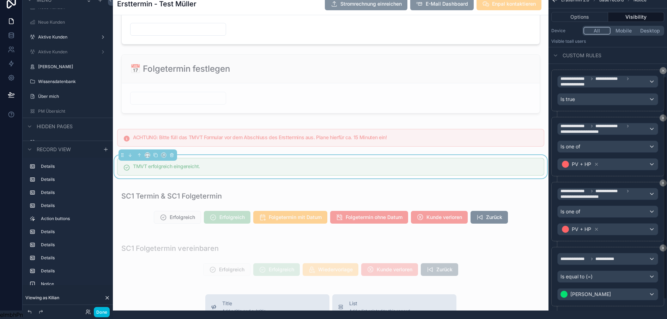
click at [477, 149] on div "scrollable content" at bounding box center [331, 137] width 436 height 23
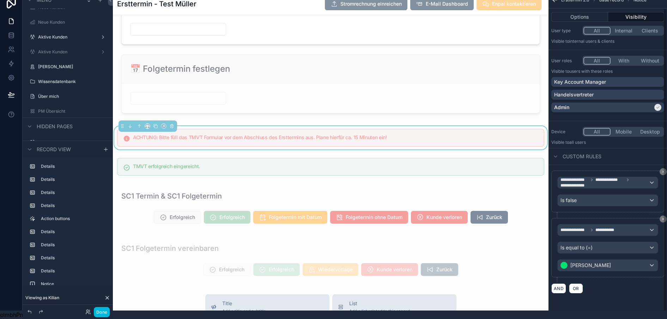
scroll to position [17, 0]
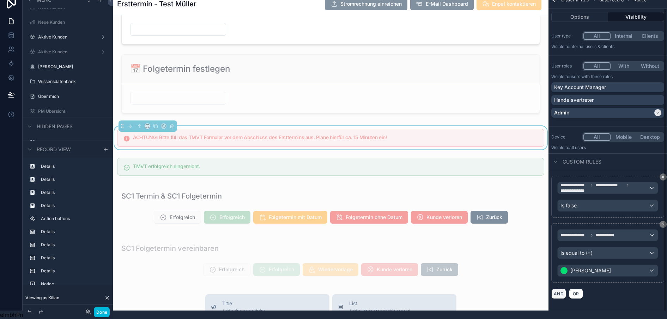
click at [559, 289] on button "AND" at bounding box center [558, 293] width 15 height 10
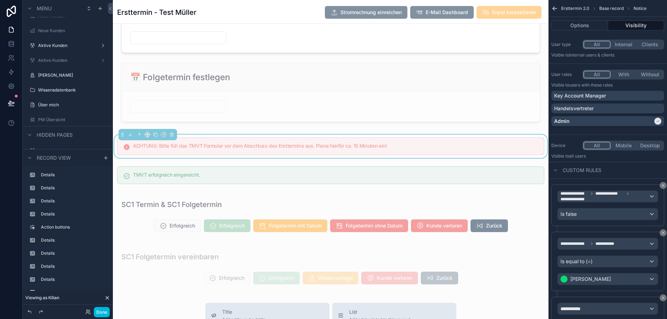
scroll to position [81, 0]
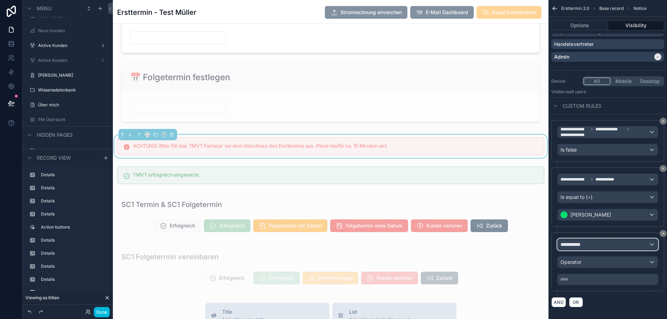
click at [600, 246] on div "**********" at bounding box center [608, 243] width 100 height 11
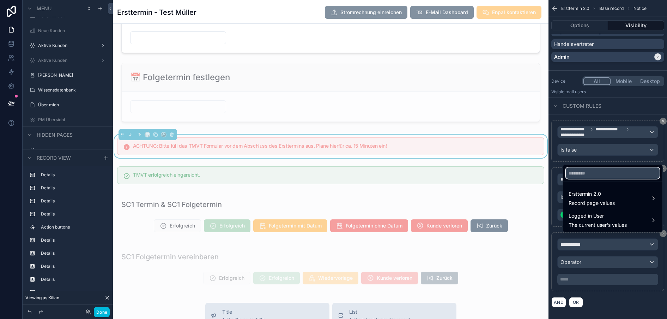
click at [587, 178] on input "text" at bounding box center [613, 172] width 94 height 11
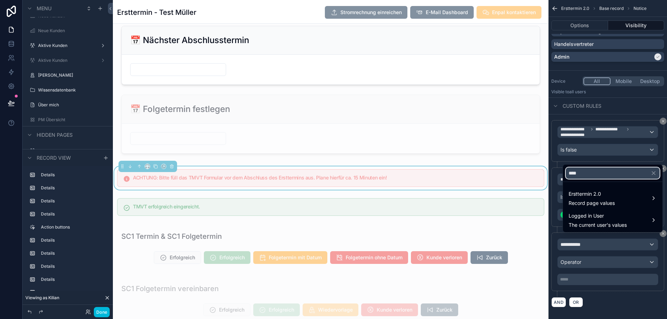
scroll to position [1645, 0]
type input "*******"
click at [590, 196] on span "Ersttermin 2.0" at bounding box center [592, 193] width 46 height 8
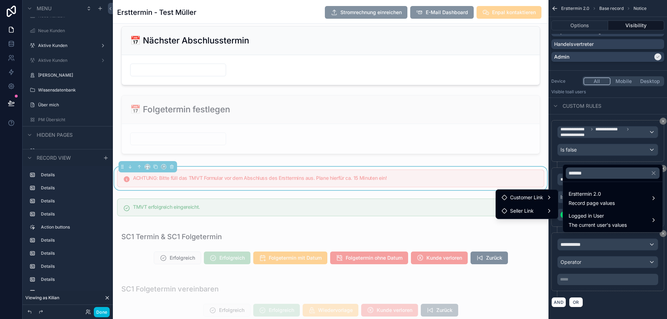
click at [539, 197] on span "Customer Link" at bounding box center [526, 197] width 33 height 8
click at [577, 194] on span "Product interest in AT" at bounding box center [602, 191] width 50 height 8
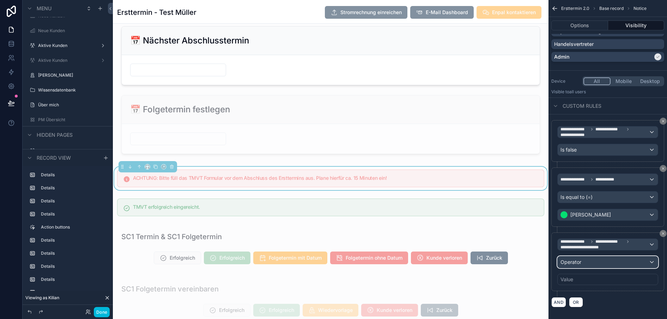
click at [586, 267] on div "Operator" at bounding box center [608, 261] width 100 height 11
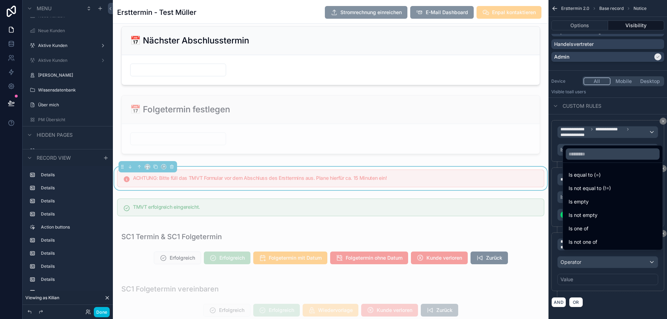
click at [601, 179] on div "Is equal to (=)" at bounding box center [613, 174] width 88 height 8
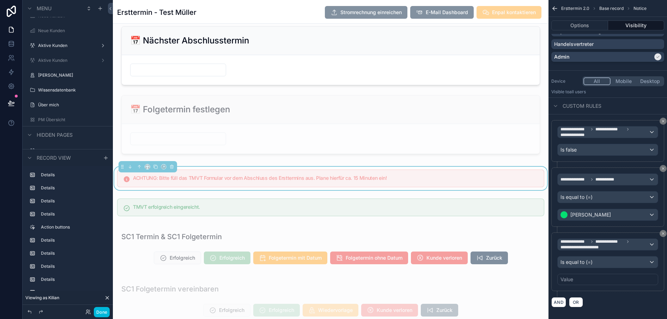
click at [588, 277] on div "Value" at bounding box center [607, 278] width 101 height 11
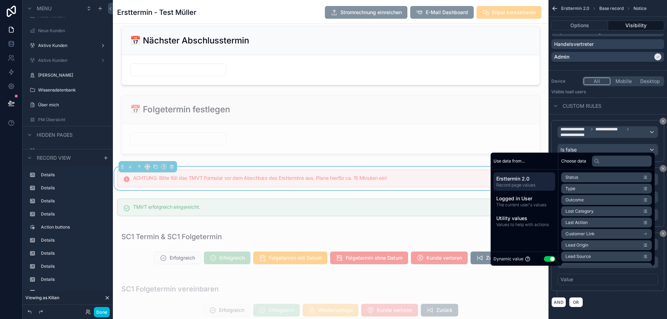
click at [544, 261] on button "Use setting" at bounding box center [549, 259] width 11 height 6
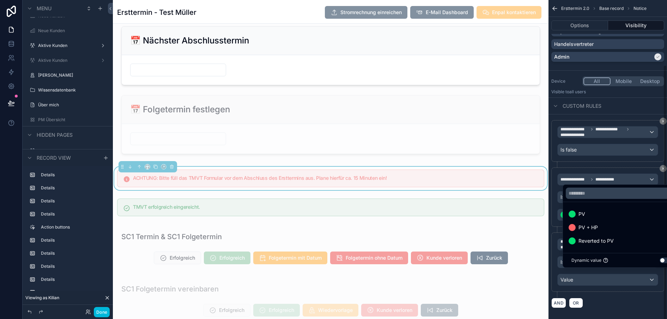
click at [588, 231] on span "PV + HP" at bounding box center [587, 227] width 19 height 8
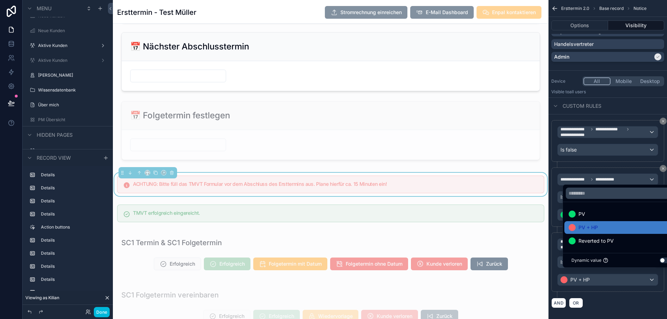
scroll to position [1640, 0]
click at [448, 221] on div "scrollable content" at bounding box center [331, 212] width 436 height 23
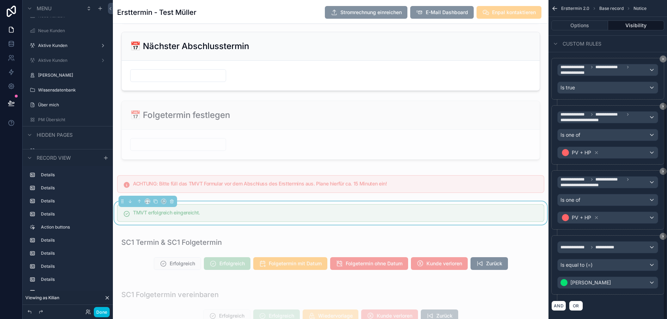
scroll to position [147, 0]
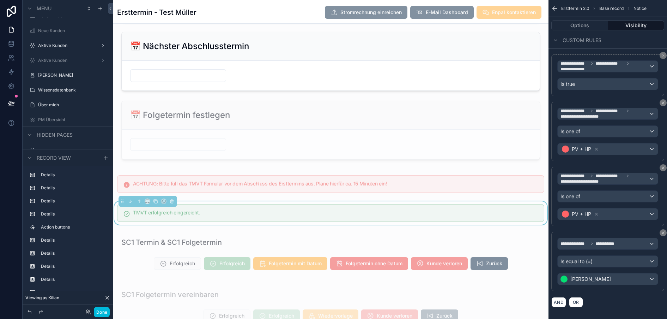
click at [663, 170] on button "scrollable content" at bounding box center [663, 167] width 7 height 7
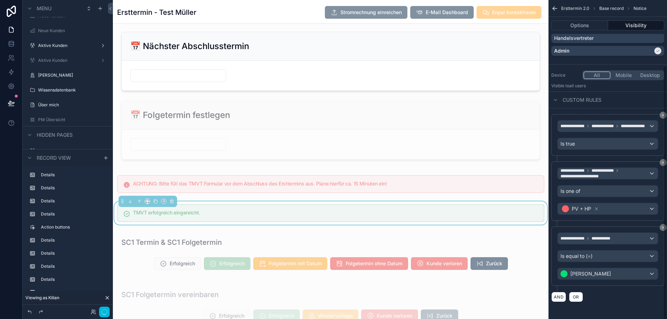
scroll to position [82, 0]
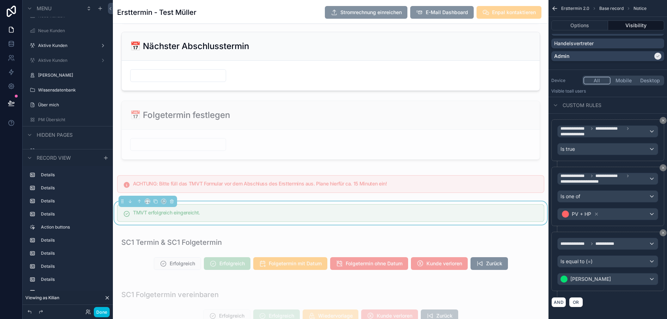
click at [440, 195] on div "scrollable content" at bounding box center [331, 183] width 436 height 23
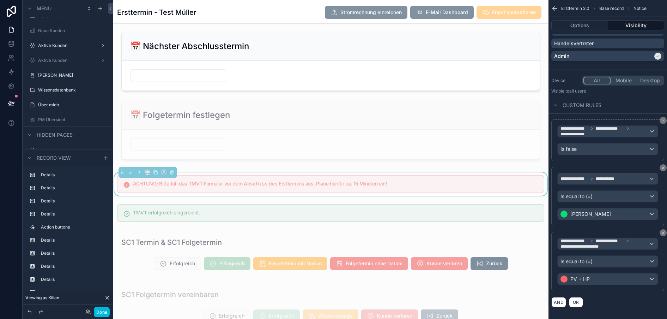
click at [416, 224] on div "scrollable content" at bounding box center [331, 212] width 436 height 23
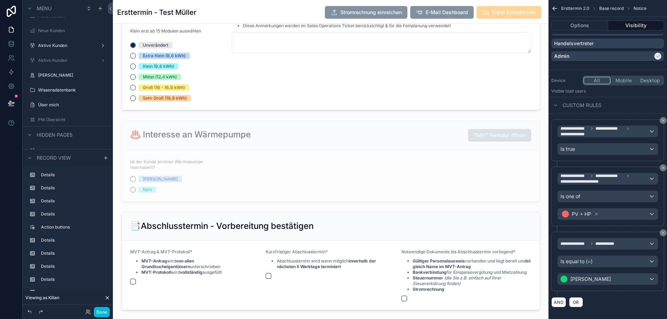
scroll to position [1273, 0]
click at [363, 193] on div "scrollable content" at bounding box center [331, 33] width 436 height 1001
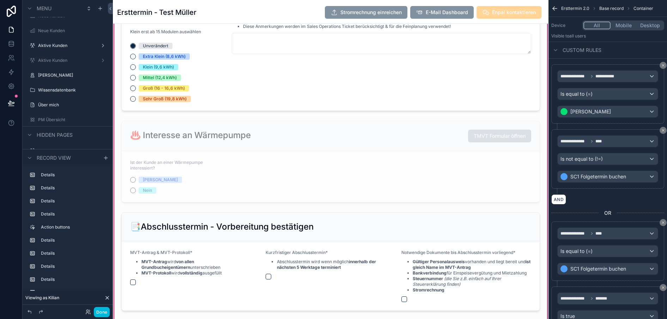
click at [358, 161] on div "scrollable content" at bounding box center [330, 161] width 427 height 87
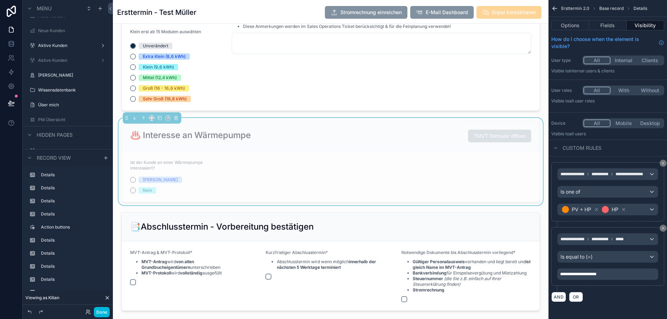
scroll to position [0, 0]
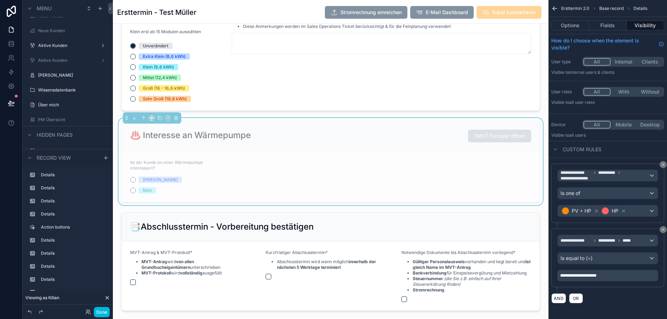
click at [322, 142] on div "♨️ Interesse an Wärmepumpe TMVT Formular öffnen" at bounding box center [330, 135] width 401 height 13
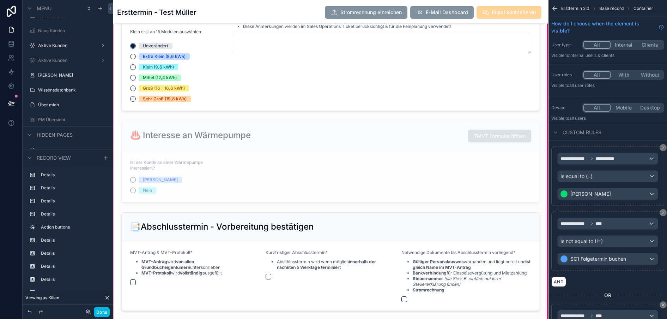
click at [240, 159] on div "scrollable content" at bounding box center [330, 161] width 427 height 87
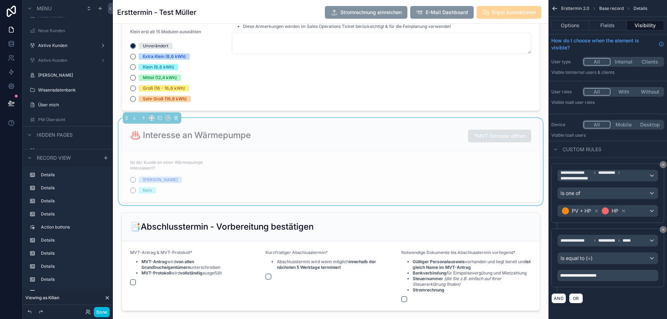
click at [569, 24] on button "Options" at bounding box center [570, 25] width 38 height 10
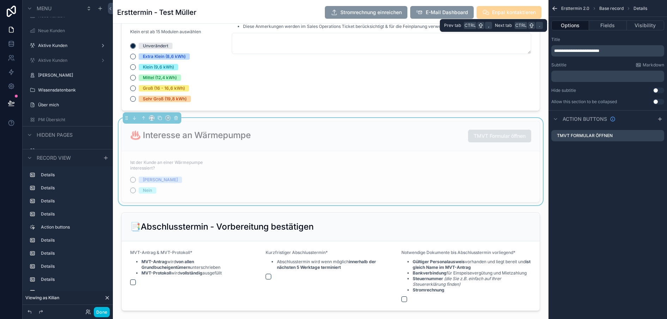
click at [607, 27] on button "Fields" at bounding box center [607, 25] width 37 height 10
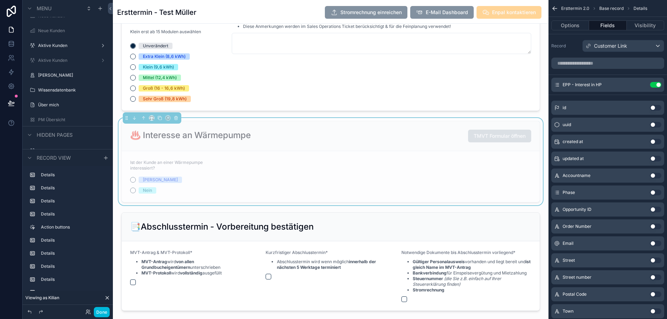
click at [0, 0] on icon "scrollable content" at bounding box center [0, 0] width 0 height 0
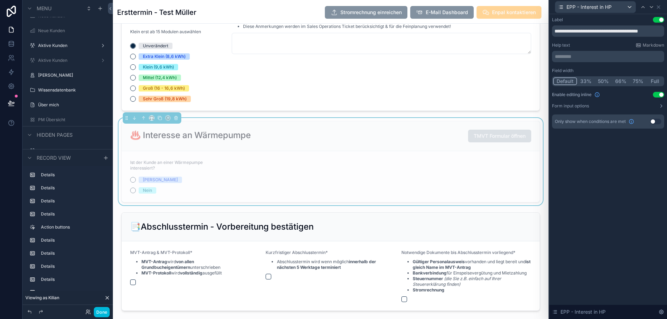
scroll to position [1300, 0]
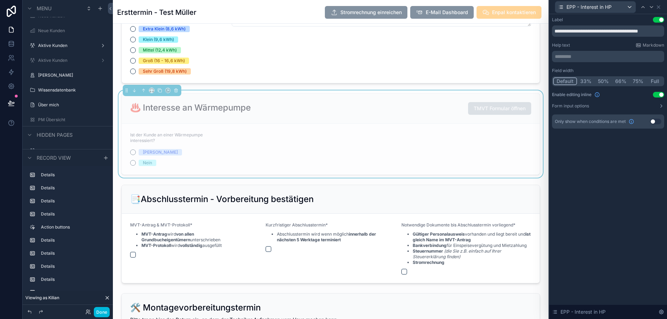
click at [410, 115] on div "♨️ Interesse an Wärmepumpe TMVT Formular öffnen" at bounding box center [330, 108] width 401 height 13
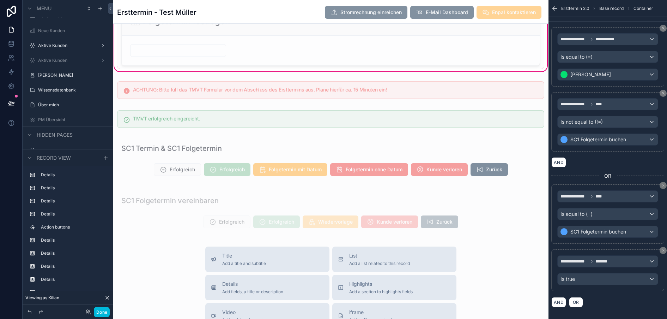
scroll to position [1732, 0]
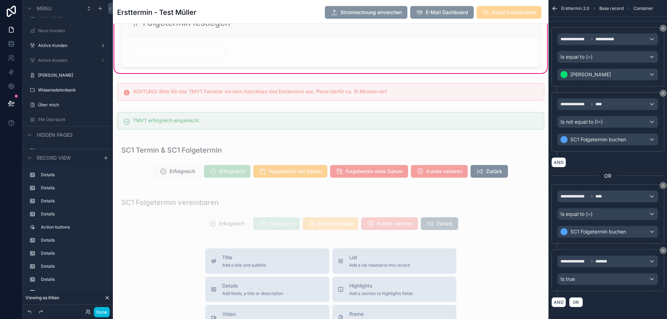
click at [431, 103] on div "scrollable content" at bounding box center [331, 91] width 436 height 23
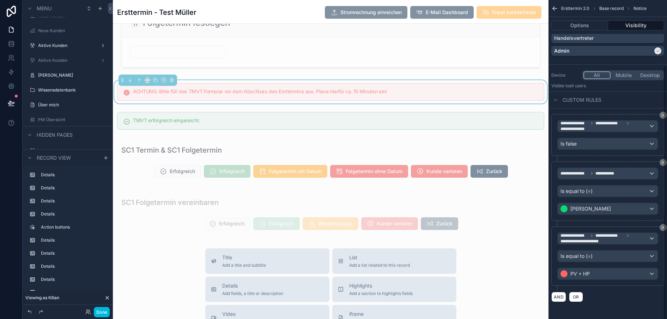
scroll to position [82, 0]
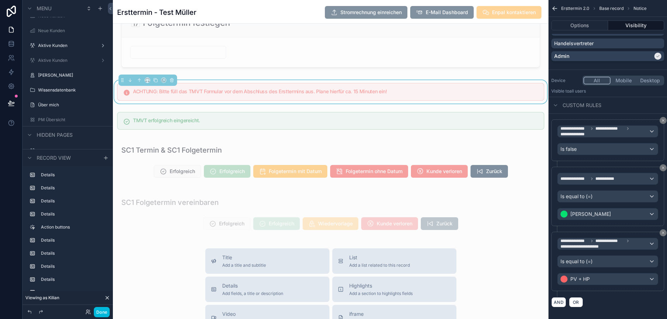
click at [419, 132] on div "scrollable content" at bounding box center [331, 120] width 436 height 23
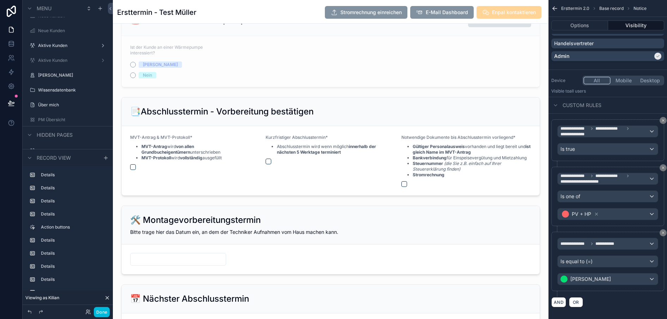
scroll to position [1387, 0]
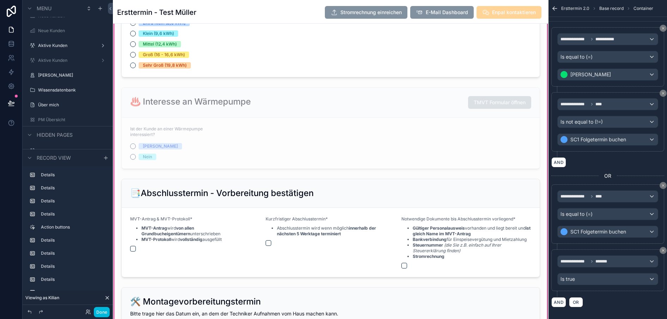
scroll to position [1298, 0]
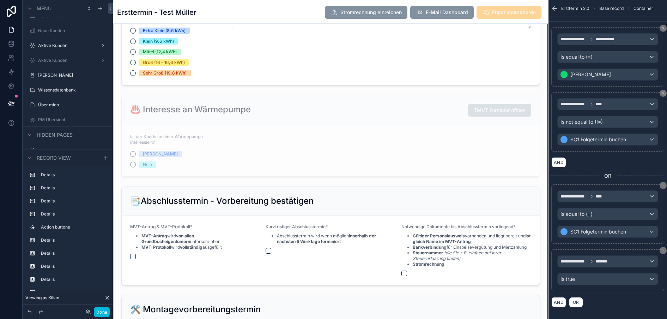
click at [350, 134] on div "scrollable content" at bounding box center [330, 135] width 427 height 87
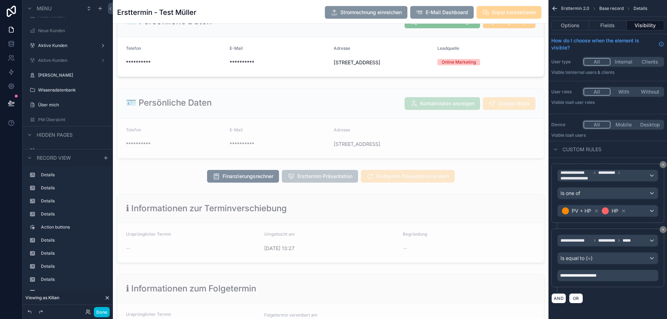
scroll to position [0, 0]
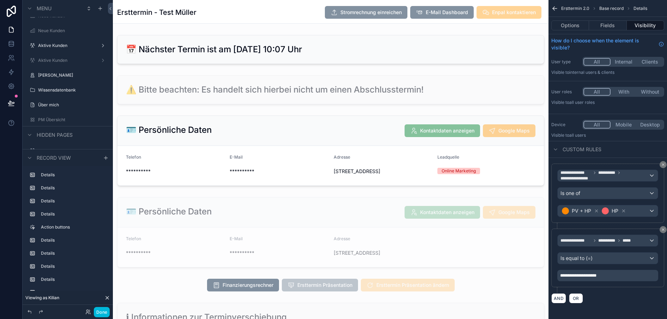
click at [612, 23] on button "Fields" at bounding box center [607, 25] width 37 height 10
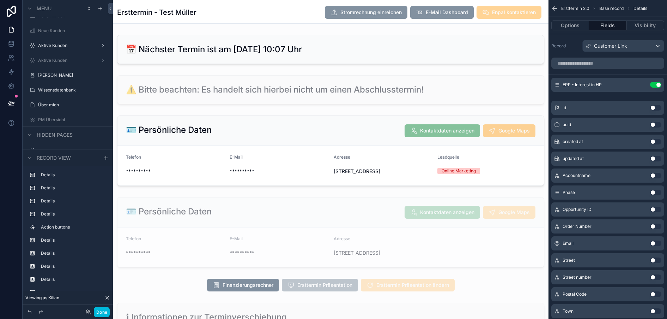
click at [0, 0] on icon "scrollable content" at bounding box center [0, 0] width 0 height 0
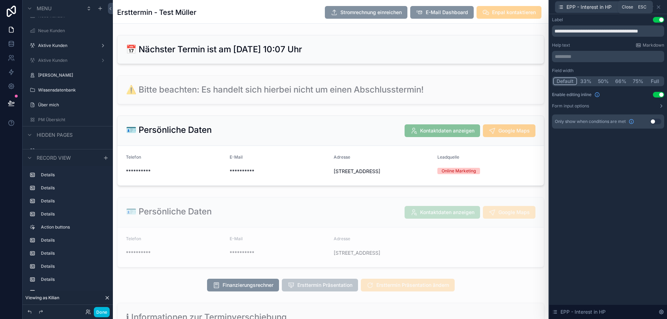
click at [657, 7] on icon at bounding box center [659, 7] width 6 height 6
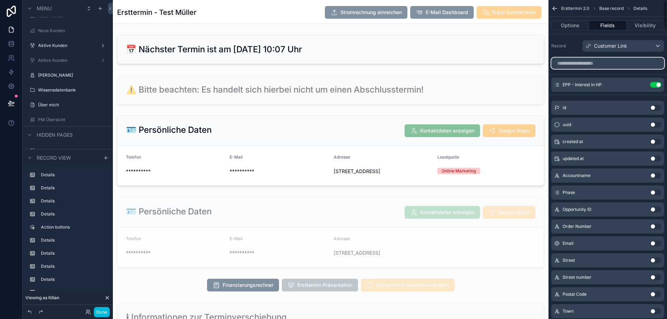
click at [575, 66] on input "scrollable content" at bounding box center [607, 62] width 113 height 11
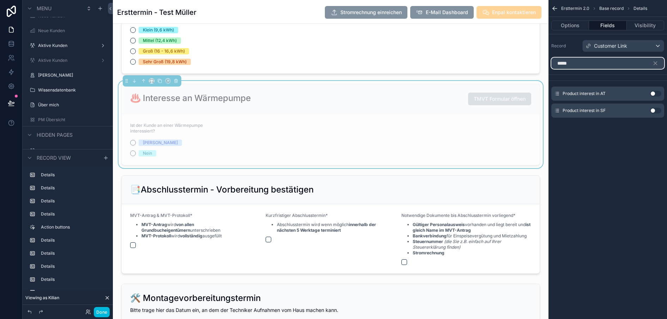
scroll to position [1310, 0]
type input "*****"
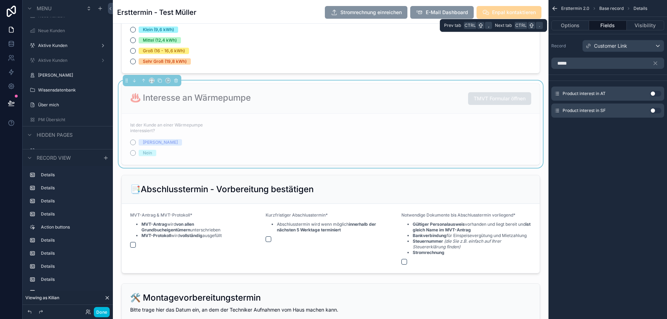
click at [574, 28] on button "Options" at bounding box center [570, 25] width 38 height 10
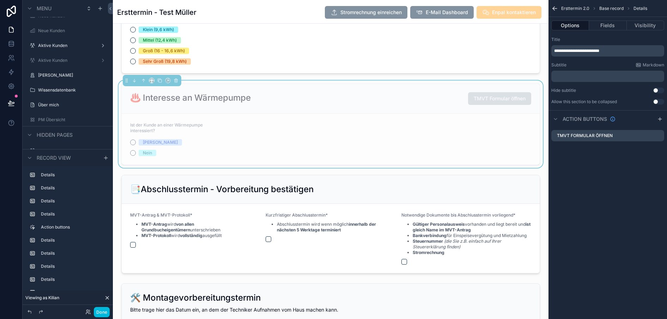
click at [441, 101] on div "♨️ Interesse an Wärmepumpe TMVT Formular öffnen" at bounding box center [331, 99] width 418 height 30
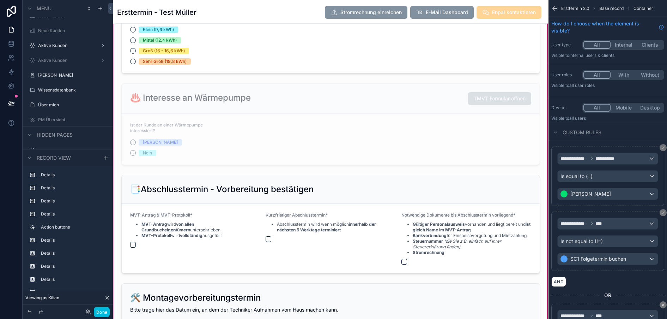
click at [349, 143] on div "scrollable content" at bounding box center [330, 123] width 427 height 87
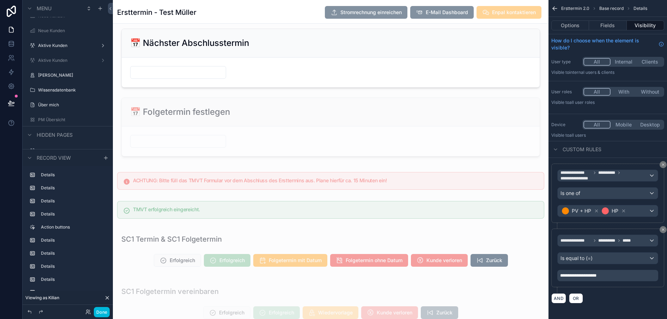
scroll to position [1644, 0]
click at [348, 192] on div "scrollable content" at bounding box center [331, 179] width 436 height 23
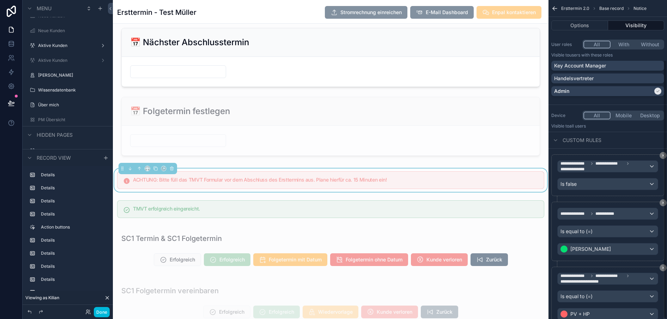
scroll to position [82, 0]
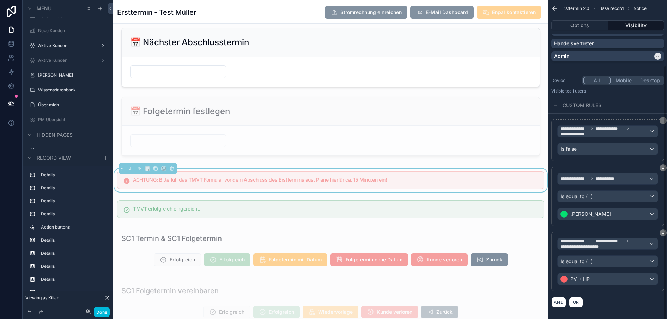
click at [663, 234] on div "**********" at bounding box center [607, 159] width 119 height 319
click at [593, 243] on span "**********" at bounding box center [604, 243] width 88 height 11
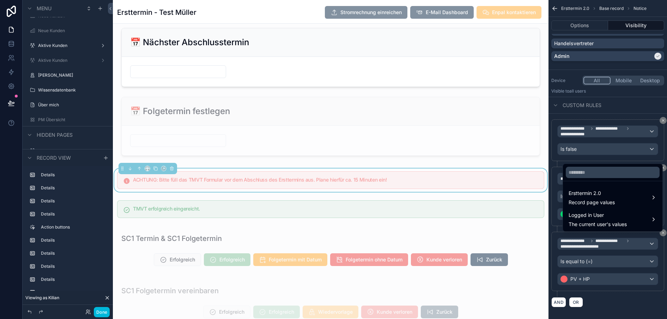
click at [592, 204] on span "Record page values" at bounding box center [592, 202] width 46 height 7
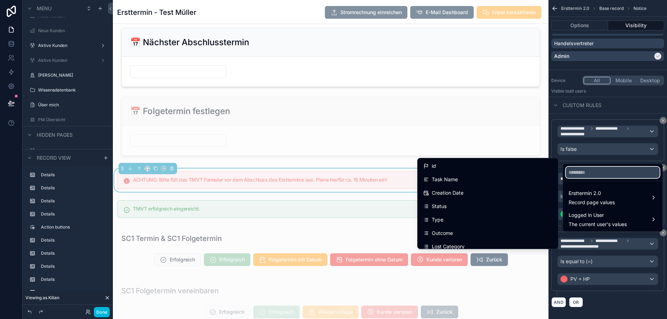
click at [581, 178] on input "text" at bounding box center [613, 171] width 94 height 11
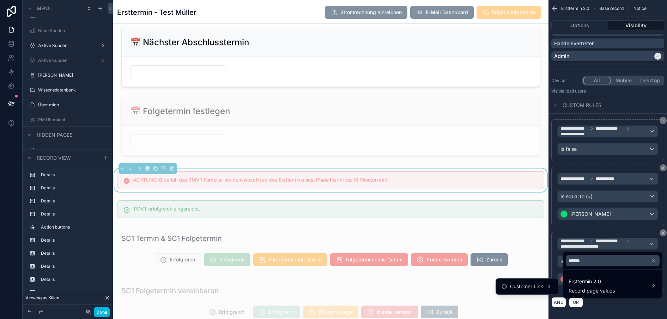
click at [534, 289] on span "Customer Link" at bounding box center [526, 286] width 33 height 8
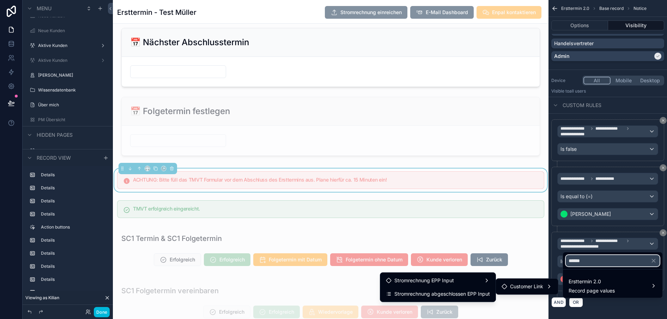
click at [583, 262] on input "******" at bounding box center [613, 260] width 94 height 11
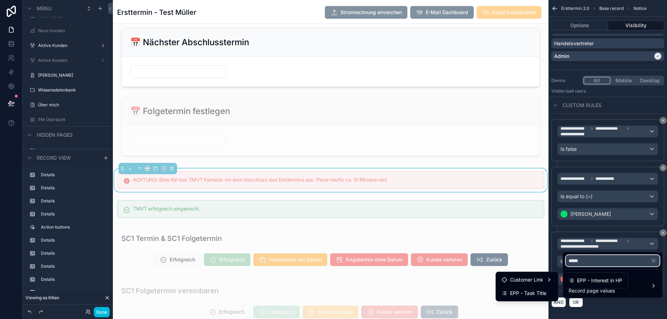
type input "*****"
click at [529, 279] on span "Customer Link" at bounding box center [526, 279] width 33 height 8
click at [571, 261] on input "*****" at bounding box center [613, 260] width 94 height 11
click at [532, 281] on span "Customer Link" at bounding box center [526, 279] width 33 height 8
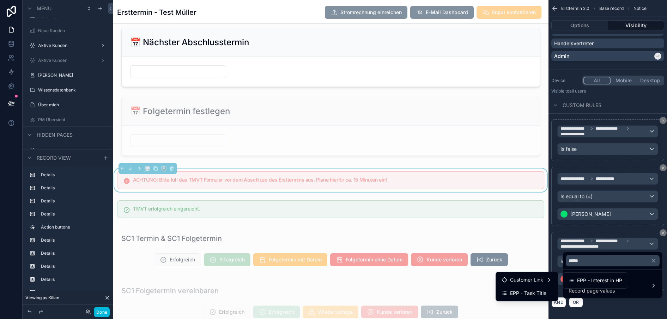
click at [577, 281] on span "EPP - Interest in HP" at bounding box center [599, 280] width 45 height 8
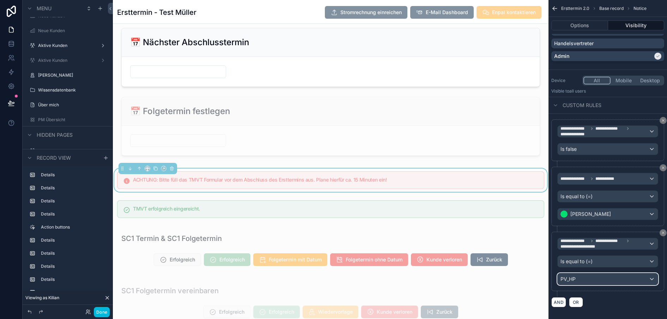
click at [586, 273] on div "PV_HP" at bounding box center [608, 278] width 100 height 11
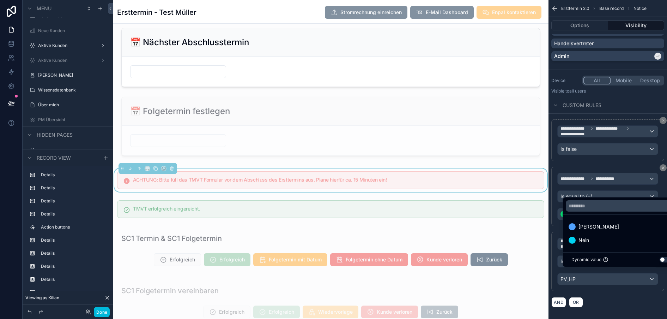
click at [590, 231] on div "[PERSON_NAME]" at bounding box center [621, 226] width 105 height 8
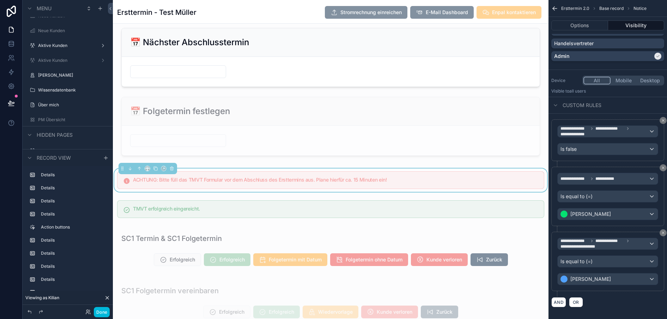
click at [472, 220] on div "scrollable content" at bounding box center [331, 208] width 436 height 23
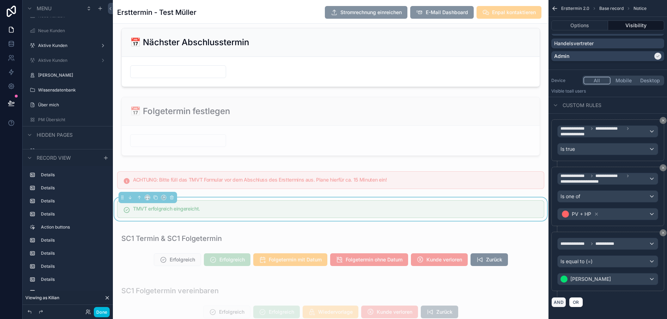
click at [560, 302] on button "AND" at bounding box center [558, 302] width 15 height 10
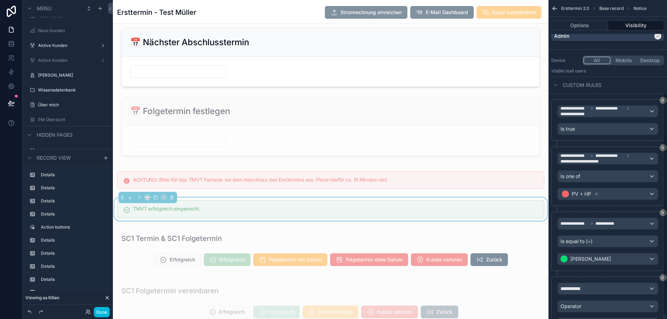
scroll to position [146, 0]
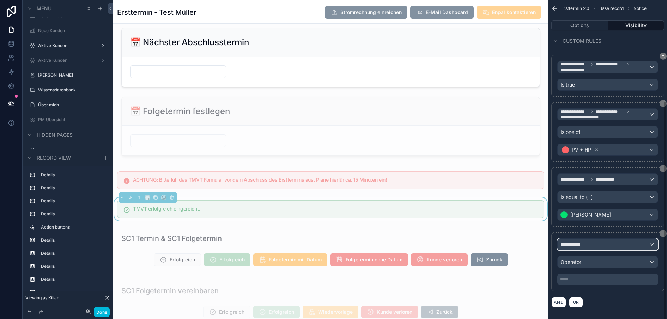
click at [583, 247] on span "**********" at bounding box center [573, 244] width 26 height 7
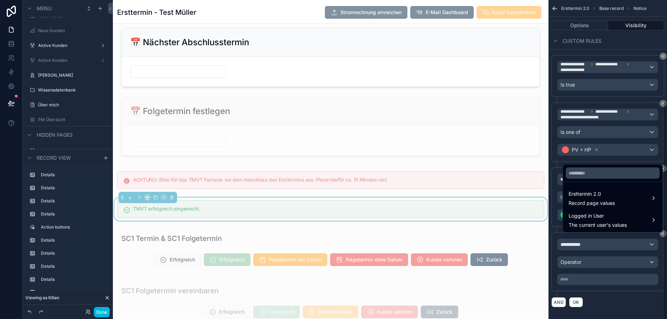
click at [590, 289] on div "scrollable content" at bounding box center [333, 159] width 667 height 319
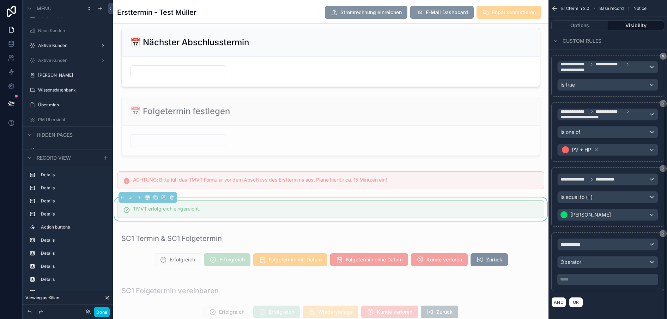
click at [662, 235] on icon "scrollable content" at bounding box center [663, 233] width 4 height 4
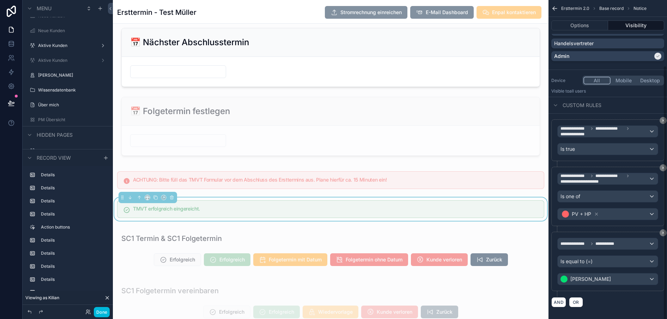
scroll to position [1676, 0]
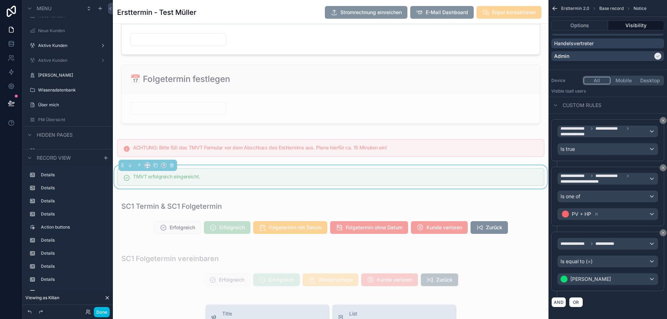
click at [276, 224] on div "scrollable content" at bounding box center [331, 217] width 436 height 47
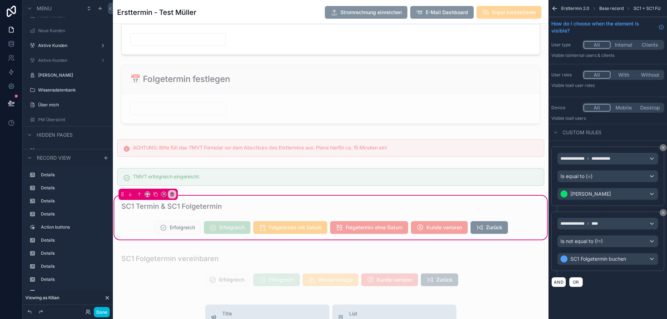
scroll to position [0, 0]
click at [134, 236] on div "scrollable content" at bounding box center [330, 227] width 427 height 18
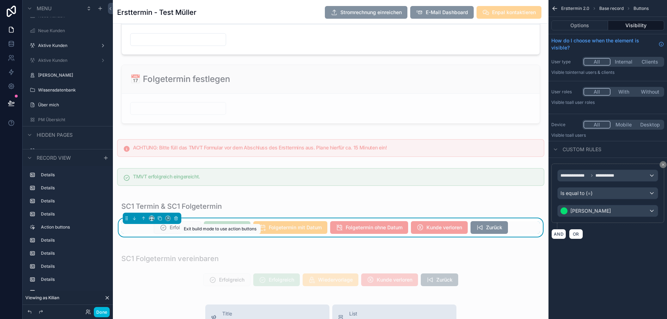
click at [214, 234] on span "Erfolgreich" at bounding box center [227, 227] width 47 height 13
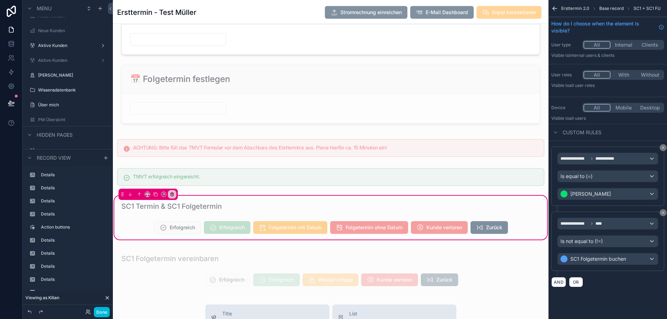
click at [139, 236] on div "scrollable content" at bounding box center [330, 227] width 427 height 18
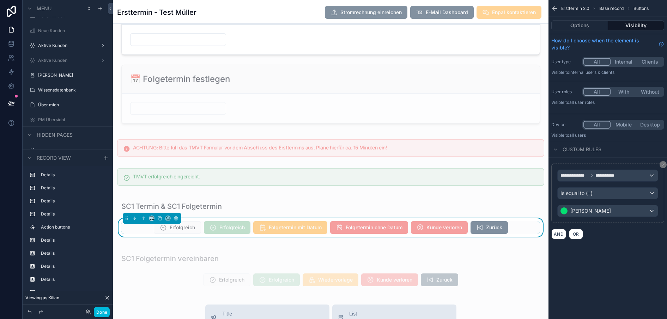
click at [584, 26] on button "Options" at bounding box center [579, 25] width 57 height 10
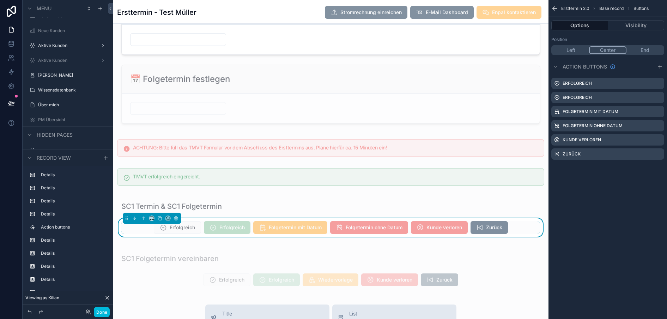
click at [0, 0] on icon "scrollable content" at bounding box center [0, 0] width 0 height 0
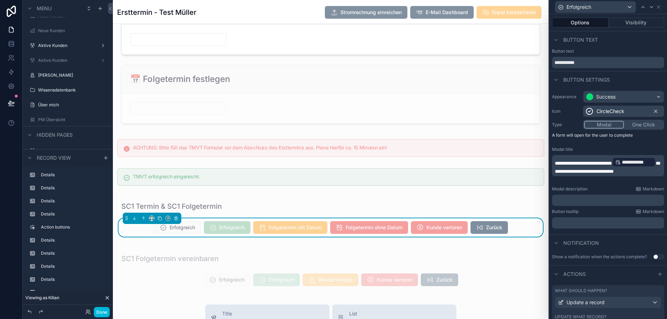
click at [629, 20] on button "Visibility" at bounding box center [636, 23] width 56 height 10
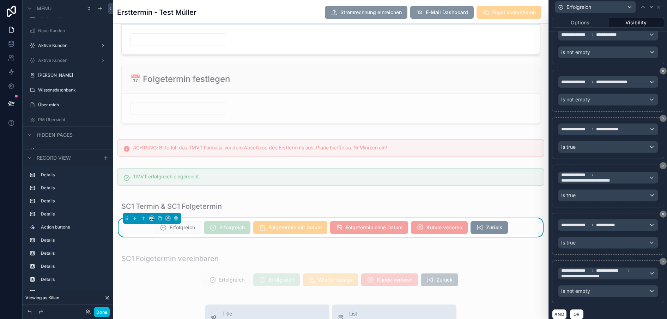
scroll to position [14, 5]
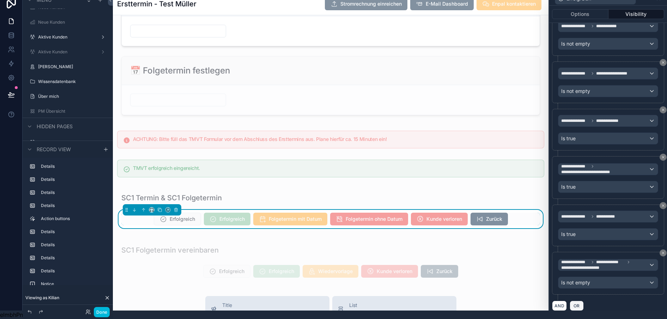
click at [576, 303] on span "OR" at bounding box center [576, 305] width 9 height 5
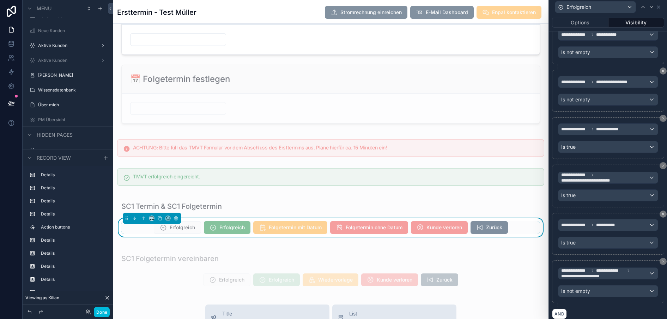
scroll to position [229, 0]
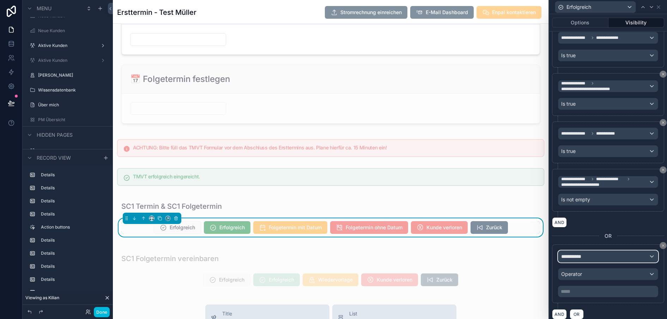
click at [581, 254] on span "**********" at bounding box center [574, 256] width 26 height 7
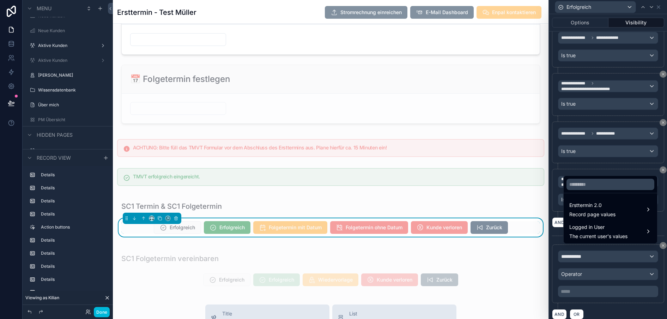
click at [593, 216] on span "Record page values" at bounding box center [592, 214] width 46 height 7
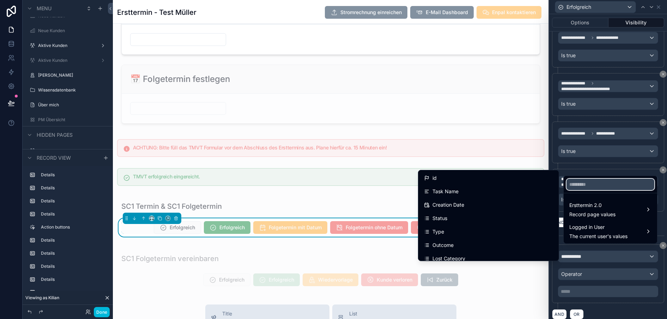
click at [596, 188] on input "text" at bounding box center [610, 183] width 88 height 11
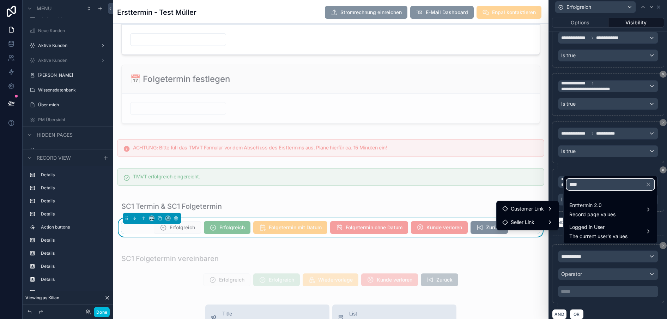
type input "****"
click at [542, 210] on span "Customer Link" at bounding box center [527, 208] width 33 height 8
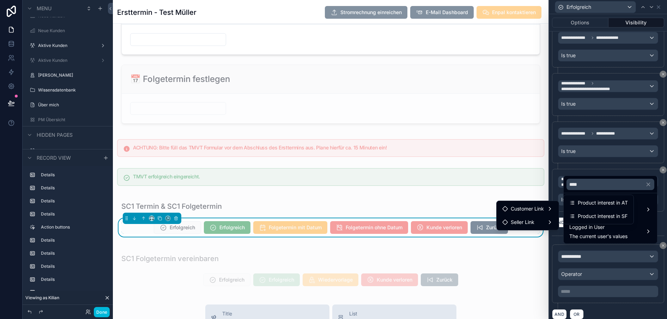
click at [585, 205] on span "Product interest in AT" at bounding box center [603, 202] width 50 height 8
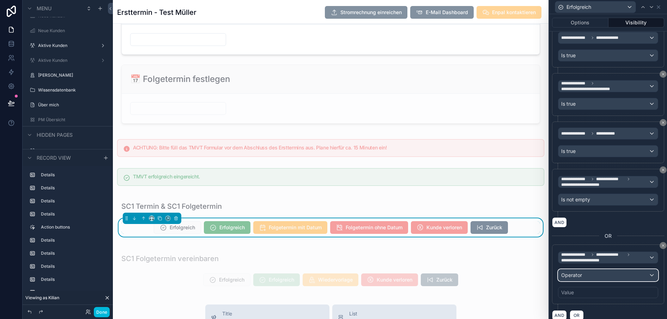
click at [588, 274] on div "Operator" at bounding box center [607, 274] width 99 height 11
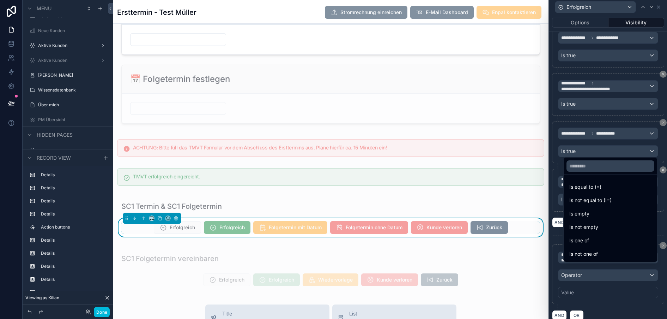
click at [581, 244] on span "Is one of" at bounding box center [579, 240] width 20 height 8
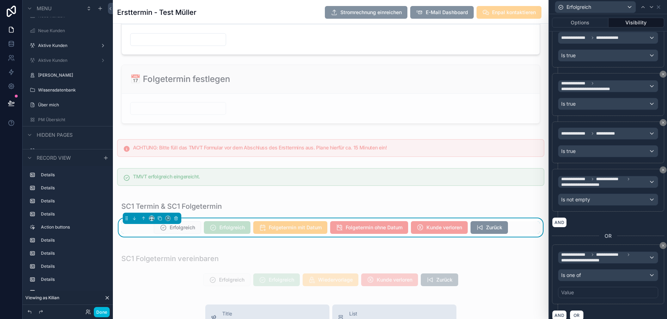
scroll to position [230, 0]
click at [586, 252] on span "**********" at bounding box center [575, 254] width 28 height 6
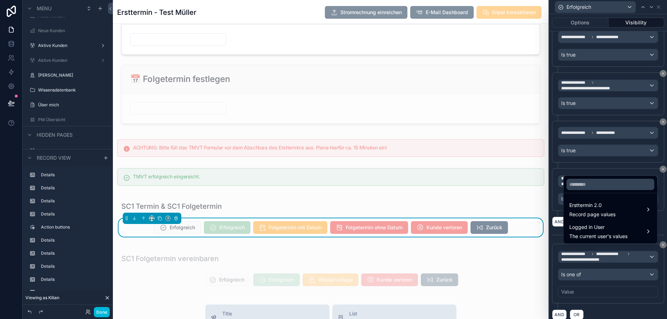
click at [583, 193] on div at bounding box center [610, 184] width 93 height 17
click at [577, 190] on input "text" at bounding box center [610, 183] width 88 height 11
click at [583, 209] on span "Ersttermin 2.0" at bounding box center [592, 205] width 46 height 8
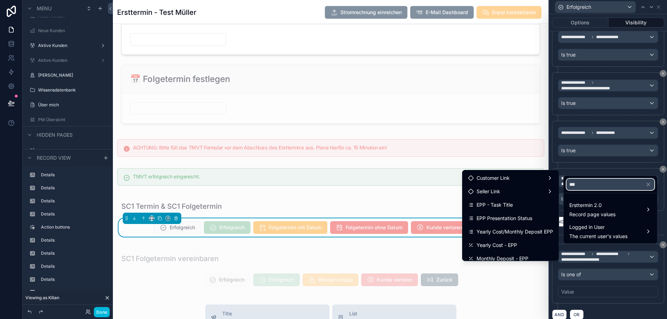
click at [581, 190] on input "***" at bounding box center [610, 183] width 88 height 11
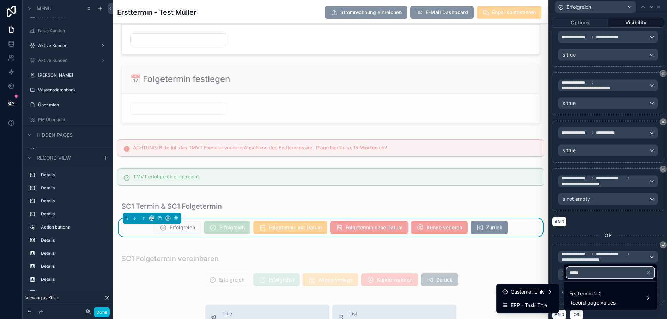
type input "*****"
click at [520, 292] on span "Customer Link" at bounding box center [527, 291] width 33 height 8
click at [581, 289] on span "EPP - Interest in HP" at bounding box center [600, 292] width 45 height 8
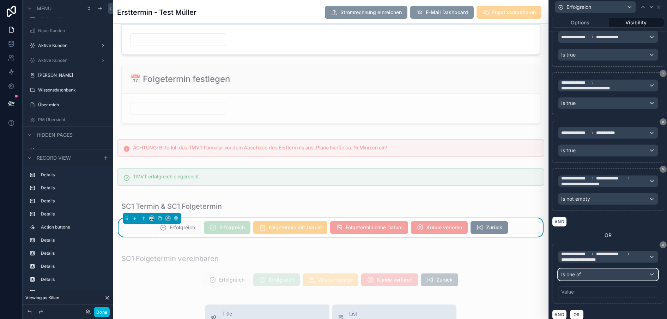
click at [588, 277] on div "Is one of" at bounding box center [607, 273] width 99 height 11
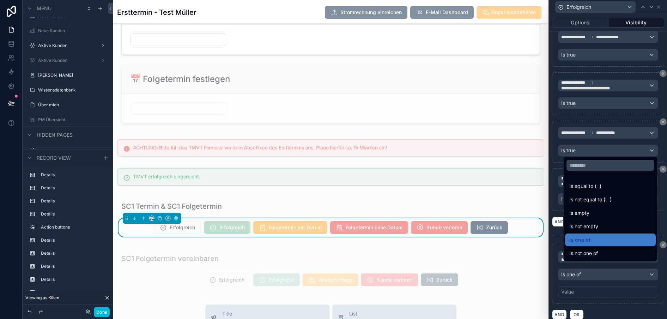
click at [575, 190] on span "Is equal to (=)" at bounding box center [585, 186] width 32 height 8
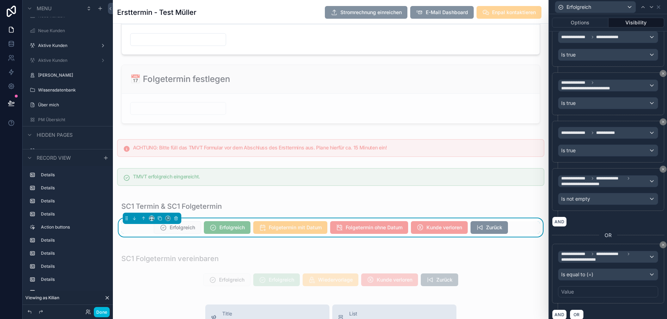
click at [575, 293] on div "Value" at bounding box center [608, 291] width 100 height 11
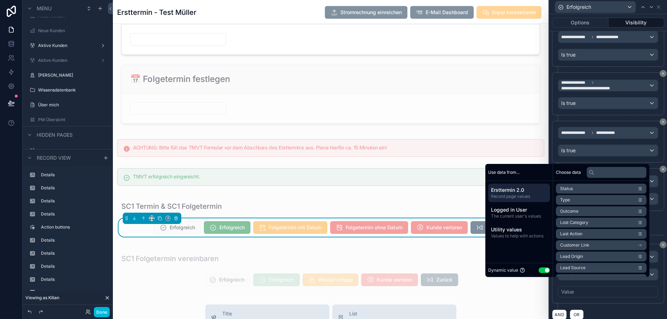
click at [541, 273] on button "Use setting" at bounding box center [544, 270] width 11 height 6
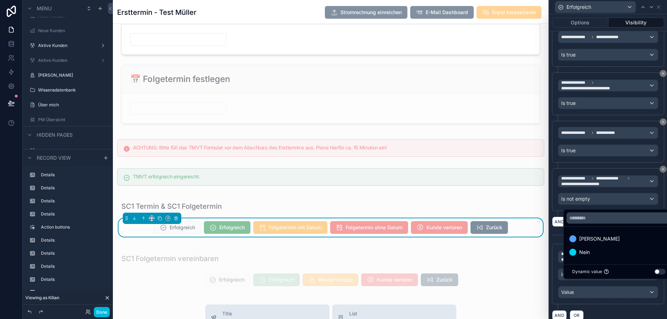
click at [589, 243] on div "[PERSON_NAME]" at bounding box center [618, 238] width 99 height 8
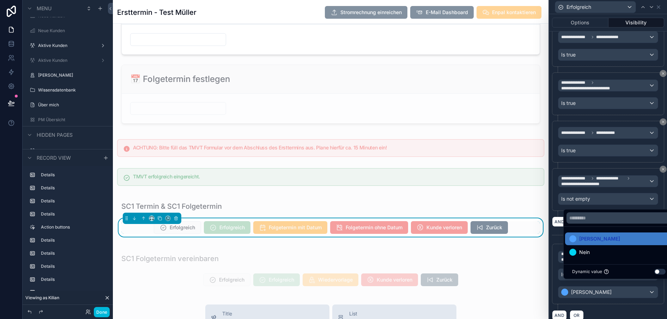
click at [601, 305] on div "**********" at bounding box center [608, 276] width 112 height 66
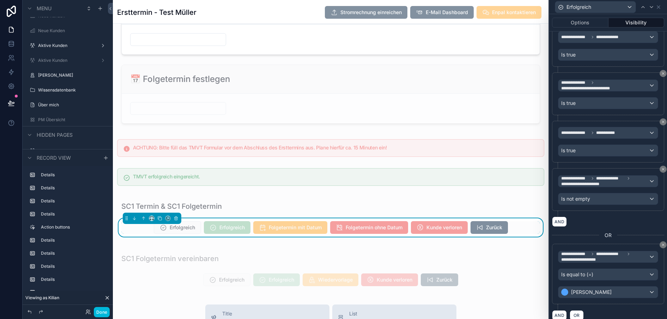
scroll to position [231, 0]
click at [558, 314] on button "AND" at bounding box center [559, 314] width 15 height 10
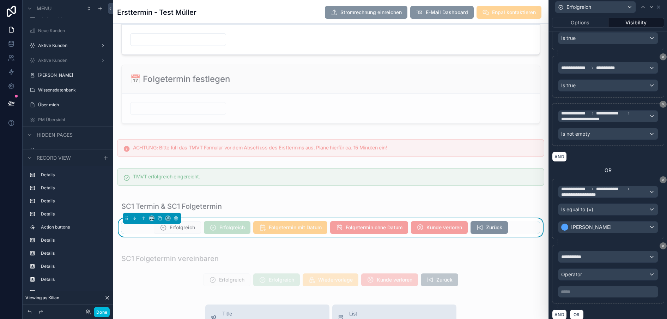
scroll to position [14, 5]
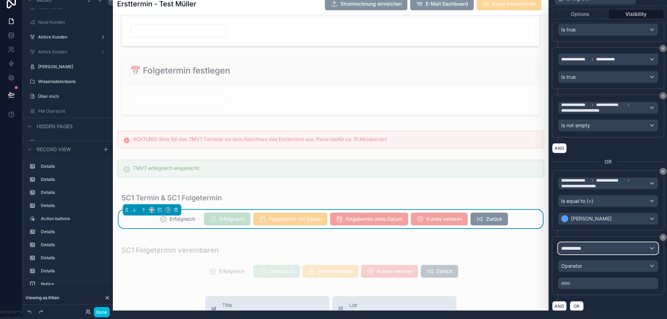
click at [589, 245] on div "**********" at bounding box center [607, 247] width 99 height 11
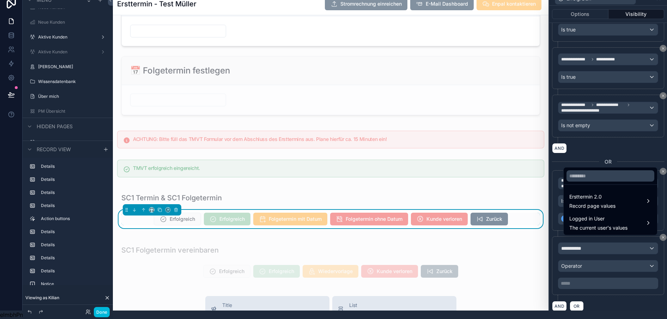
click at [527, 205] on div "scrollable content" at bounding box center [330, 198] width 427 height 16
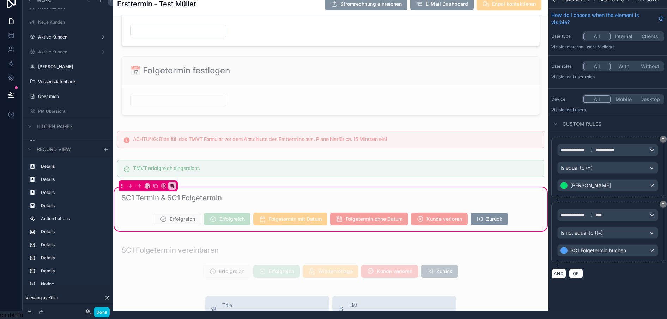
click at [213, 226] on div "scrollable content" at bounding box center [330, 219] width 427 height 18
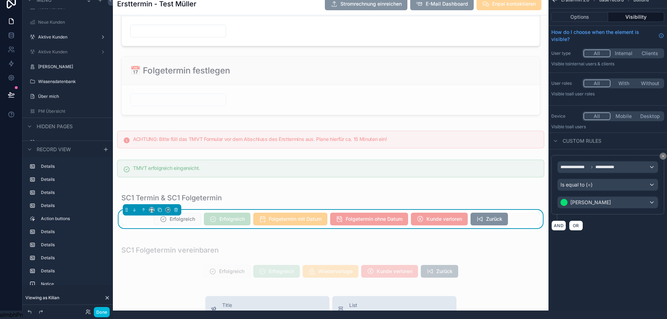
click at [589, 17] on div "Options Visibility" at bounding box center [607, 16] width 119 height 17
click at [580, 13] on button "Options" at bounding box center [579, 17] width 57 height 10
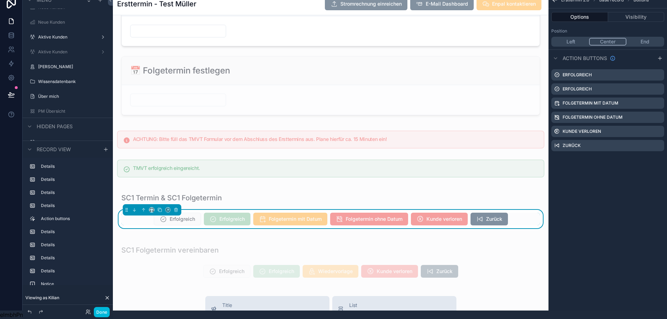
click at [0, 0] on icon "scrollable content" at bounding box center [0, 0] width 0 height 0
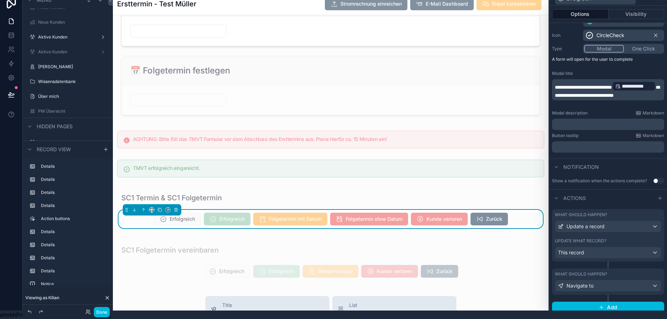
scroll to position [0, 0]
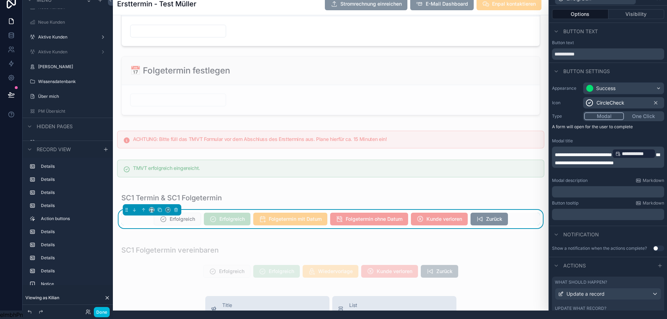
click at [626, 9] on button "Visibility" at bounding box center [636, 14] width 56 height 10
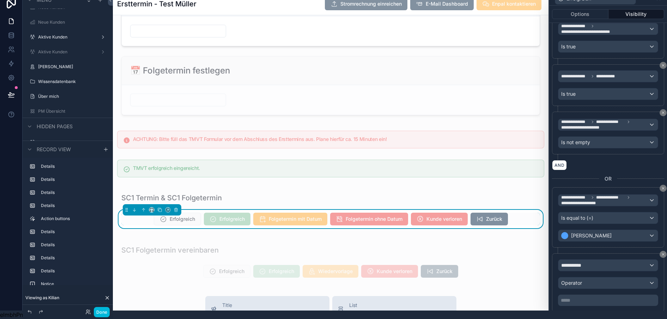
scroll to position [295, 0]
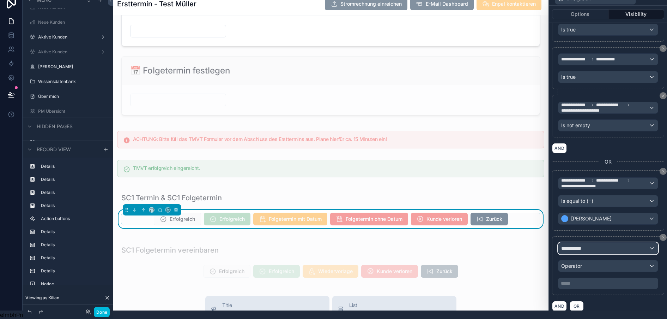
click at [586, 244] on span "**********" at bounding box center [574, 247] width 26 height 7
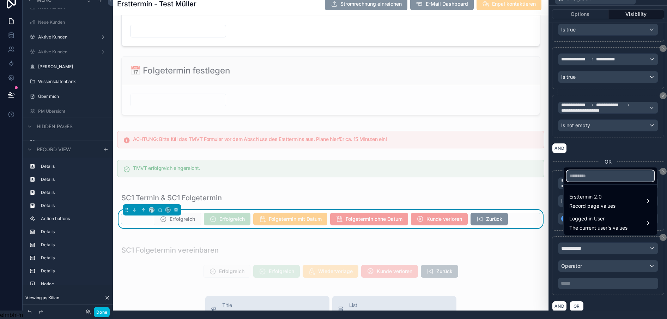
click at [578, 177] on input "text" at bounding box center [610, 175] width 88 height 11
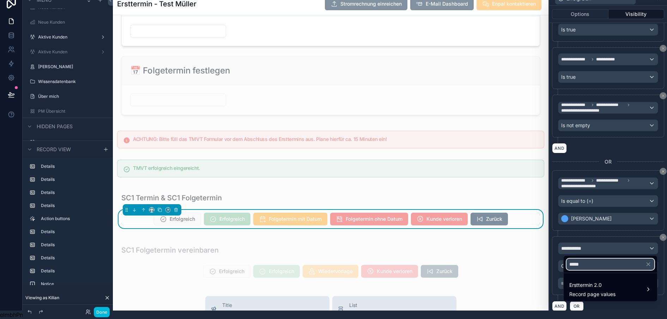
type input "*****"
click at [581, 283] on span "Ersttermin 2.0" at bounding box center [592, 284] width 46 height 8
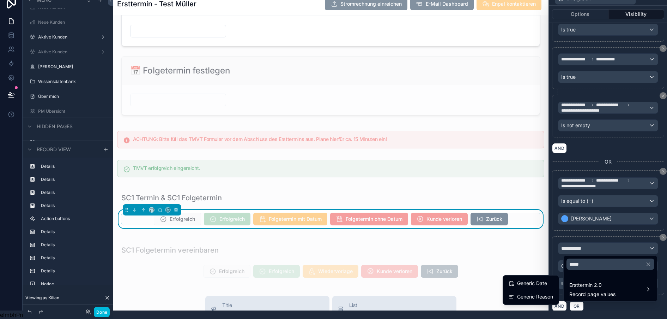
click at [540, 279] on span "Generic Date" at bounding box center [532, 283] width 30 height 8
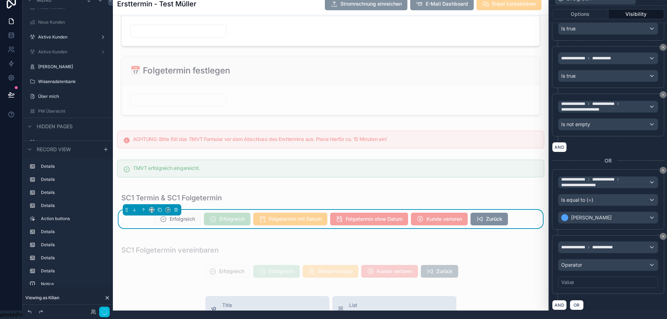
scroll to position [0, 5]
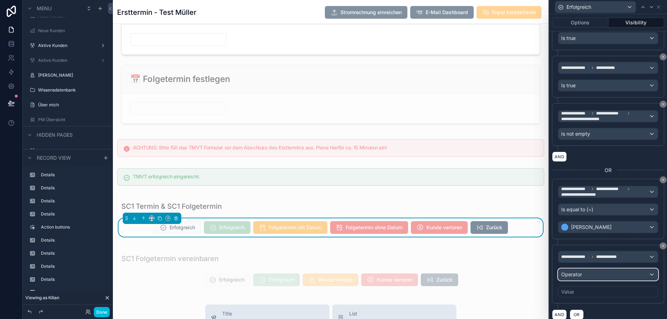
click at [604, 274] on div "Operator" at bounding box center [607, 273] width 99 height 11
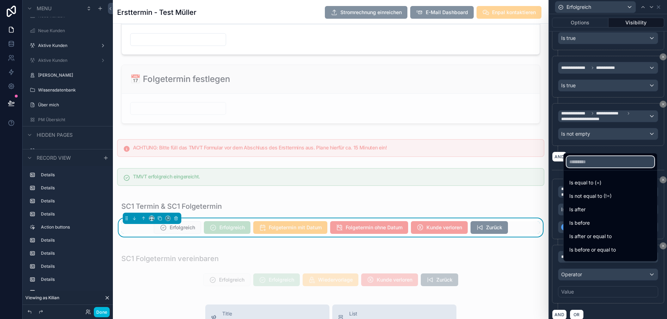
click at [594, 167] on input "text" at bounding box center [610, 161] width 88 height 11
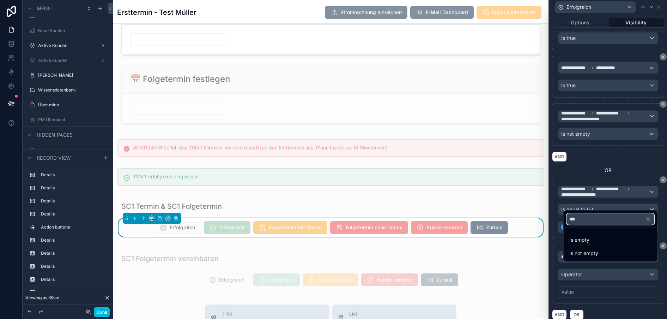
type input "***"
click at [578, 256] on span "Is not empty" at bounding box center [583, 253] width 29 height 8
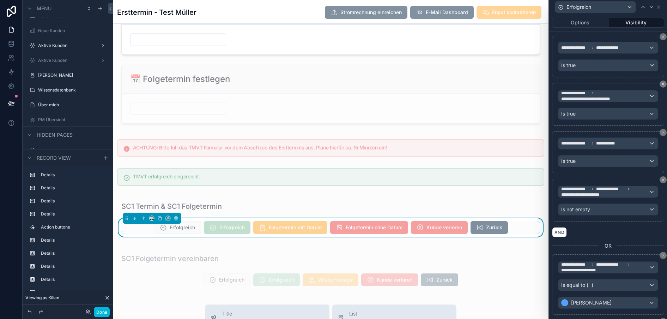
scroll to position [278, 0]
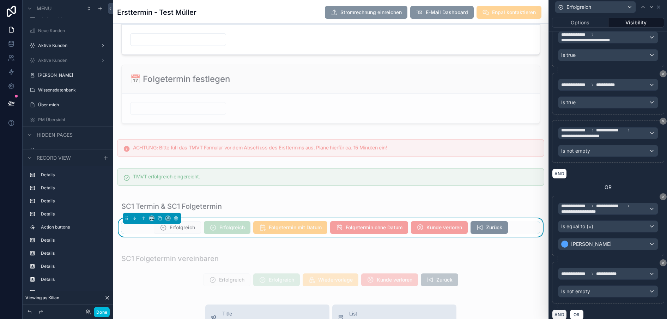
click at [556, 313] on button "AND" at bounding box center [559, 314] width 15 height 10
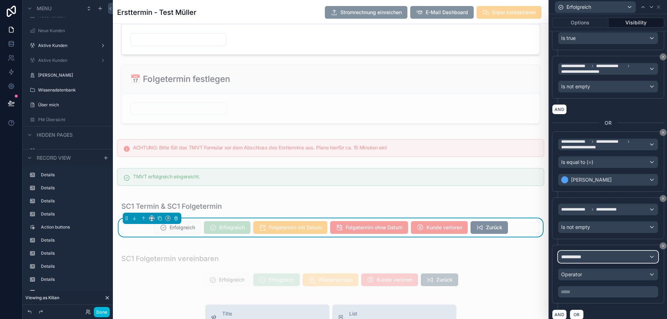
click at [579, 258] on span "**********" at bounding box center [574, 256] width 26 height 7
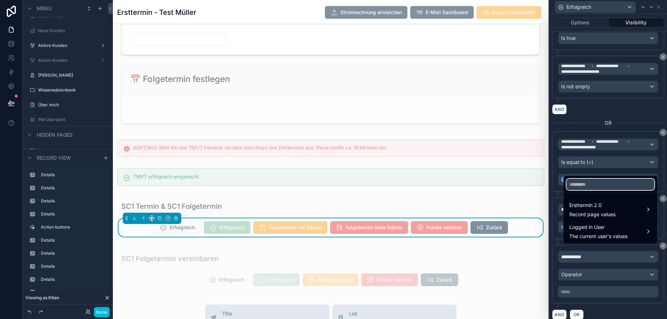
click at [599, 186] on input "text" at bounding box center [610, 183] width 88 height 11
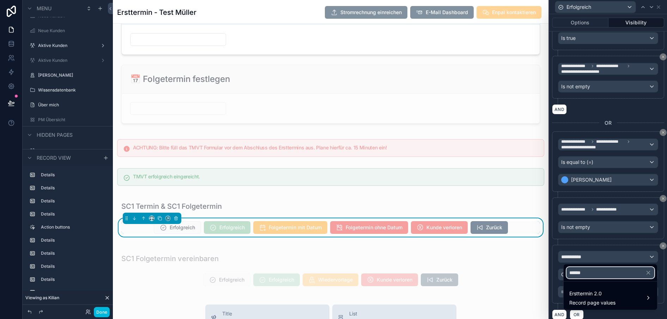
type input "******"
click at [583, 290] on span "Ersttermin 2.0" at bounding box center [592, 293] width 46 height 8
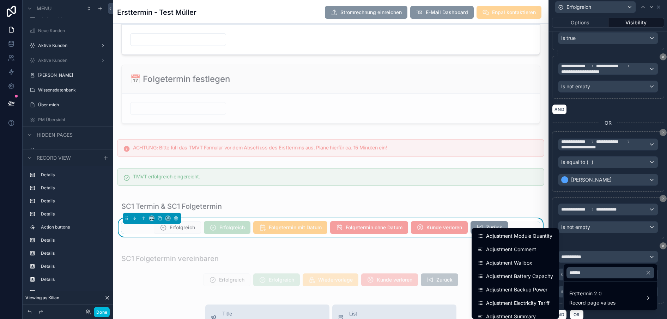
scroll to position [6, 0]
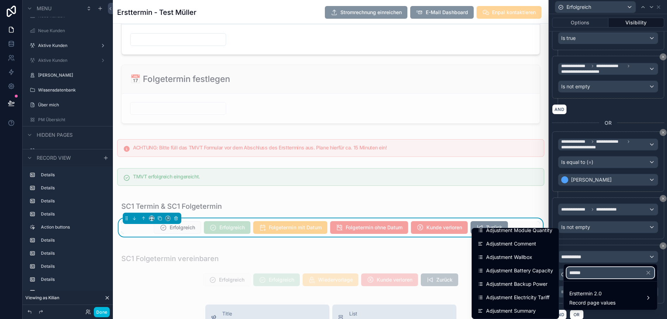
click at [584, 277] on input "******" at bounding box center [610, 272] width 88 height 11
click at [648, 273] on button "button" at bounding box center [651, 272] width 12 height 17
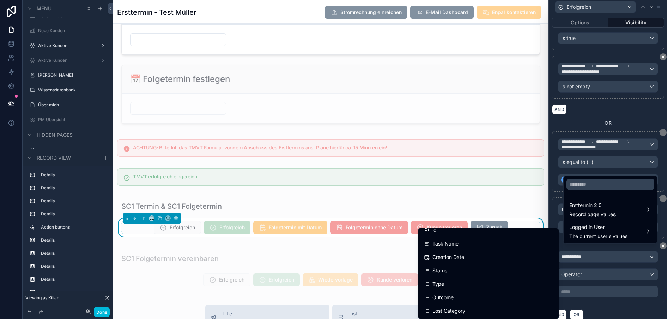
click at [616, 306] on div at bounding box center [608, 159] width 118 height 319
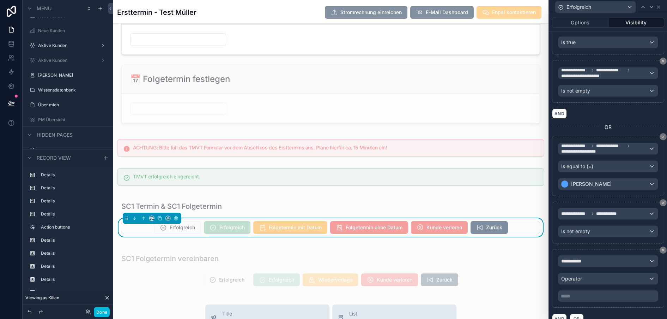
scroll to position [342, 0]
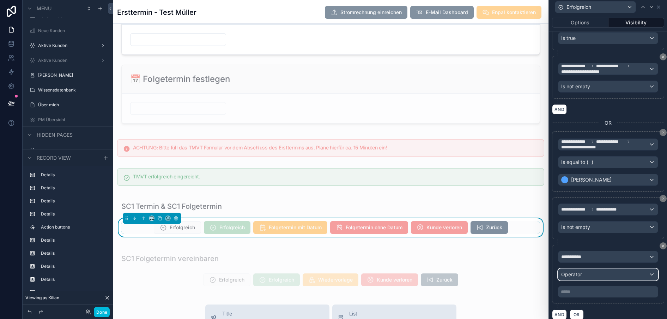
click at [579, 271] on span "Operator" at bounding box center [571, 274] width 21 height 6
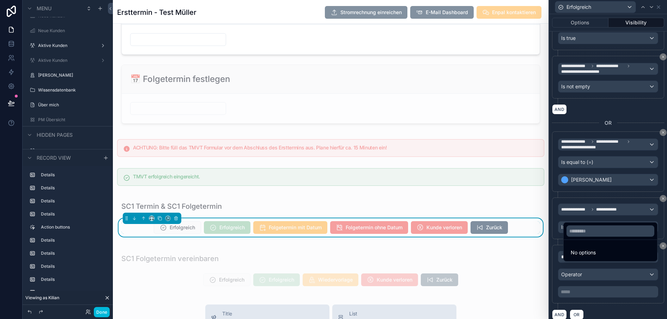
click at [578, 281] on div at bounding box center [608, 159] width 118 height 319
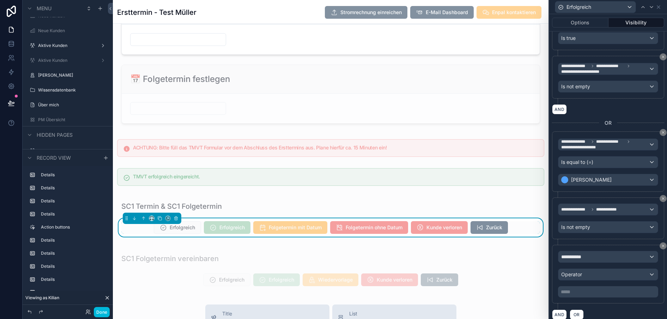
click at [578, 246] on div "**********" at bounding box center [608, 273] width 112 height 59
click at [577, 253] on span "**********" at bounding box center [574, 256] width 26 height 7
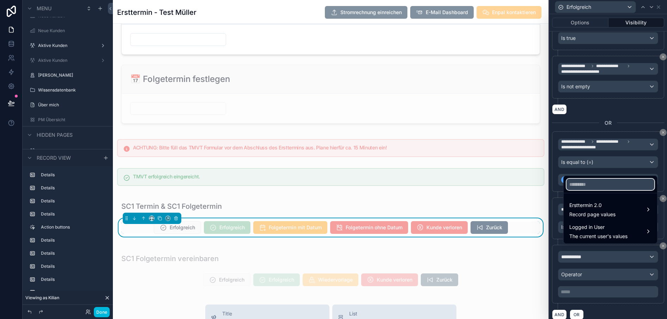
click at [588, 190] on input "text" at bounding box center [610, 183] width 88 height 11
type input "*******"
click at [571, 218] on span "Record page values" at bounding box center [592, 214] width 46 height 7
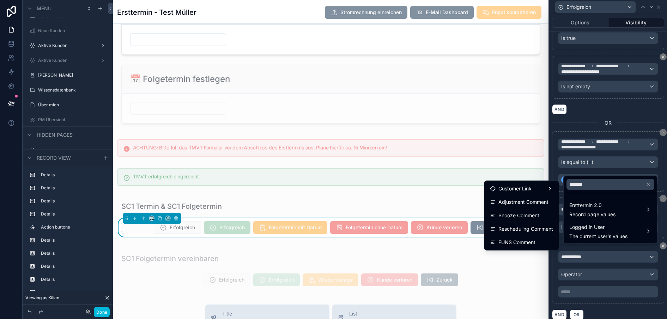
click at [533, 204] on span "Adjustment Comment" at bounding box center [523, 202] width 50 height 8
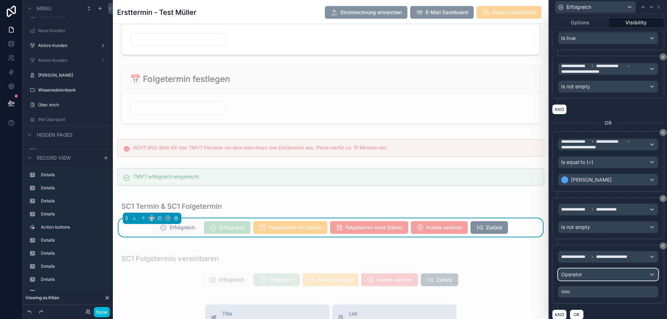
click at [578, 272] on span "Operator" at bounding box center [571, 274] width 21 height 6
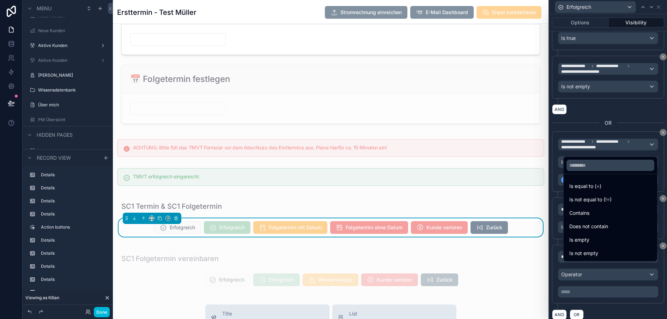
click at [586, 255] on span "Is not empty" at bounding box center [583, 253] width 29 height 8
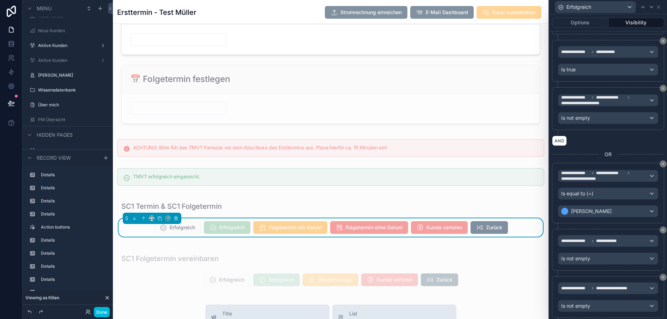
scroll to position [325, 0]
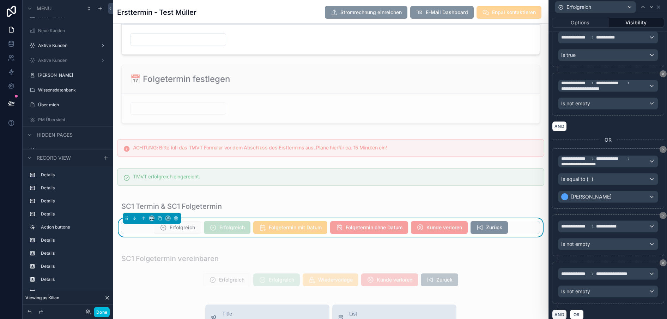
click at [562, 312] on button "AND" at bounding box center [559, 314] width 15 height 10
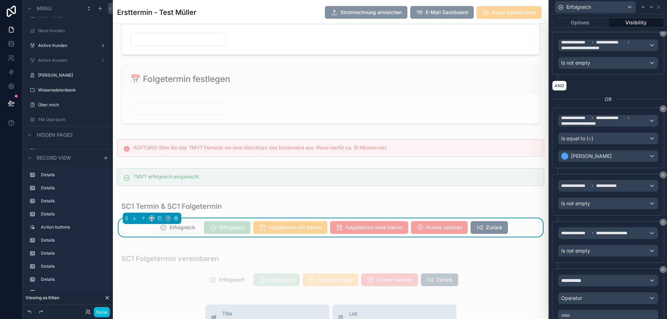
scroll to position [389, 0]
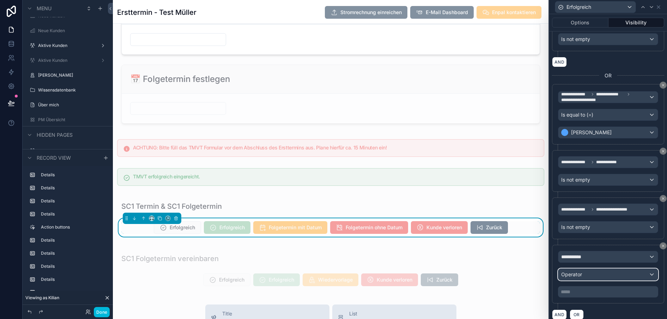
click at [575, 272] on span "Operator" at bounding box center [571, 274] width 21 height 6
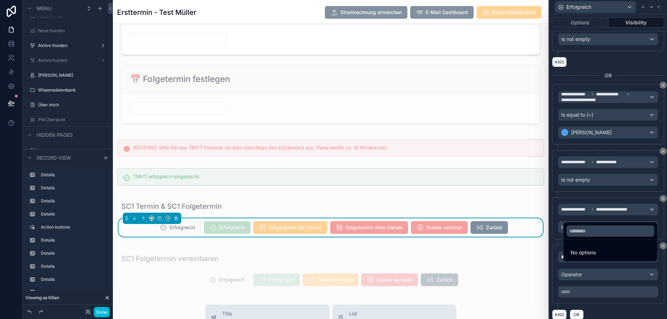
click at [573, 278] on div at bounding box center [608, 159] width 118 height 319
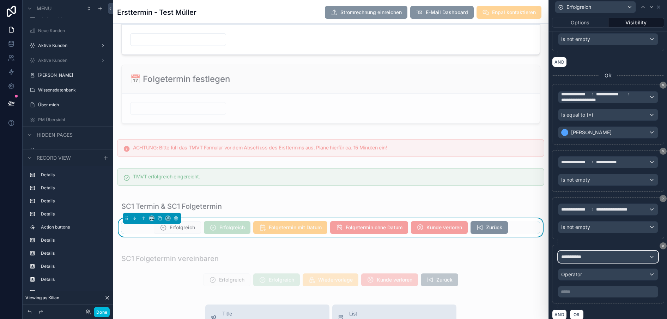
click at [569, 254] on span "**********" at bounding box center [574, 256] width 26 height 7
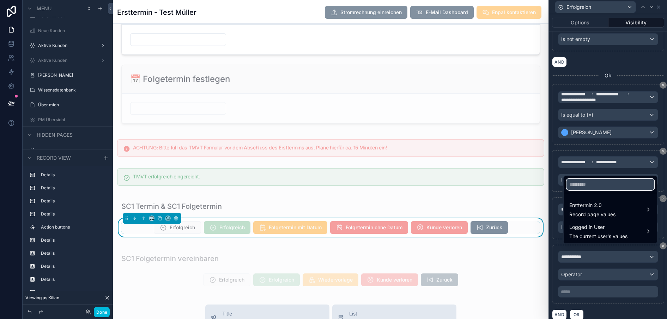
click at [581, 190] on input "text" at bounding box center [610, 183] width 88 height 11
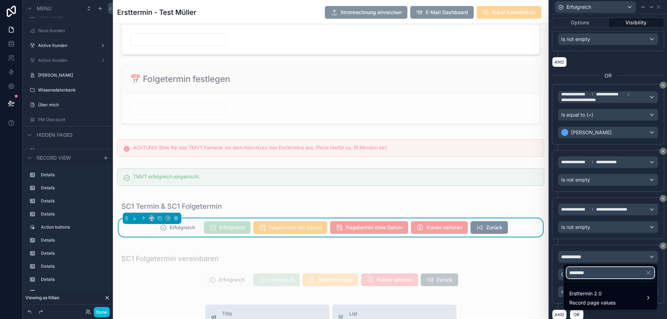
type input "********"
click at [577, 293] on span "Ersttermin 2.0" at bounding box center [592, 293] width 46 height 8
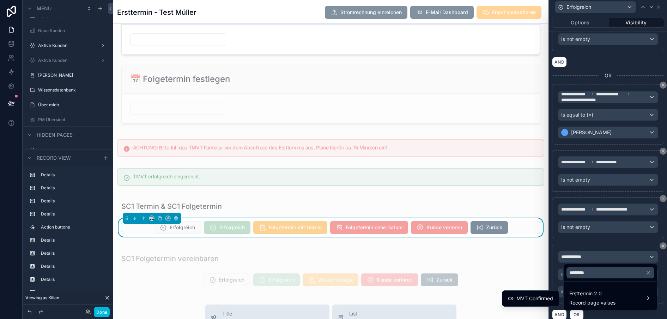
click at [540, 295] on span "MVT Confirmed" at bounding box center [534, 298] width 37 height 8
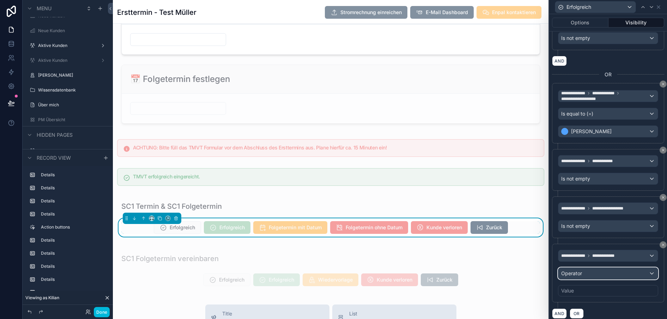
click at [577, 267] on button "Operator" at bounding box center [608, 273] width 100 height 12
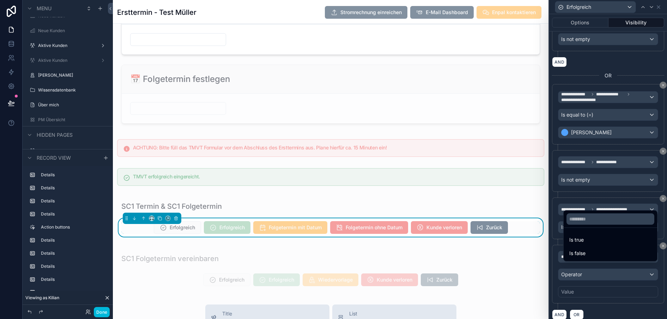
click at [578, 243] on span "Is true" at bounding box center [576, 239] width 14 height 8
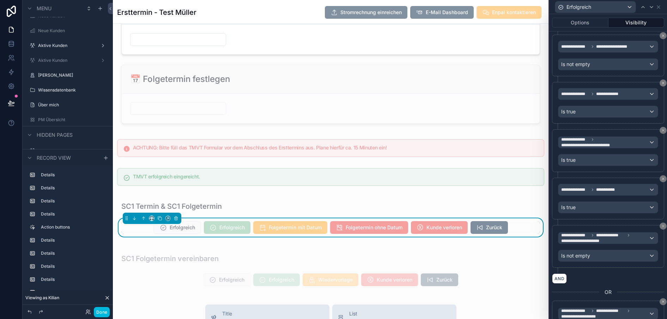
scroll to position [372, 0]
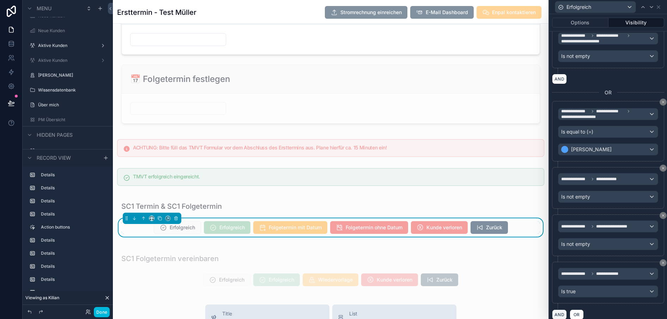
click at [560, 309] on button "AND" at bounding box center [559, 314] width 15 height 10
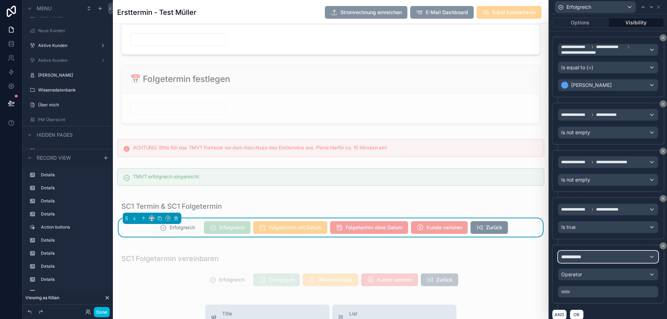
click at [578, 255] on span "**********" at bounding box center [574, 256] width 26 height 7
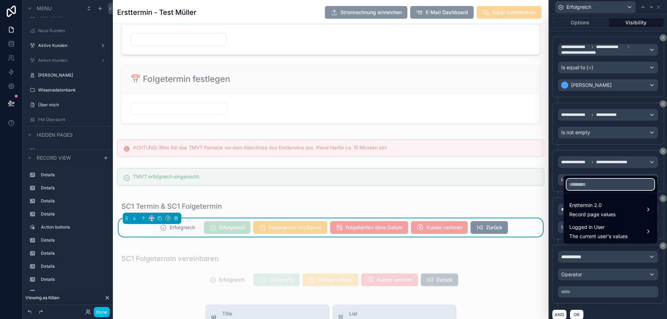
click at [575, 188] on input "text" at bounding box center [610, 183] width 88 height 11
type input "*******"
click at [577, 209] on span "Ersttermin 2.0" at bounding box center [592, 205] width 46 height 8
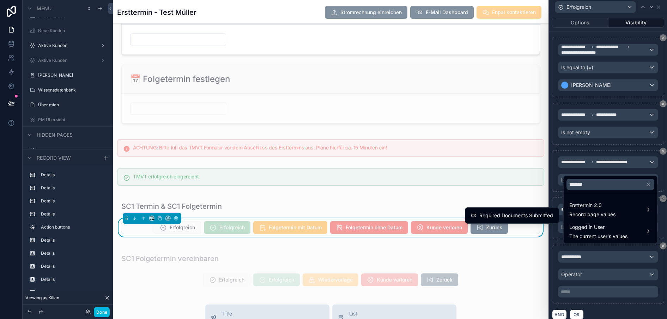
click at [531, 210] on div "Required Documents Submitted" at bounding box center [512, 215] width 91 height 13
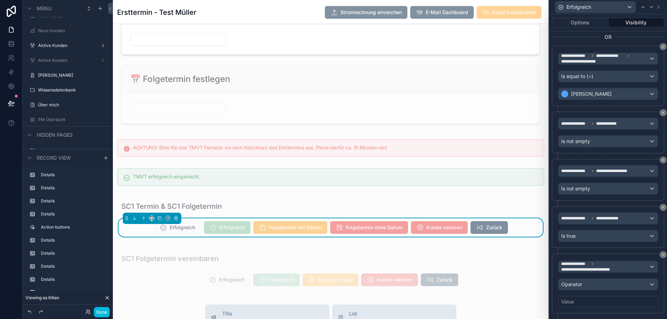
scroll to position [437, 0]
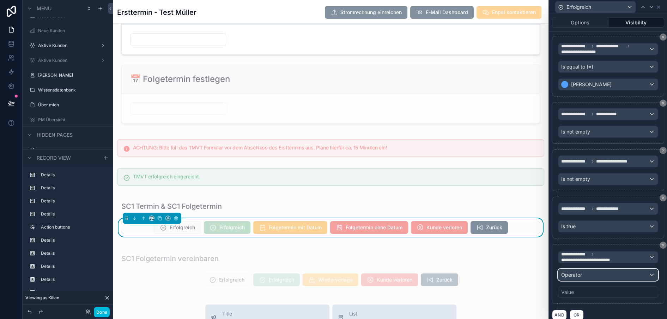
click at [588, 275] on div "Operator" at bounding box center [607, 274] width 99 height 11
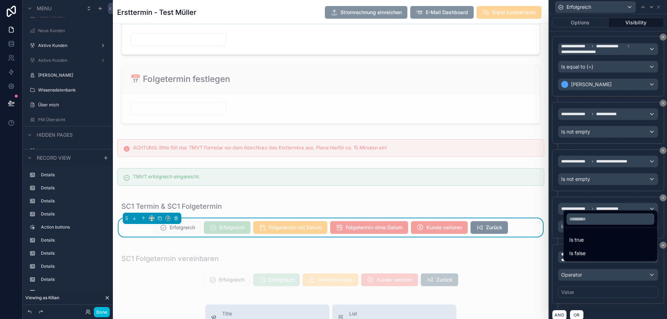
click at [578, 241] on span "Is true" at bounding box center [576, 239] width 14 height 8
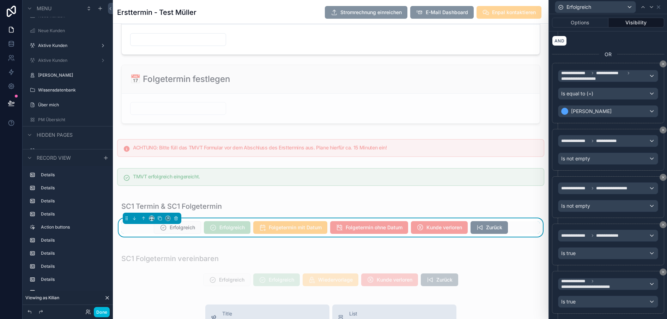
scroll to position [420, 0]
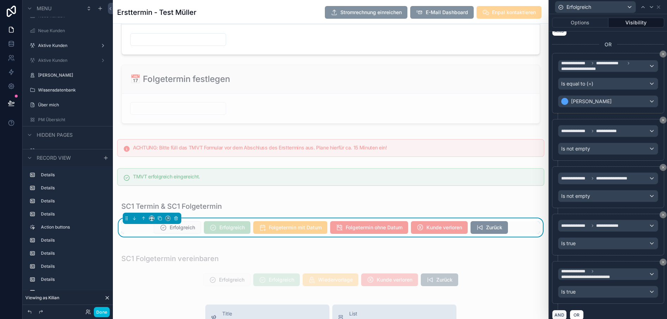
click at [559, 312] on button "AND" at bounding box center [559, 314] width 15 height 10
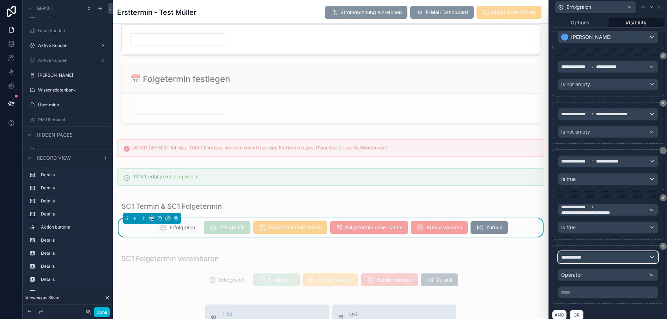
click at [577, 255] on span "**********" at bounding box center [574, 256] width 26 height 7
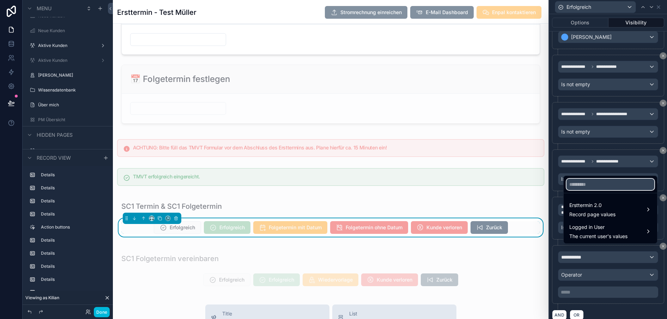
click at [580, 190] on input "text" at bounding box center [610, 183] width 88 height 11
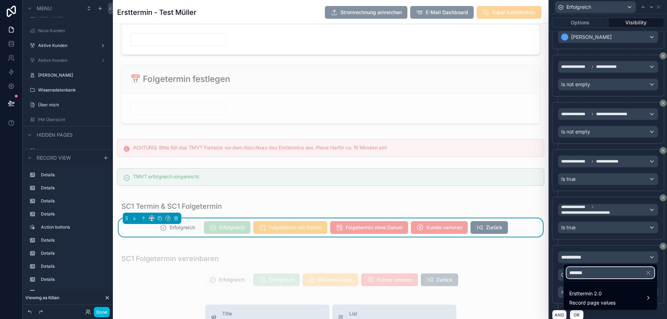
type input "*******"
click at [581, 298] on div "Ersttermin 2.0 Record page values" at bounding box center [592, 297] width 46 height 17
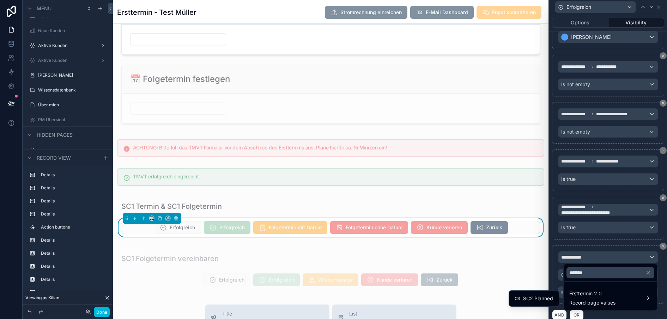
click at [546, 297] on span "SC2 Planned" at bounding box center [538, 298] width 30 height 8
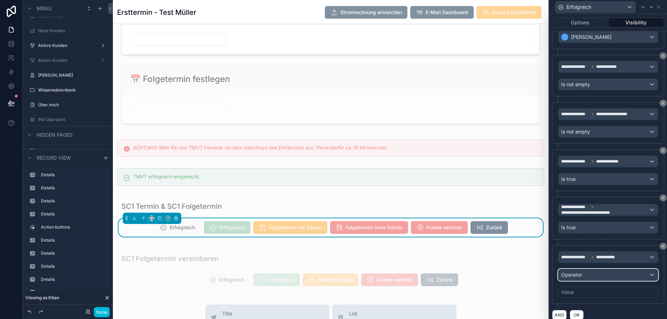
click at [586, 269] on div "Operator" at bounding box center [607, 274] width 99 height 11
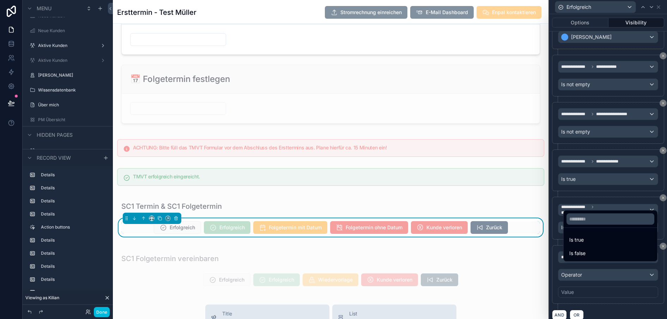
click at [576, 244] on span "Is true" at bounding box center [576, 239] width 14 height 8
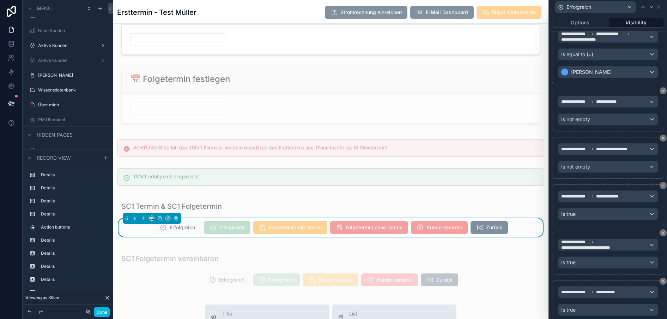
scroll to position [468, 0]
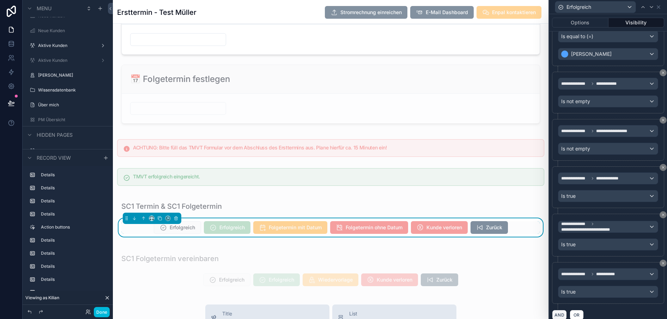
click at [558, 310] on button "AND" at bounding box center [559, 314] width 15 height 10
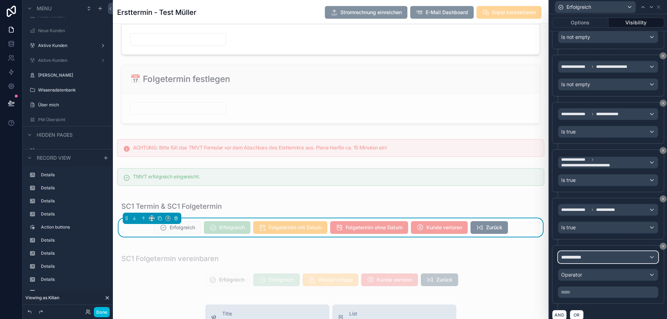
click at [583, 255] on span "**********" at bounding box center [574, 256] width 26 height 7
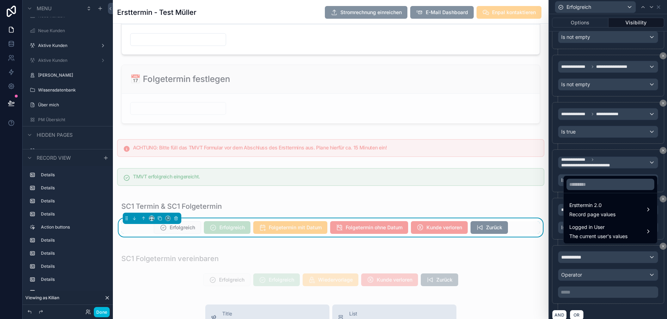
click at [574, 209] on span "Ersttermin 2.0" at bounding box center [592, 205] width 46 height 8
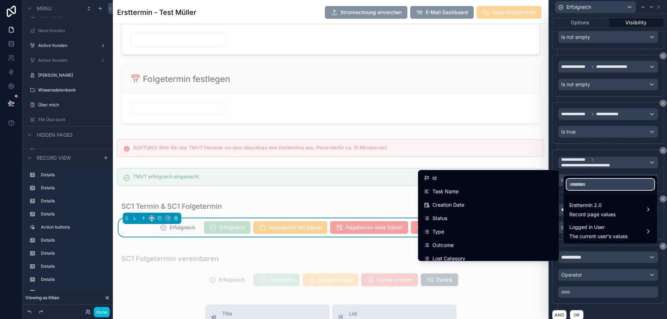
click at [581, 188] on input "text" at bounding box center [610, 183] width 88 height 11
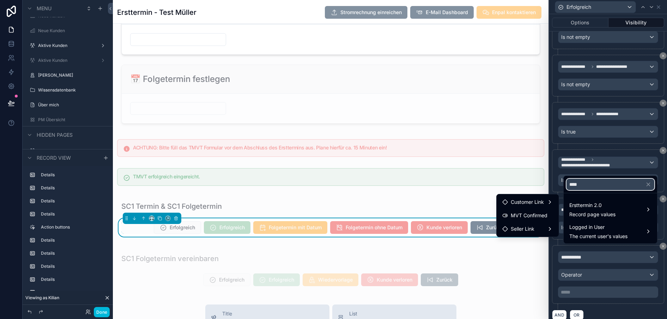
scroll to position [0, 1]
type input "***"
click at [534, 209] on div "MVT Confirmed" at bounding box center [527, 215] width 59 height 13
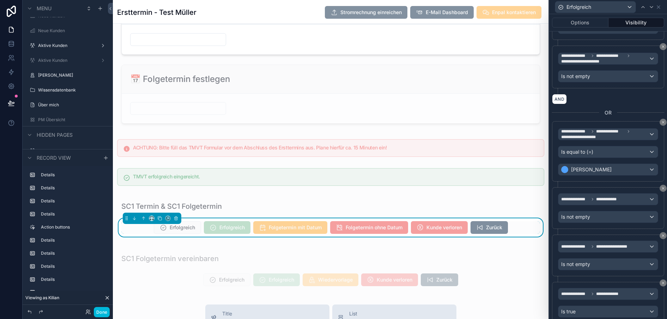
scroll to position [532, 0]
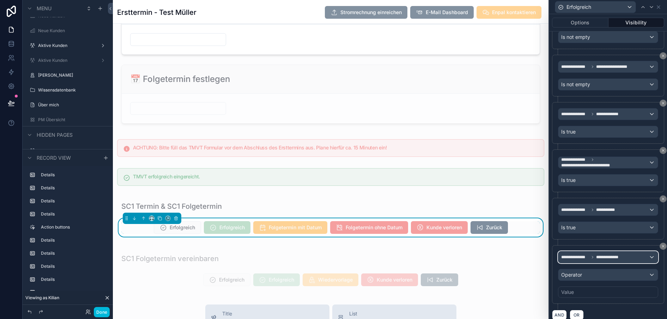
click at [582, 259] on div "**********" at bounding box center [607, 256] width 99 height 11
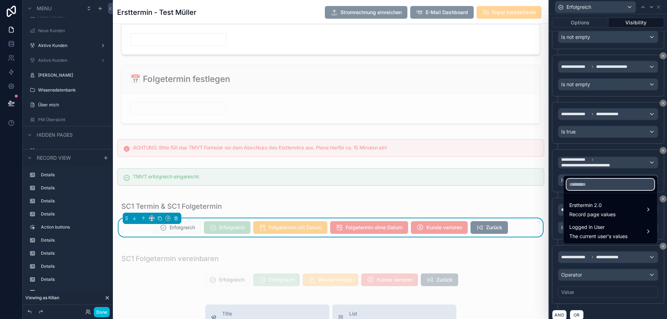
click at [584, 190] on input "text" at bounding box center [610, 183] width 88 height 11
click at [586, 209] on span "Ersttermin 2.0" at bounding box center [592, 205] width 46 height 8
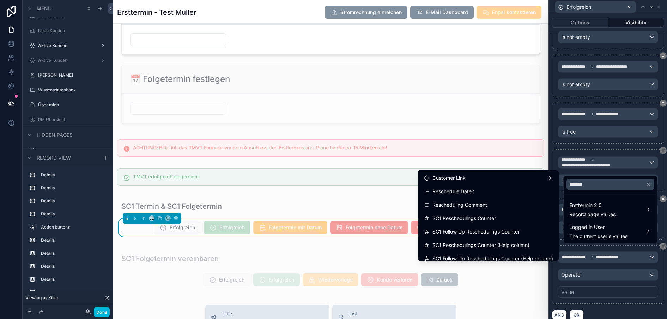
scroll to position [32, 0]
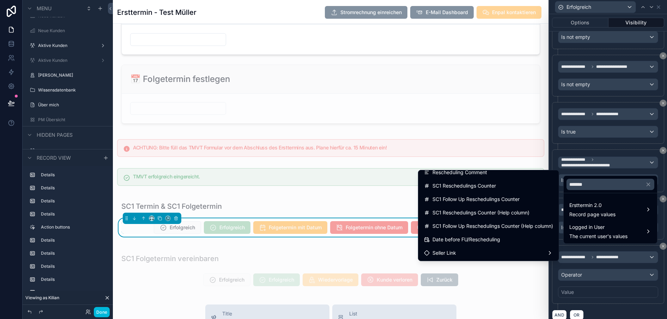
click at [576, 230] on span "Logged in User" at bounding box center [598, 227] width 58 height 8
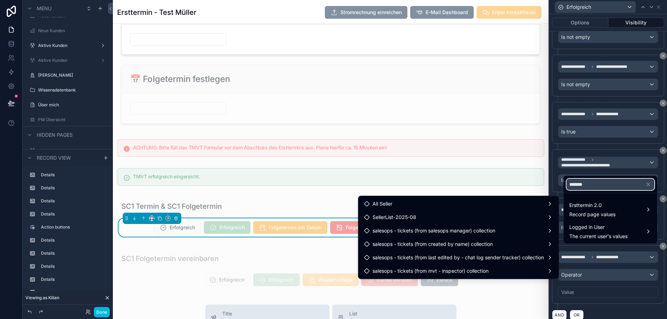
click at [588, 190] on input "*******" at bounding box center [610, 183] width 88 height 11
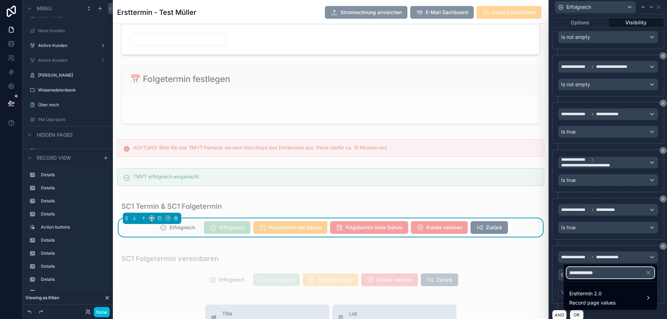
type input "**********"
click at [600, 298] on div "Ersttermin 2.0 Record page values" at bounding box center [592, 297] width 46 height 17
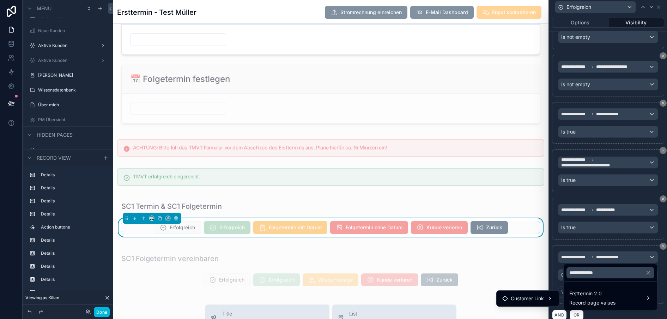
click at [553, 297] on div "Customer Link" at bounding box center [527, 298] width 51 height 8
click at [584, 293] on span "MVT scheduling request" at bounding box center [606, 292] width 57 height 8
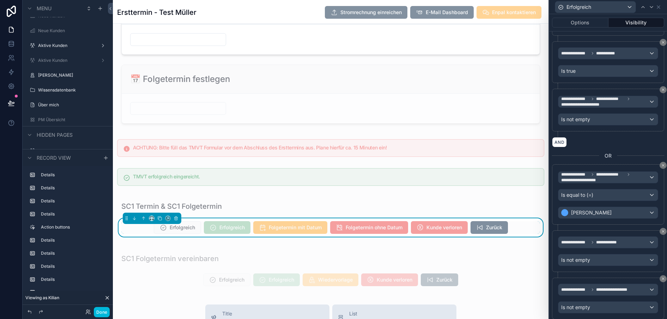
scroll to position [533, 0]
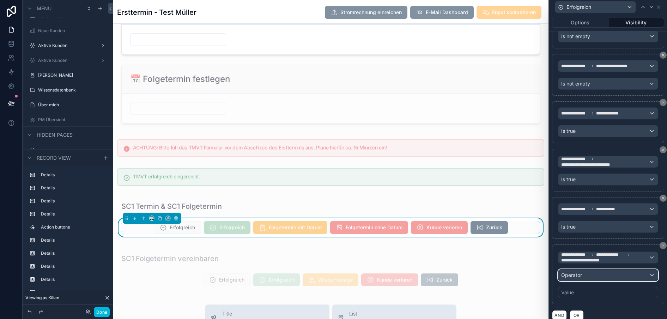
click at [574, 272] on span "Operator" at bounding box center [571, 275] width 21 height 6
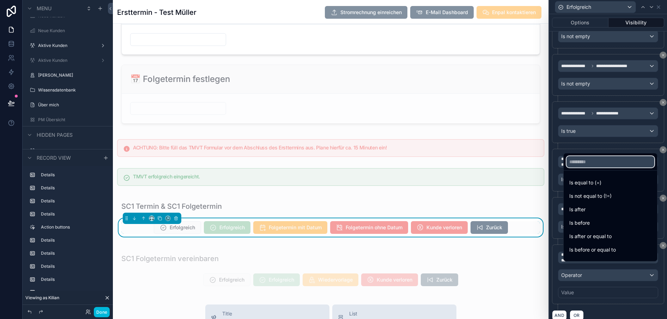
click at [592, 165] on input "text" at bounding box center [610, 161] width 88 height 11
type input "**"
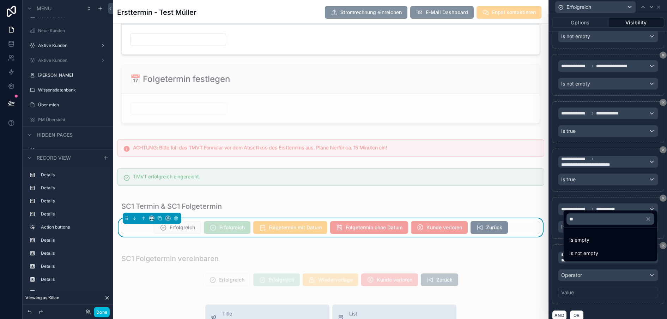
click at [591, 256] on span "Is not empty" at bounding box center [583, 253] width 29 height 8
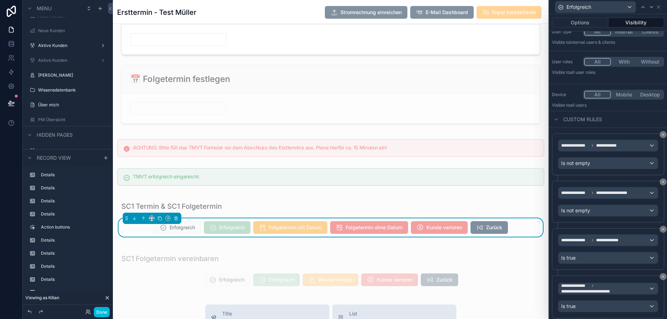
scroll to position [0, 0]
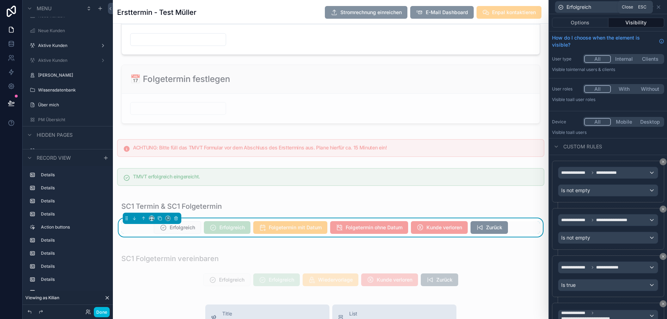
click at [661, 7] on icon at bounding box center [659, 7] width 6 height 6
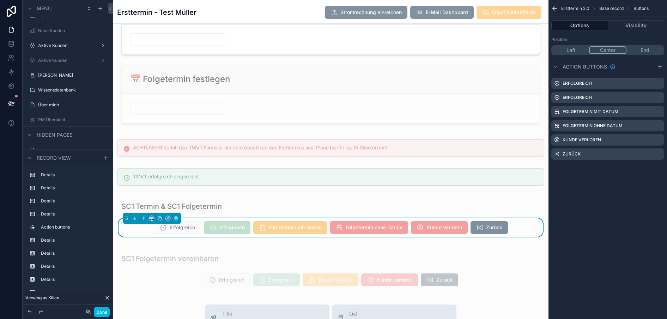
click at [0, 0] on icon "scrollable content" at bounding box center [0, 0] width 0 height 0
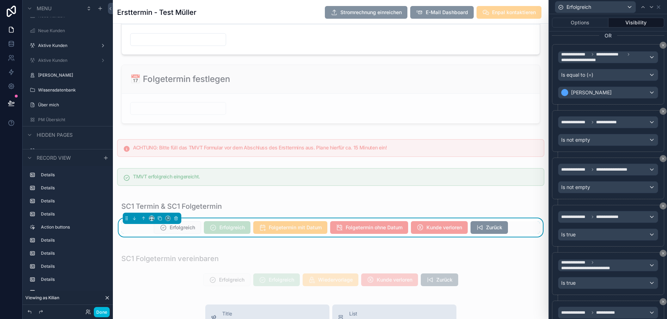
scroll to position [516, 0]
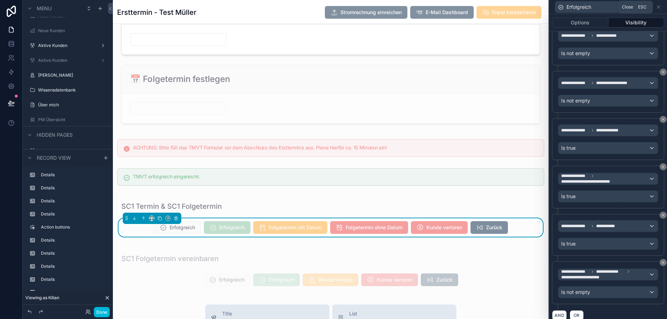
click at [660, 6] on icon at bounding box center [658, 7] width 3 height 3
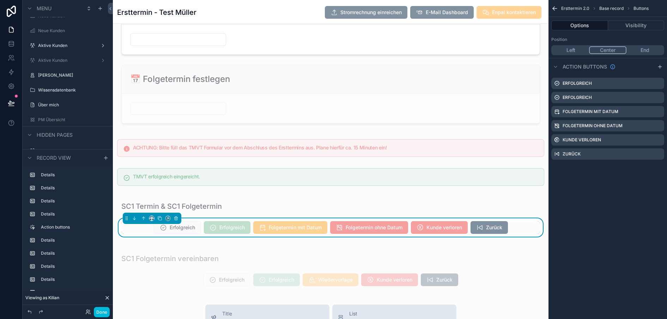
click at [443, 184] on div "scrollable content" at bounding box center [331, 176] width 436 height 23
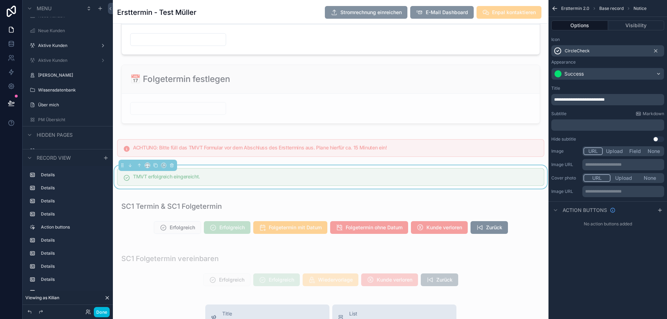
click at [624, 25] on button "Visibility" at bounding box center [636, 25] width 56 height 10
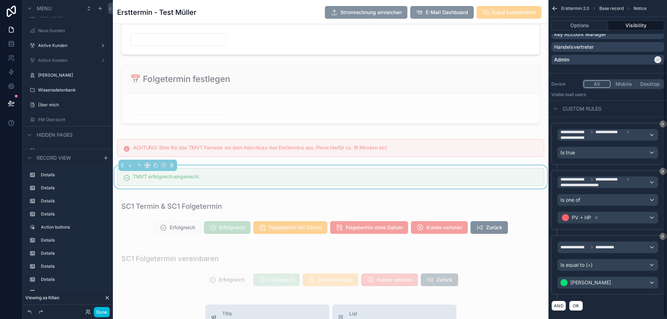
scroll to position [80, 0]
click at [509, 159] on div "scrollable content" at bounding box center [331, 147] width 436 height 23
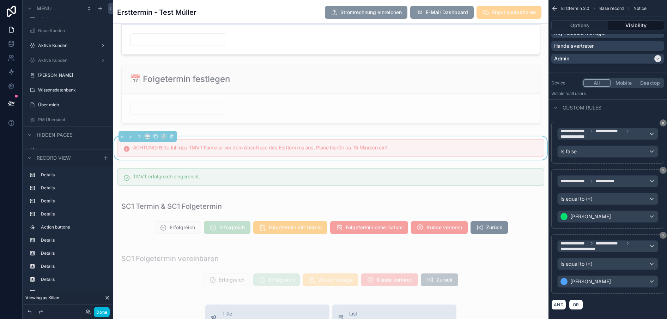
click at [488, 188] on div "scrollable content" at bounding box center [331, 176] width 436 height 23
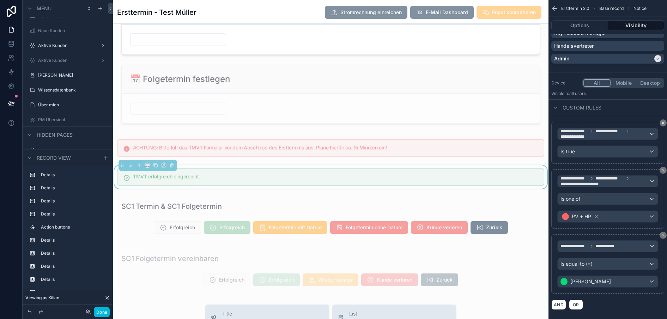
click at [500, 159] on div "scrollable content" at bounding box center [331, 147] width 436 height 23
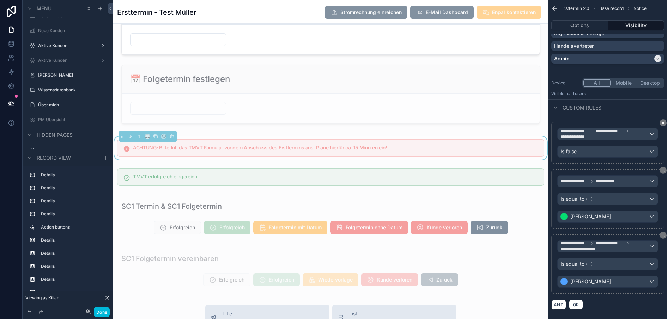
click at [488, 188] on div "scrollable content" at bounding box center [331, 176] width 436 height 23
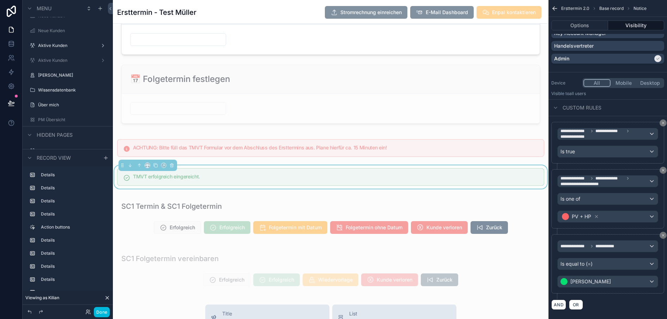
click at [415, 159] on div "scrollable content" at bounding box center [331, 147] width 436 height 23
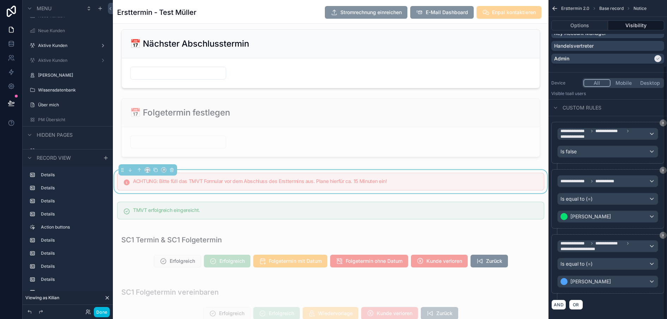
scroll to position [82, 0]
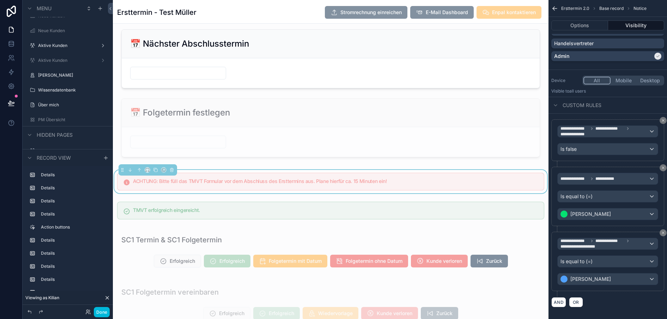
click at [423, 222] on div "scrollable content" at bounding box center [331, 210] width 436 height 23
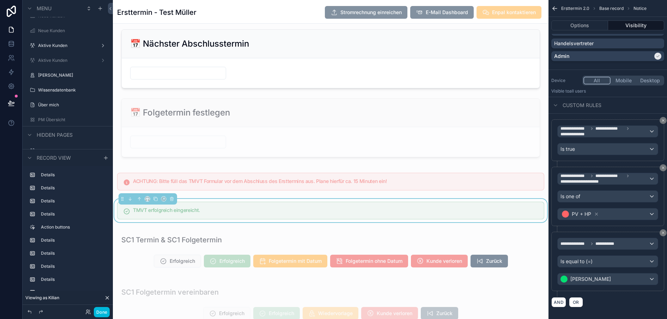
click at [259, 248] on div "scrollable content" at bounding box center [331, 251] width 436 height 47
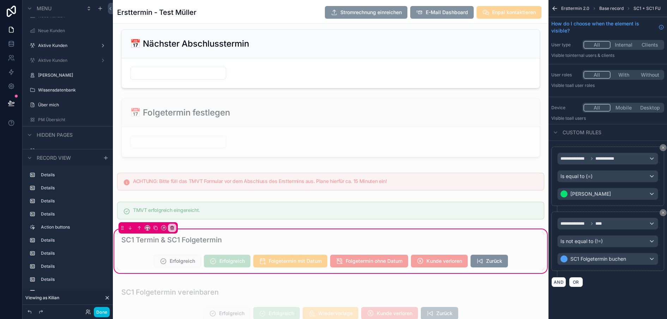
scroll to position [0, 0]
click at [138, 270] on div "scrollable content" at bounding box center [330, 260] width 427 height 18
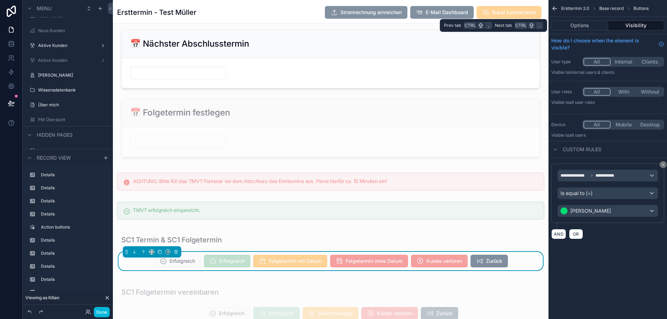
click at [596, 20] on button "Options" at bounding box center [579, 25] width 57 height 10
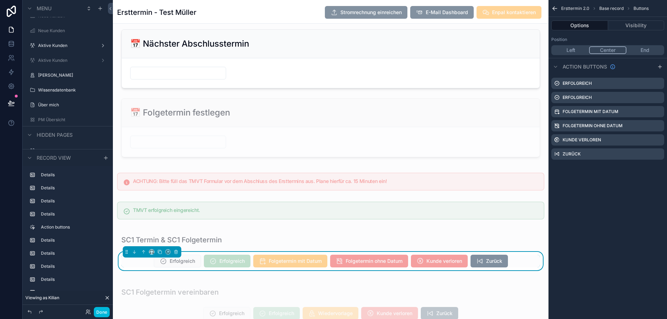
click at [0, 0] on icon "scrollable content" at bounding box center [0, 0] width 0 height 0
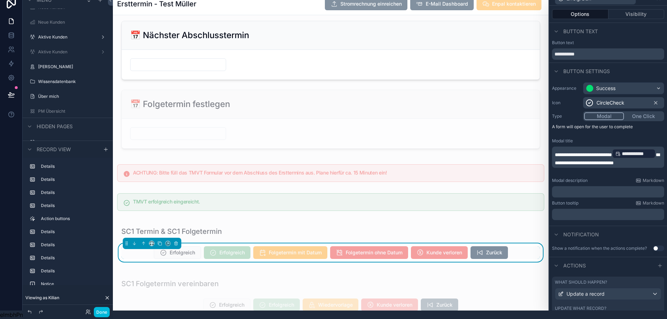
click at [639, 9] on button "Visibility" at bounding box center [636, 14] width 56 height 10
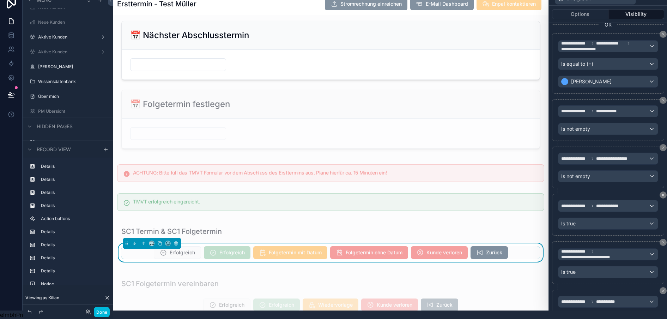
scroll to position [398, 0]
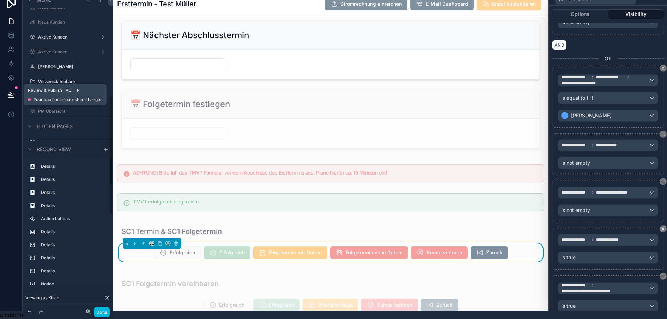
click at [8, 85] on button at bounding box center [12, 95] width 16 height 20
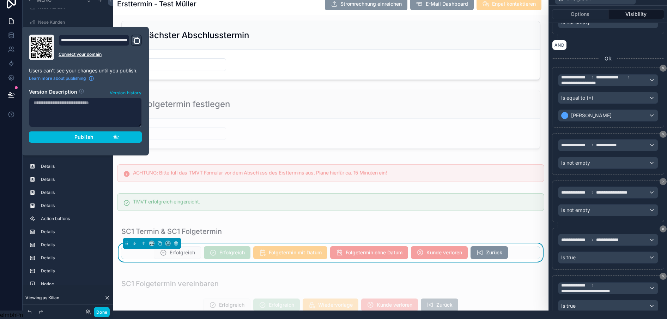
click at [107, 134] on div "Publish" at bounding box center [85, 137] width 67 height 6
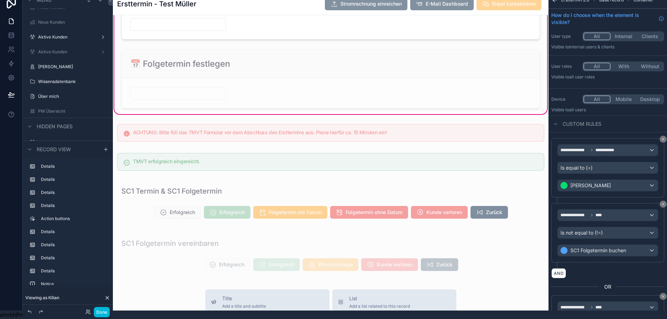
scroll to position [1683, 0]
click at [230, 138] on div "scrollable content" at bounding box center [331, 132] width 436 height 23
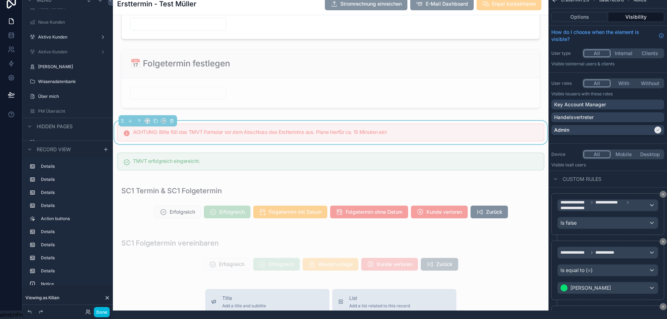
click at [240, 166] on div "scrollable content" at bounding box center [331, 161] width 436 height 23
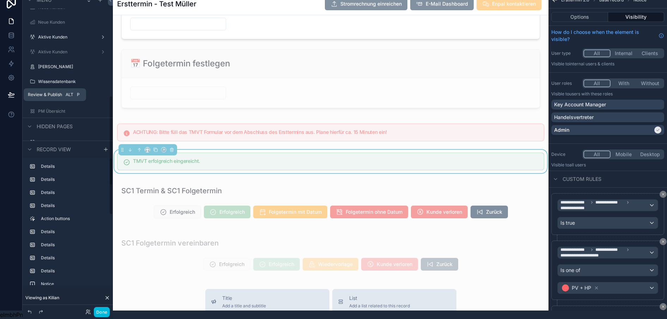
click at [11, 92] on icon at bounding box center [11, 94] width 6 height 4
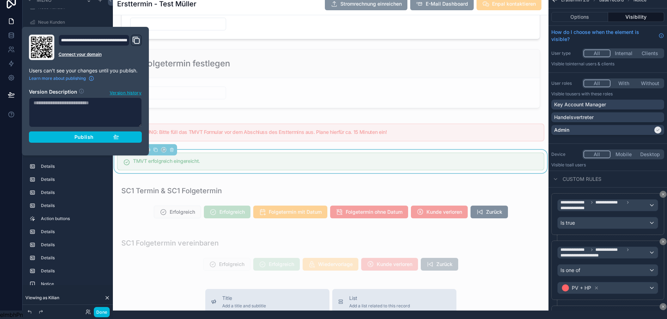
click at [74, 134] on span "Publish" at bounding box center [83, 137] width 19 height 6
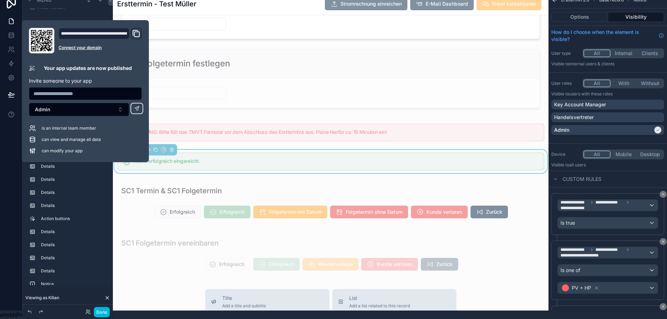
click at [100, 310] on button "Done" at bounding box center [102, 312] width 16 height 10
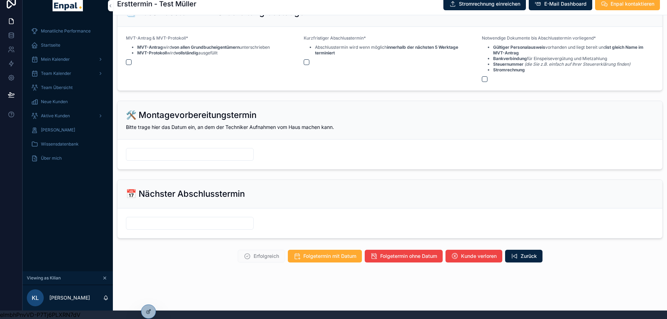
scroll to position [777, 0]
click at [5, 86] on button at bounding box center [12, 95] width 16 height 20
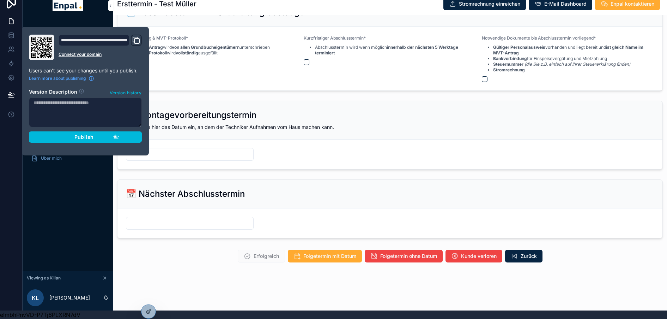
click at [59, 134] on div "Publish" at bounding box center [85, 137] width 67 height 6
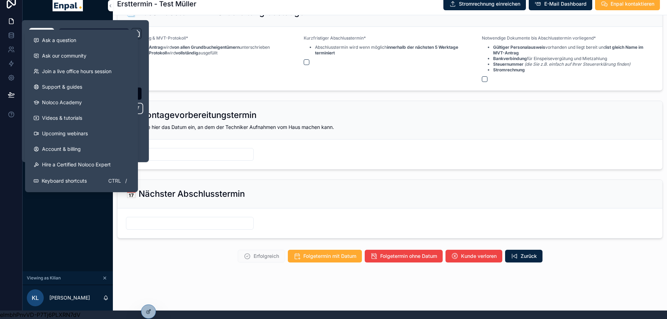
click at [46, 184] on div "Ask a question Ask our community Join a live office hours session Support & gui…" at bounding box center [81, 111] width 113 height 162
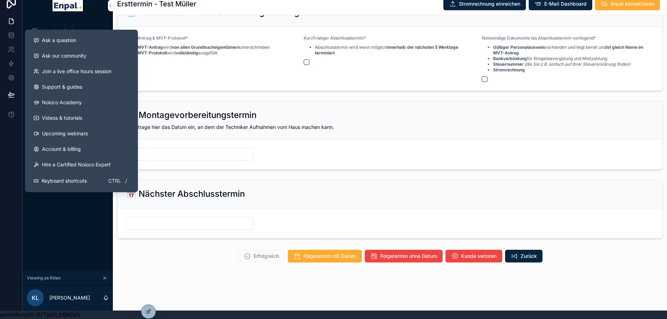
click at [49, 200] on div "Monatliche Performance Startseite Mein Kalender Team Kalender Team Übersicht Ne…" at bounding box center [68, 145] width 90 height 251
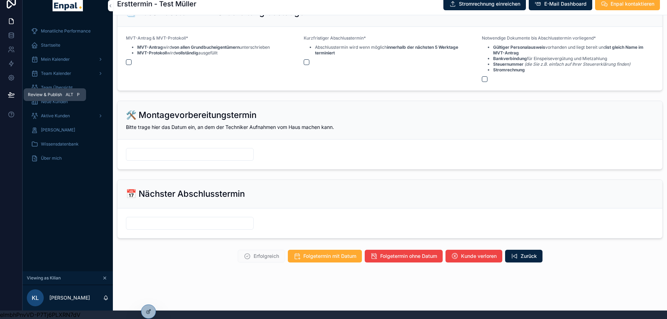
click at [11, 91] on icon at bounding box center [11, 94] width 7 height 7
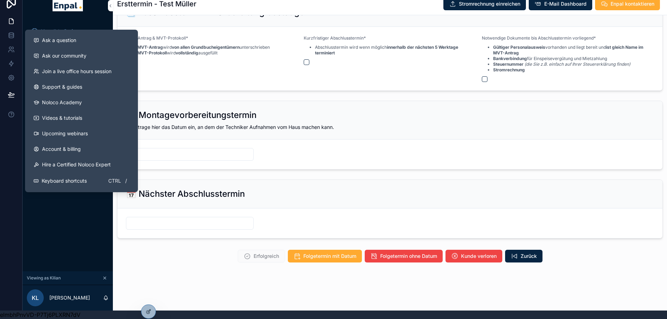
click at [45, 207] on div "Monatliche Performance Startseite Mein Kalender Team Kalender Team Übersicht Ne…" at bounding box center [68, 145] width 90 height 251
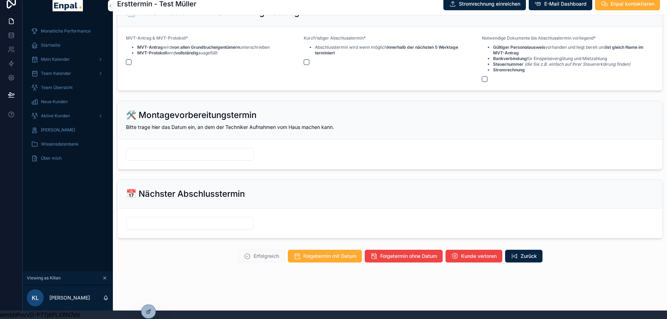
click at [0, 0] on icon at bounding box center [0, 0] width 0 height 0
click at [122, 259] on div "Erfolgreich Folgetermin mit Datum Folgetermin ohne Datum Kunde verloren Zurück" at bounding box center [390, 255] width 546 height 13
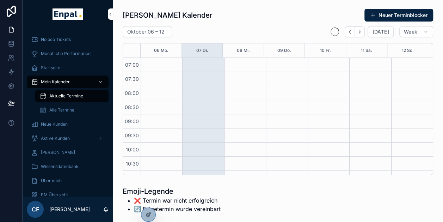
scroll to position [198, 0]
click at [44, 134] on div "Aktive Kunden" at bounding box center [67, 138] width 73 height 11
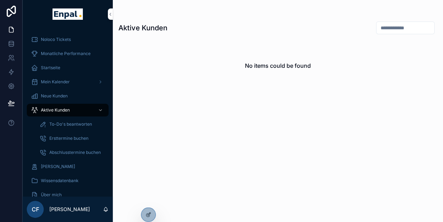
click at [0, 0] on icon at bounding box center [0, 0] width 0 height 0
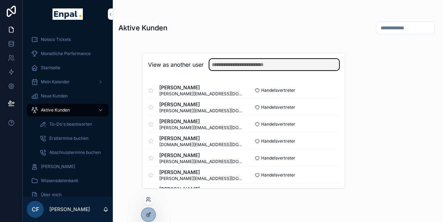
click at [224, 70] on input "text" at bounding box center [275, 64] width 130 height 11
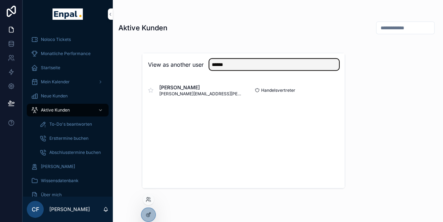
type input "******"
click at [0, 0] on button "Select" at bounding box center [0, 0] width 0 height 0
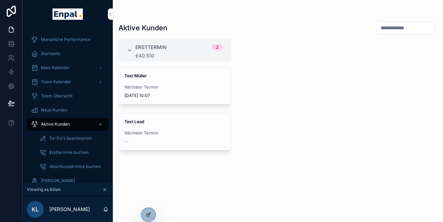
click at [55, 55] on span "Startseite" at bounding box center [50, 54] width 19 height 6
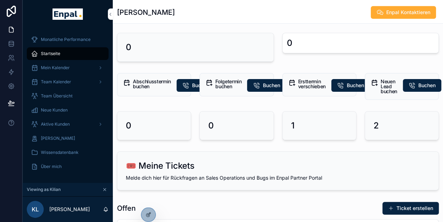
scroll to position [155, 0]
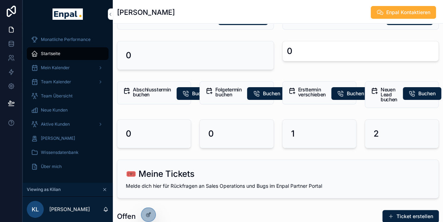
click at [63, 127] on div "Aktive Kunden" at bounding box center [67, 124] width 73 height 11
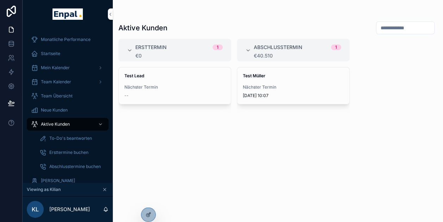
click at [264, 76] on strong "Test Müller" at bounding box center [254, 75] width 23 height 5
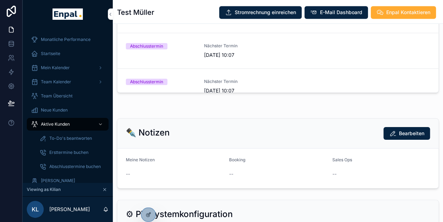
scroll to position [107, 0]
click at [155, 44] on div "Abschlusstermin" at bounding box center [146, 47] width 33 height 6
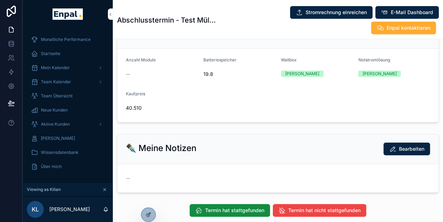
scroll to position [217, 0]
click at [147, 211] on div at bounding box center [148, 214] width 14 height 13
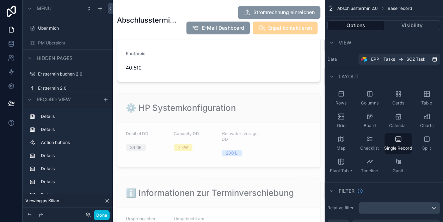
scroll to position [304, 0]
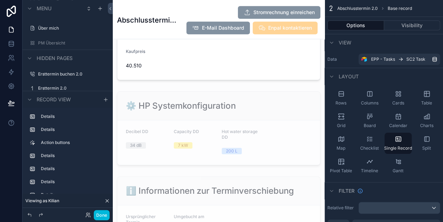
click at [273, 103] on div "scrollable content" at bounding box center [219, 128] width 212 height 79
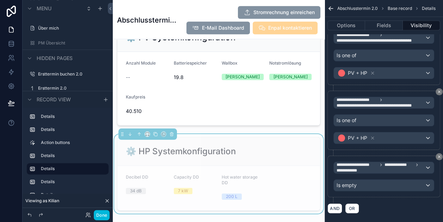
scroll to position [265, 0]
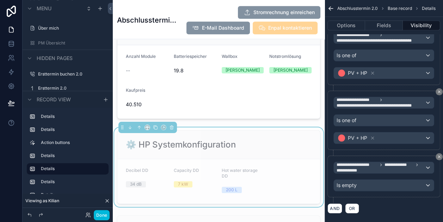
click at [216, 131] on div "⚙️ HP Systemkonfiguration" at bounding box center [218, 145] width 203 height 29
click at [359, 25] on button "Options" at bounding box center [347, 25] width 38 height 10
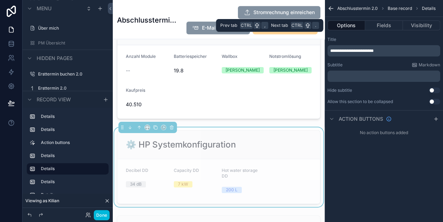
click at [381, 25] on button "Fields" at bounding box center [383, 25] width 37 height 10
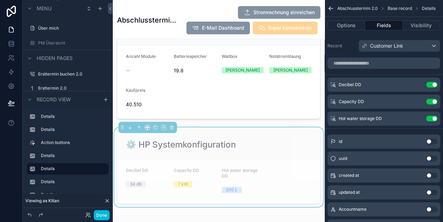
click at [0, 0] on icon "scrollable content" at bounding box center [0, 0] width 0 height 0
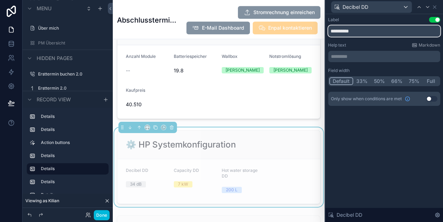
click at [344, 31] on input "**********" at bounding box center [384, 30] width 112 height 11
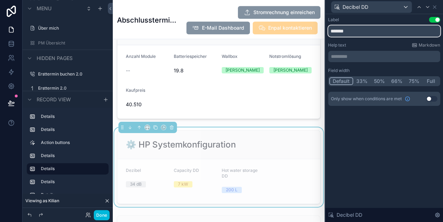
type input "*******"
click at [345, 26] on input "*******" at bounding box center [384, 30] width 112 height 11
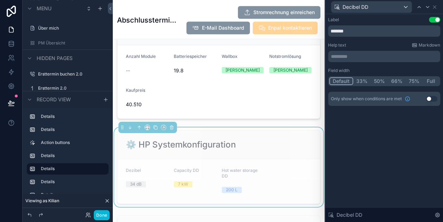
click at [241, 168] on span "Hot water storage DD" at bounding box center [240, 173] width 36 height 11
click at [431, 6] on icon at bounding box center [428, 7] width 6 height 6
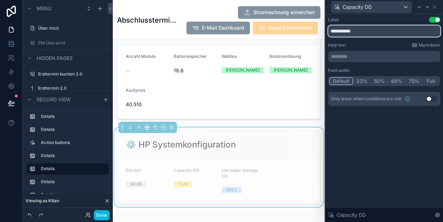
click at [352, 29] on input "**********" at bounding box center [384, 30] width 112 height 11
paste input "text"
type input "*********"
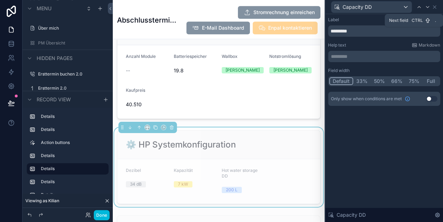
click at [432, 7] on div at bounding box center [428, 7] width 8 height 8
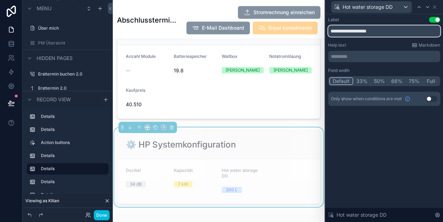
click at [347, 27] on input "**********" at bounding box center [384, 30] width 112 height 11
paste input "text"
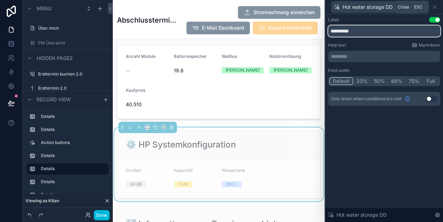
type input "**********"
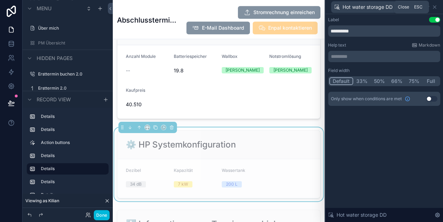
click at [438, 6] on icon at bounding box center [435, 7] width 6 height 6
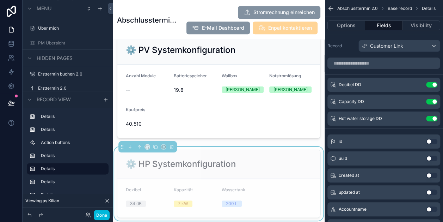
scroll to position [230, 0]
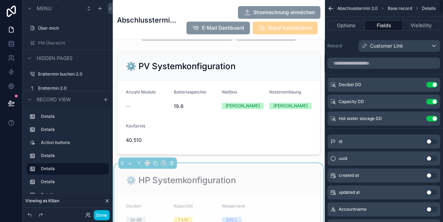
click at [427, 25] on button "Visibility" at bounding box center [421, 25] width 37 height 10
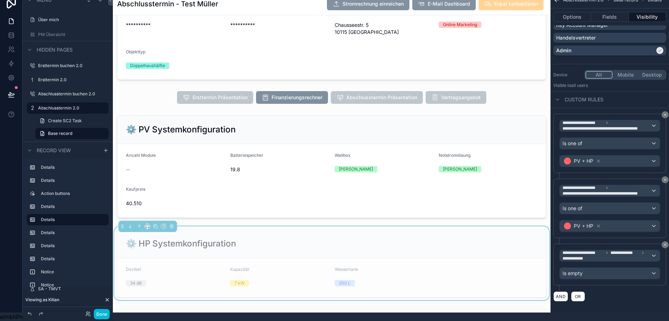
scroll to position [97, 0]
click at [11, 85] on button at bounding box center [12, 95] width 16 height 20
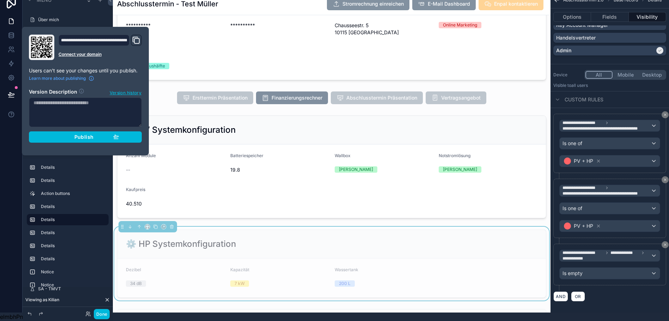
click at [75, 136] on button "Publish" at bounding box center [85, 136] width 113 height 11
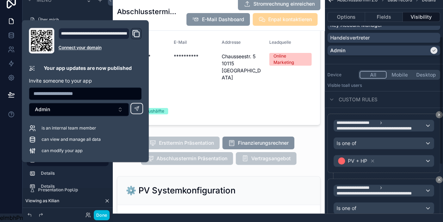
scroll to position [79, 0]
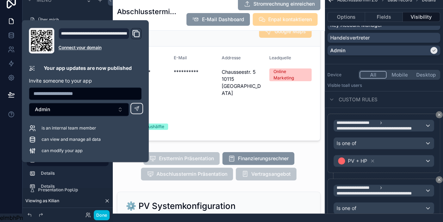
click at [114, 6] on div "Abschlusstermin - Test Müller Stromrechnung einreichen E-Mail Dashboard Enpal k…" at bounding box center [219, 11] width 212 height 39
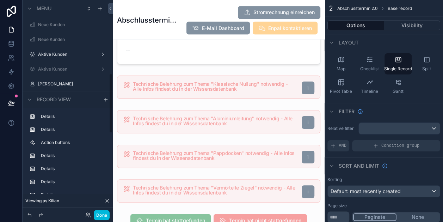
scroll to position [264, 0]
click at [56, 61] on div "Aktive Kunden" at bounding box center [67, 58] width 59 height 6
click at [52, 57] on label "Aktive Kunden" at bounding box center [66, 58] width 56 height 6
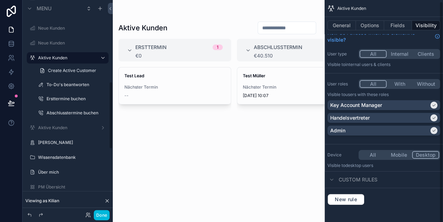
scroll to position [1, 0]
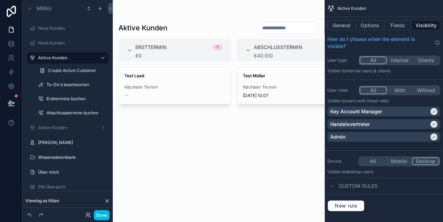
click at [265, 77] on div "scrollable content" at bounding box center [219, 111] width 212 height 222
click at [261, 77] on strong "Test Müller" at bounding box center [254, 75] width 23 height 5
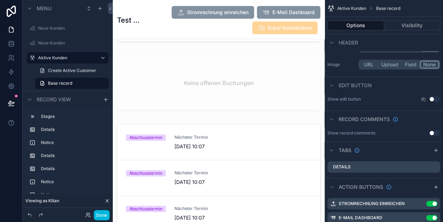
scroll to position [1246, 0]
click at [207, 121] on div "scrollable content" at bounding box center [219, 208] width 212 height 175
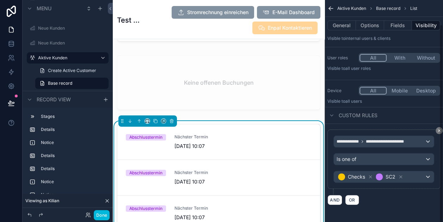
scroll to position [27, 0]
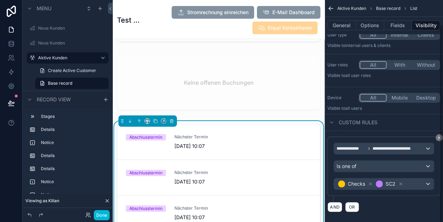
click at [194, 134] on span "Nächster Termin" at bounding box center [195, 137] width 40 height 6
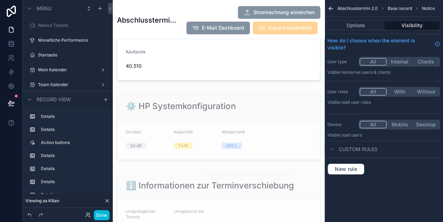
click at [53, 55] on label "Startseite" at bounding box center [71, 55] width 66 height 6
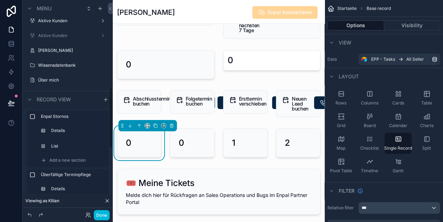
scroll to position [314, 0]
click at [54, 18] on label "Aktive Kunden" at bounding box center [66, 21] width 56 height 6
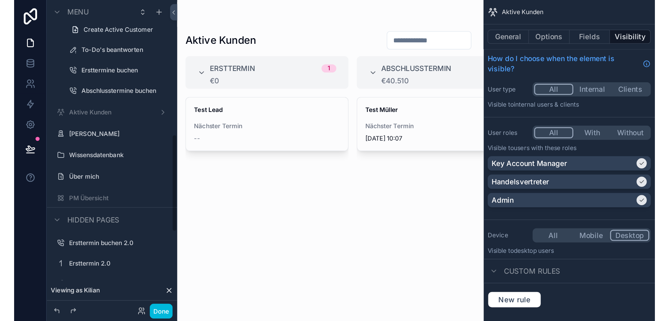
scroll to position [301, 0]
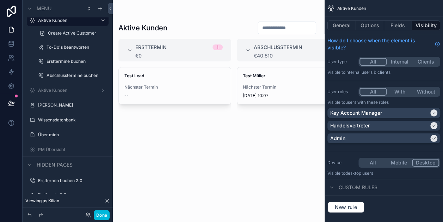
click at [253, 79] on div "scrollable content" at bounding box center [219, 111] width 212 height 222
click at [256, 79] on div "Test [PERSON_NAME] Nächster Termin [DATE] 10:07" at bounding box center [293, 85] width 112 height 37
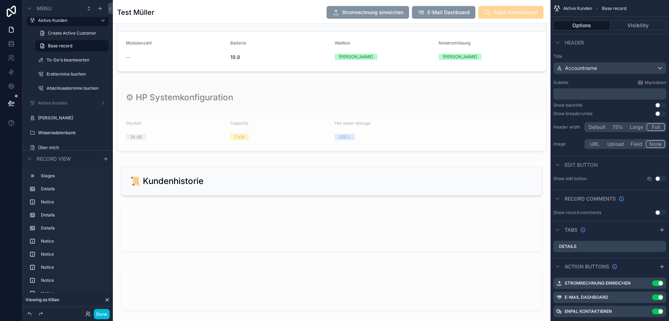
scroll to position [1654, 0]
click at [277, 102] on div "scrollable content" at bounding box center [332, 117] width 438 height 74
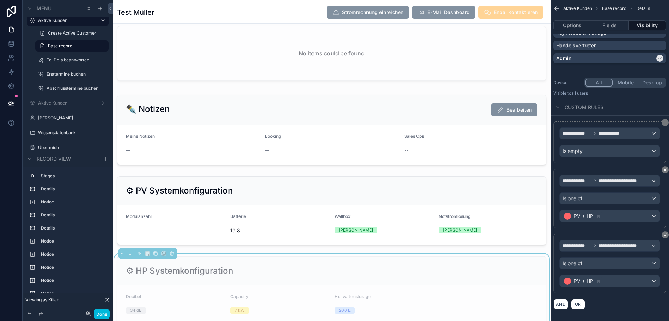
scroll to position [1512, 0]
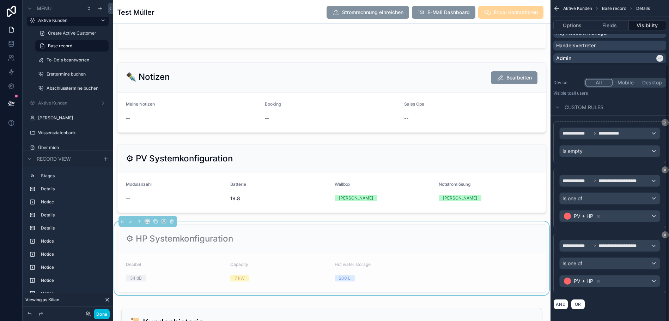
click at [443, 25] on button "Options" at bounding box center [572, 25] width 38 height 10
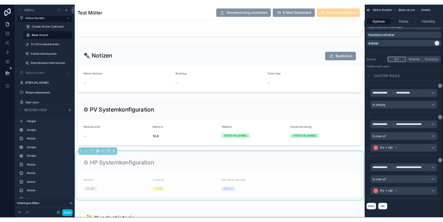
scroll to position [0, 0]
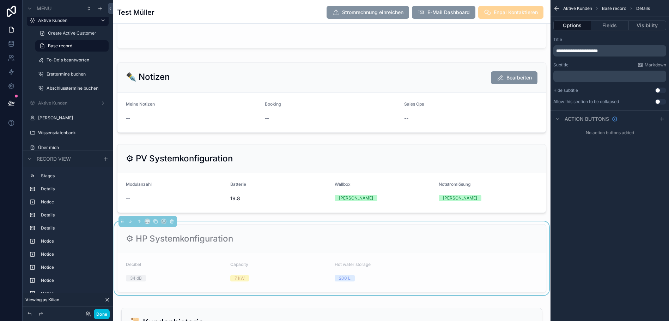
click at [443, 28] on button "Fields" at bounding box center [609, 25] width 37 height 10
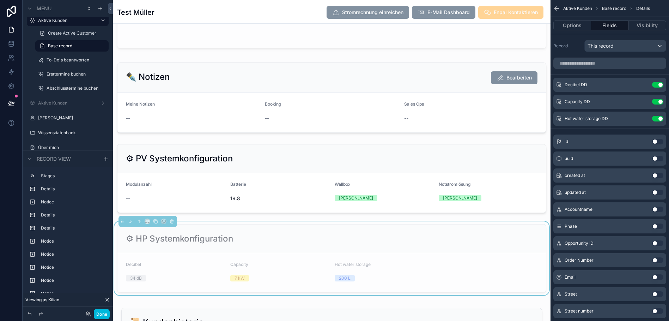
click at [0, 0] on icon "scrollable content" at bounding box center [0, 0] width 0 height 0
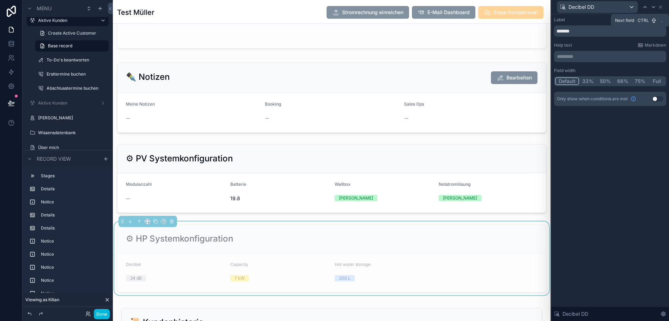
click at [443, 6] on icon at bounding box center [654, 7] width 6 height 6
click at [443, 30] on input "**********" at bounding box center [610, 30] width 112 height 11
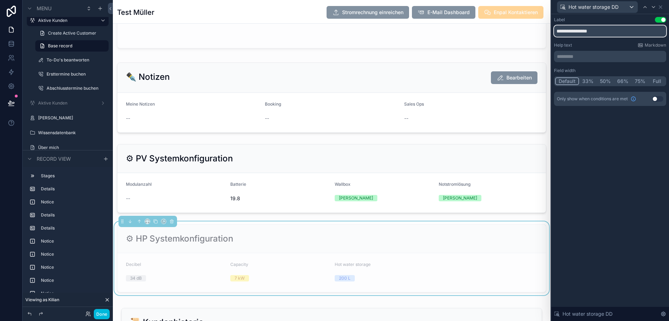
paste input "text"
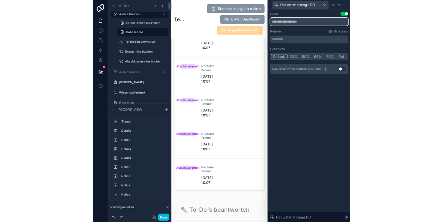
scroll to position [1512, 0]
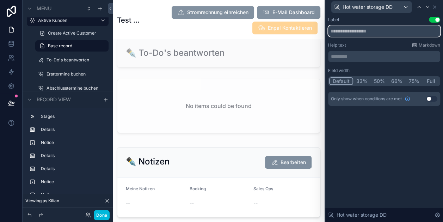
click at [369, 30] on input "text" at bounding box center [384, 30] width 112 height 11
paste input "**********"
type input "**********"
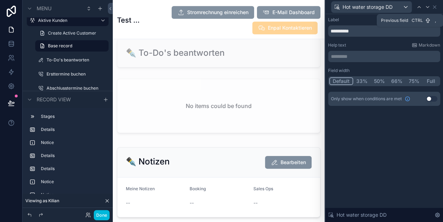
click at [422, 10] on icon at bounding box center [420, 7] width 6 height 6
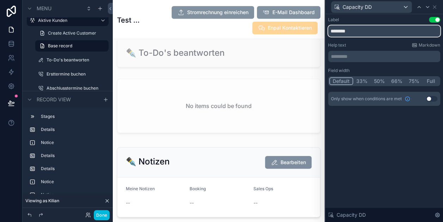
click at [351, 27] on input "********" at bounding box center [384, 30] width 112 height 11
paste input "*"
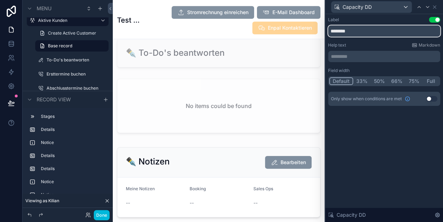
type input "*********"
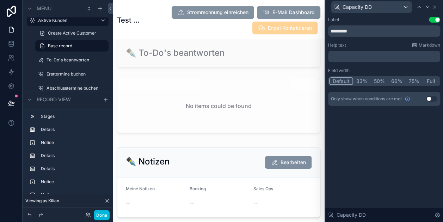
click at [421, 7] on icon at bounding box center [419, 6] width 3 height 1
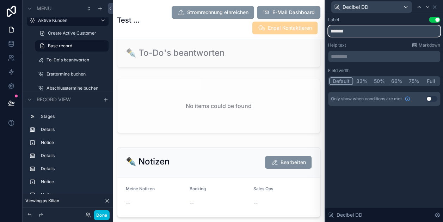
click at [341, 30] on input "*******" at bounding box center [384, 30] width 112 height 11
paste input "text"
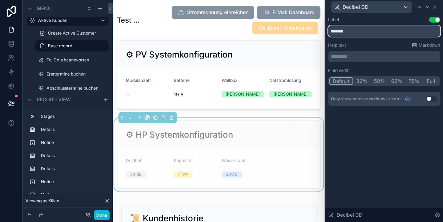
scroll to position [1701, 0]
type input "*******"
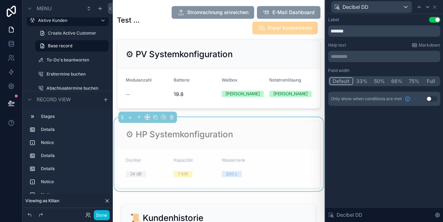
click at [263, 129] on div "⚙ HP Systemkonfiguration" at bounding box center [219, 134] width 186 height 11
click at [438, 6] on icon at bounding box center [435, 7] width 6 height 6
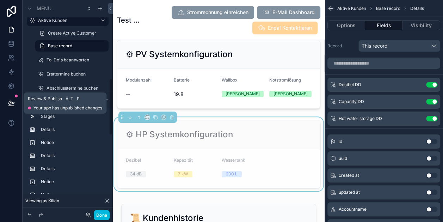
click at [6, 107] on button at bounding box center [12, 103] width 16 height 20
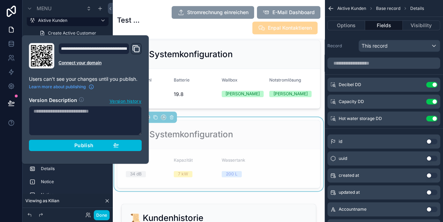
click at [78, 150] on button "Publish" at bounding box center [85, 145] width 113 height 11
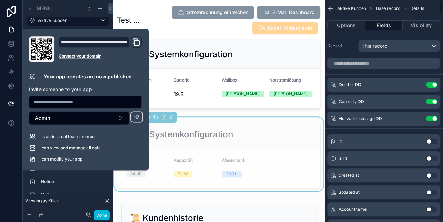
click at [416, 23] on button "Visibility" at bounding box center [421, 25] width 37 height 10
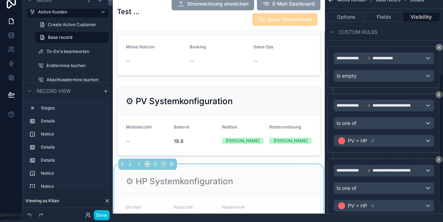
scroll to position [148, 0]
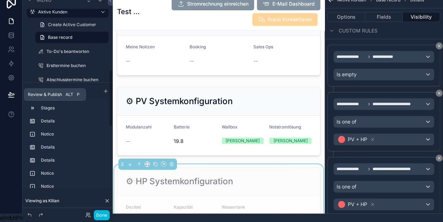
click at [12, 97] on icon at bounding box center [10, 97] width 5 height 0
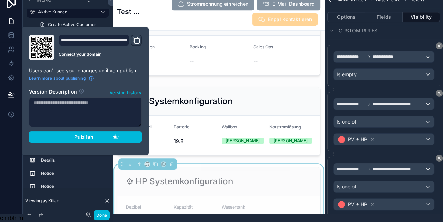
click at [84, 134] on span "Publish" at bounding box center [83, 137] width 19 height 6
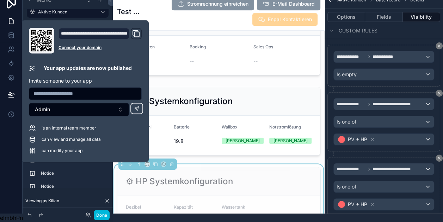
click at [195, 102] on div "scrollable content" at bounding box center [219, 121] width 212 height 74
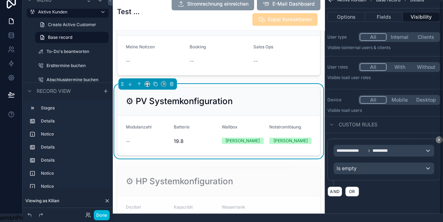
scroll to position [10, 0]
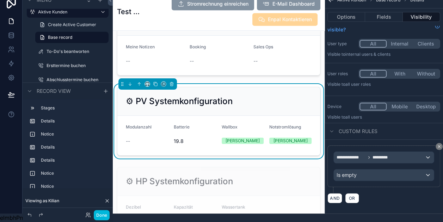
click at [98, 214] on button "Done" at bounding box center [102, 215] width 16 height 10
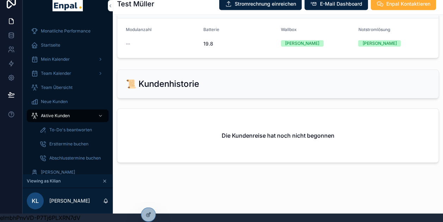
scroll to position [707, 0]
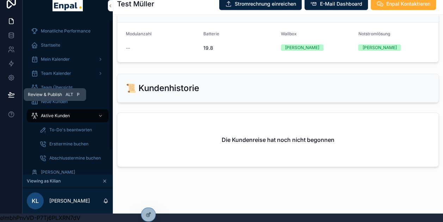
click at [11, 92] on icon at bounding box center [11, 94] width 6 height 4
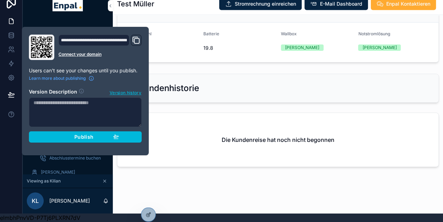
click at [67, 134] on div "Publish" at bounding box center [85, 137] width 67 height 6
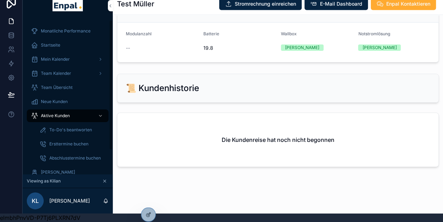
scroll to position [643, 0]
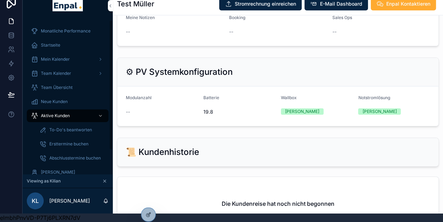
click at [57, 113] on span "Aktive Kunden" at bounding box center [55, 116] width 29 height 6
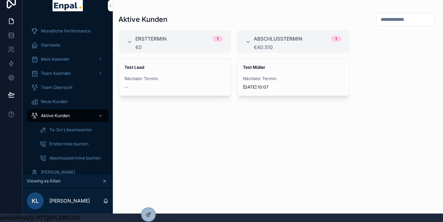
click at [277, 68] on div "Test [PERSON_NAME] Nächster Termin [DATE] 10:07" at bounding box center [293, 77] width 112 height 37
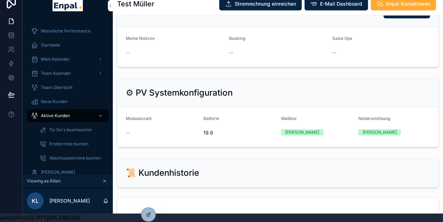
scroll to position [501, 0]
